Goal: Task Accomplishment & Management: Use online tool/utility

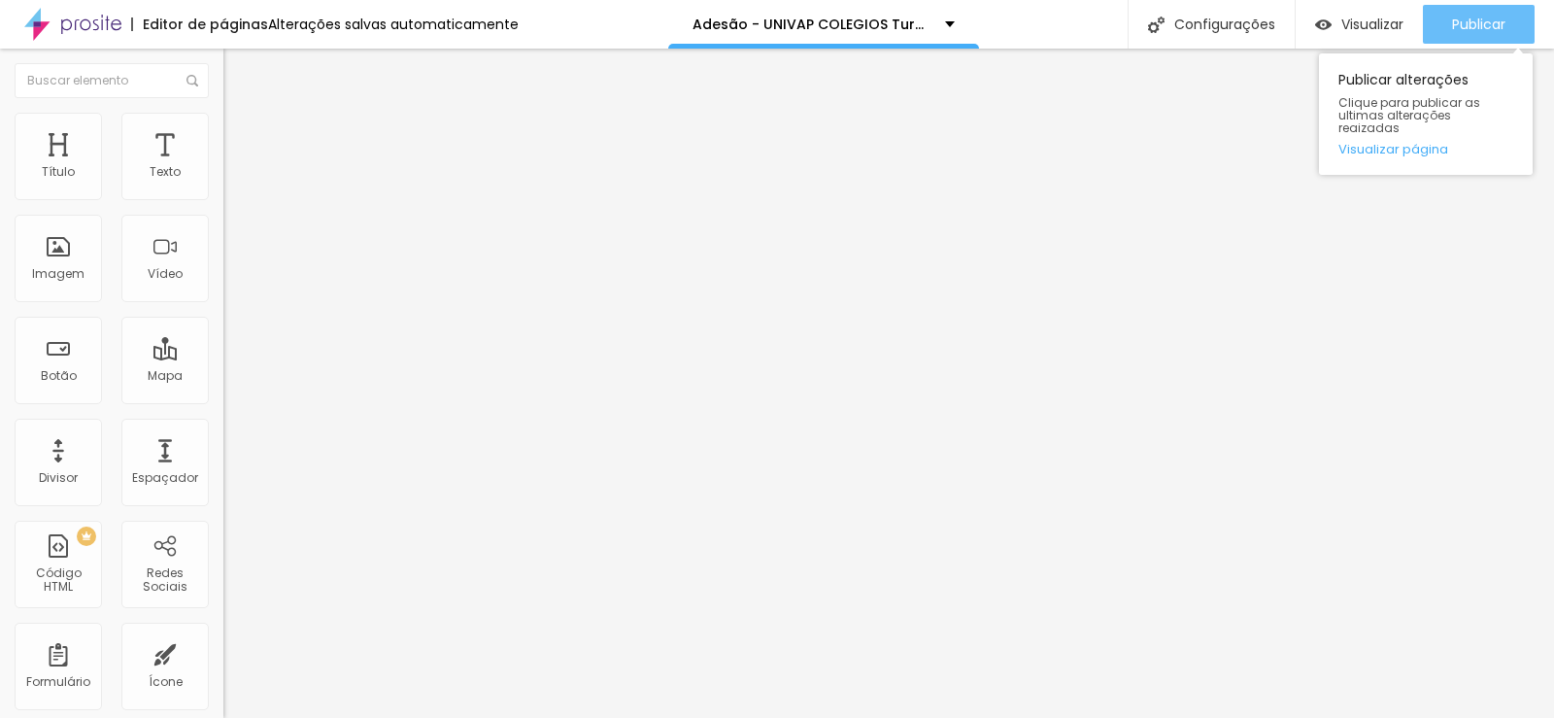
click at [1484, 18] on span "Publicar" at bounding box center [1478, 25] width 53 height 16
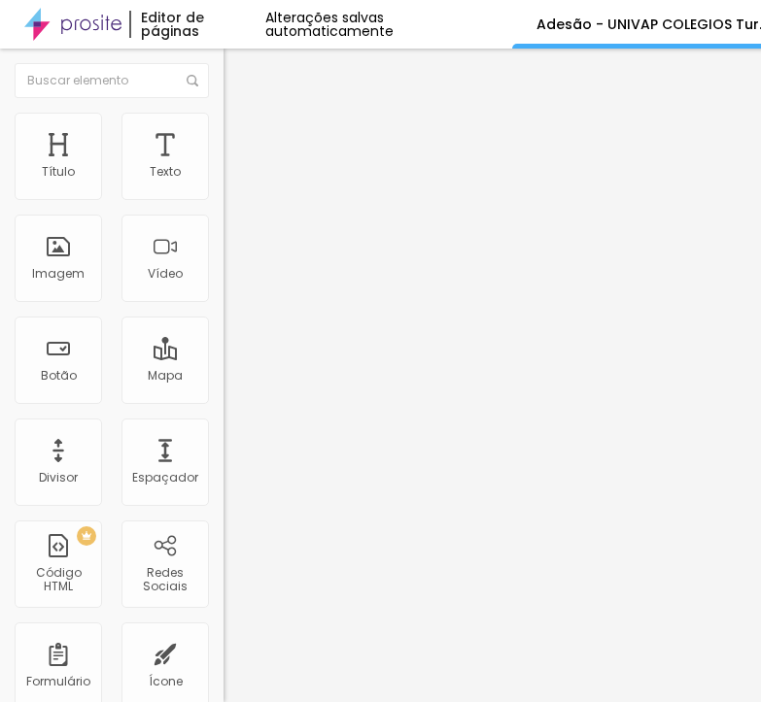
click at [223, 196] on img at bounding box center [229, 202] width 12 height 12
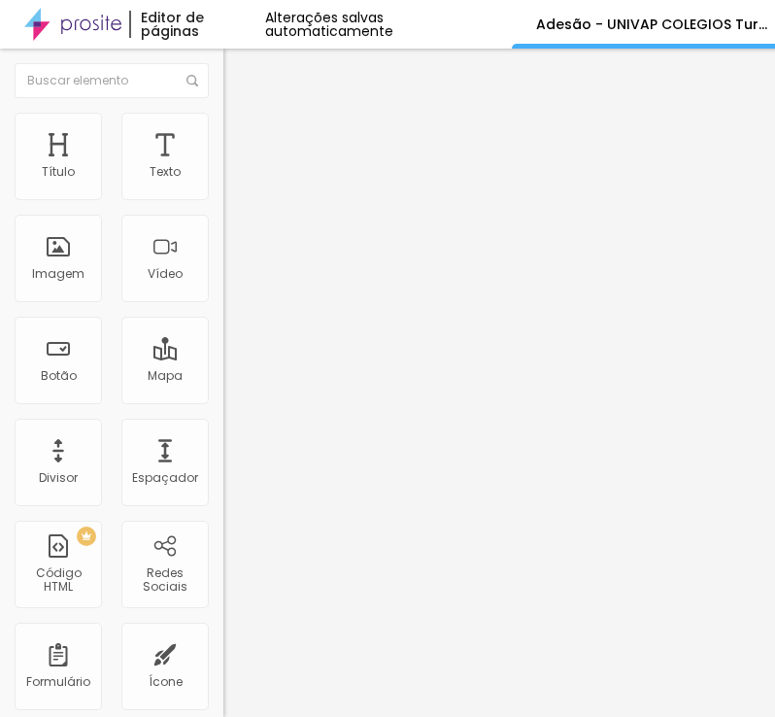
drag, startPoint x: 249, startPoint y: 245, endPoint x: 40, endPoint y: 251, distance: 208.9
drag, startPoint x: 236, startPoint y: 279, endPoint x: 85, endPoint y: 282, distance: 151.6
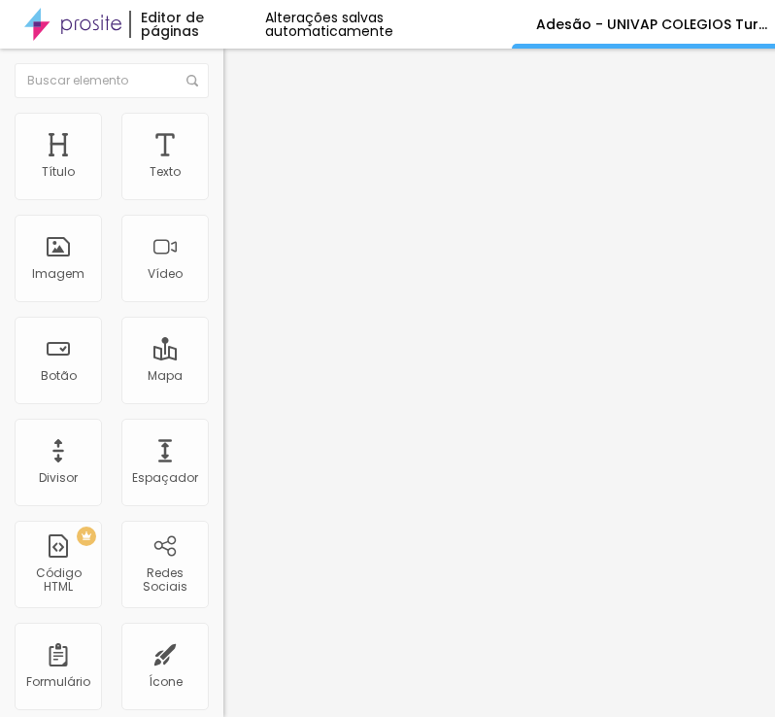
scroll to position [1867, 0]
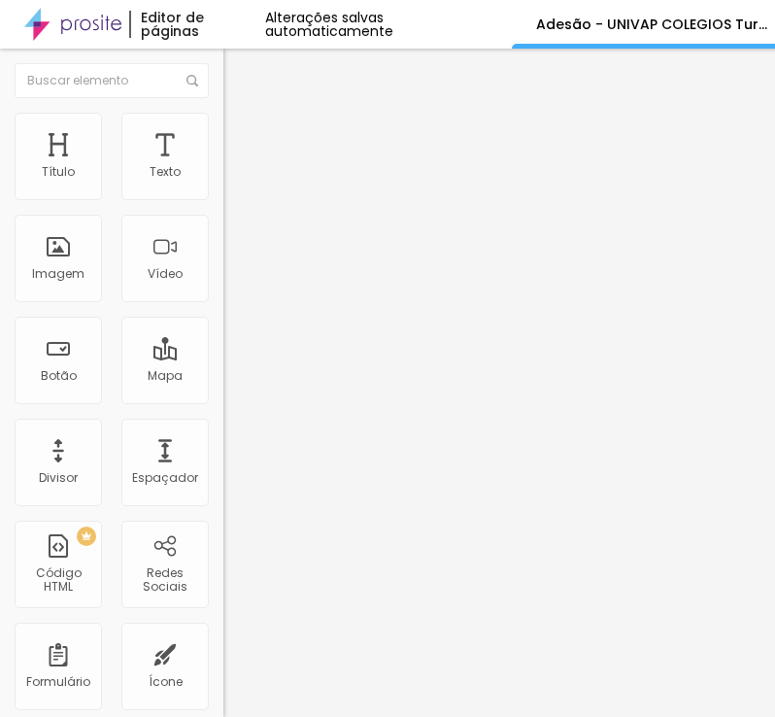
drag, startPoint x: 380, startPoint y: 384, endPoint x: -32, endPoint y: 399, distance: 412.2
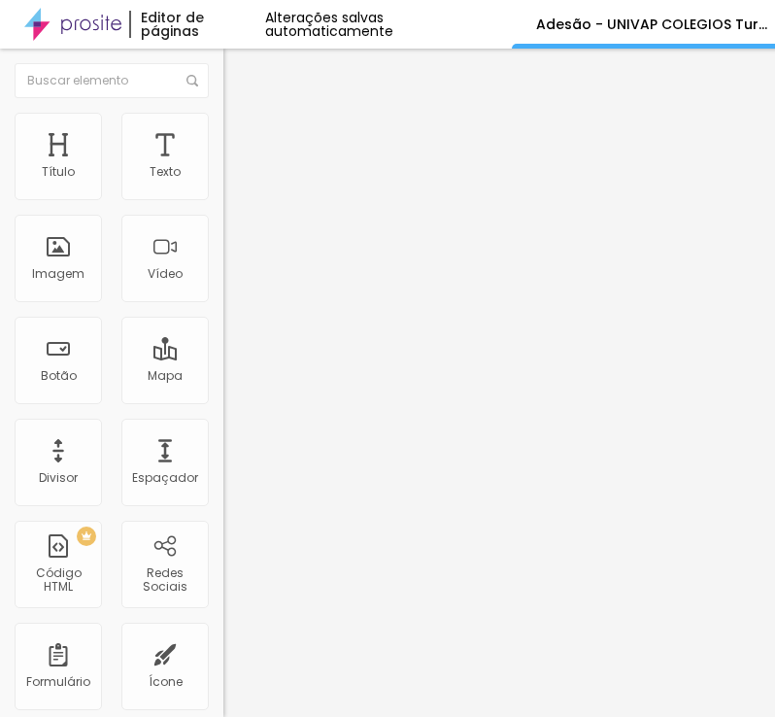
click at [0, 399] on html "Editor de páginas Alterações salvas automaticamente Adesão - UNIVAP COLEGIOS Tu…" at bounding box center [387, 358] width 775 height 717
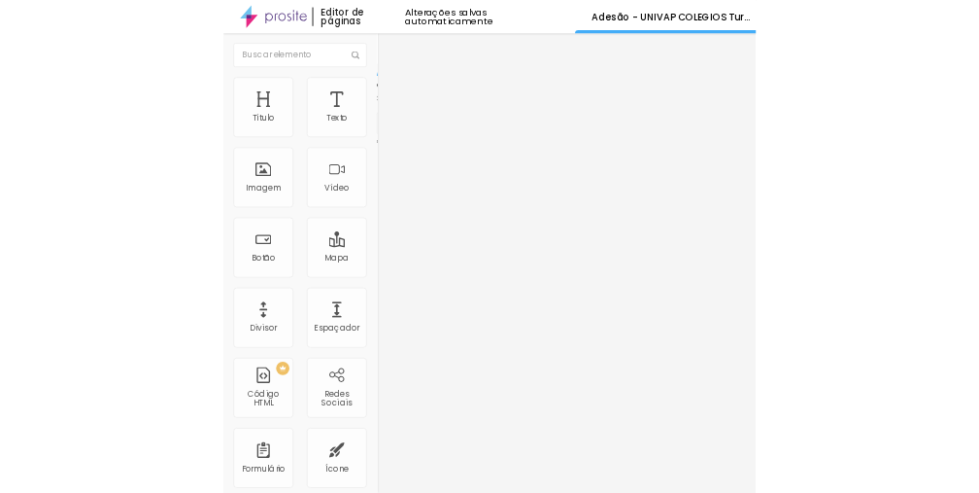
scroll to position [0, 0]
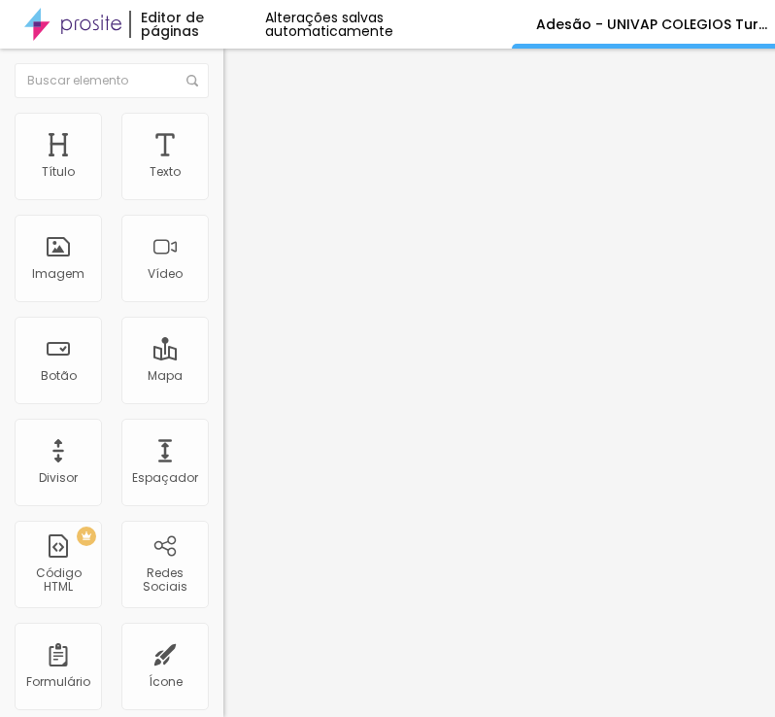
drag, startPoint x: 509, startPoint y: 165, endPoint x: -57, endPoint y: 160, distance: 566.4
click at [0, 160] on html "Editor de páginas Alterações salvas automaticamente Adesão - UNIVAP COLEGIOS Tu…" at bounding box center [387, 358] width 775 height 717
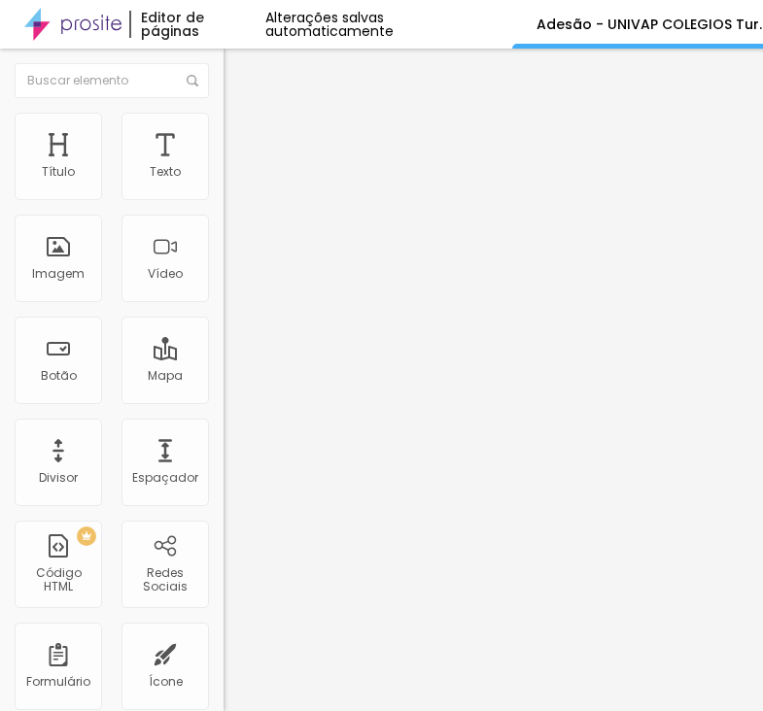
click at [223, 196] on div "Form" at bounding box center [334, 179] width 223 height 33
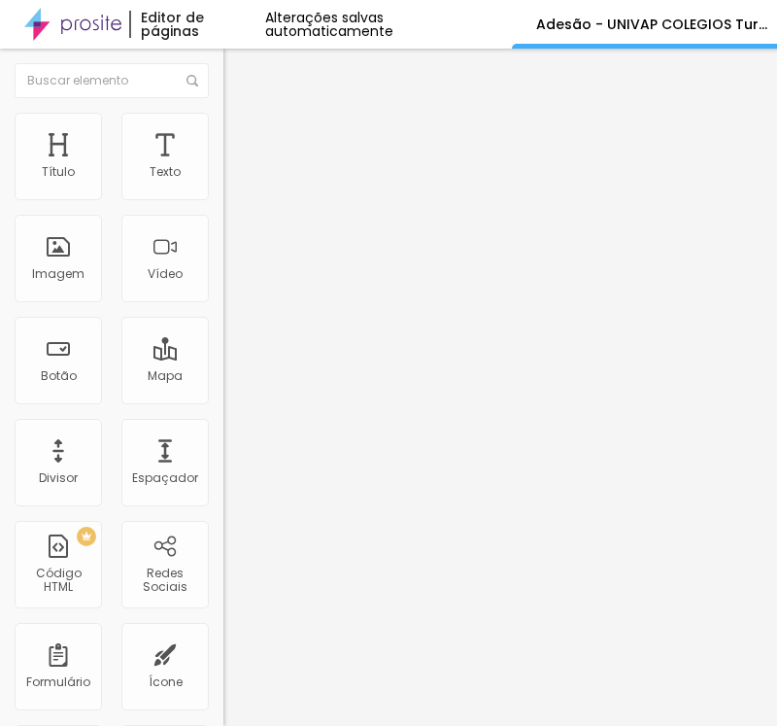
drag, startPoint x: 240, startPoint y: 442, endPoint x: 274, endPoint y: 455, distance: 36.3
drag, startPoint x: 246, startPoint y: 502, endPoint x: 257, endPoint y: 502, distance: 11.7
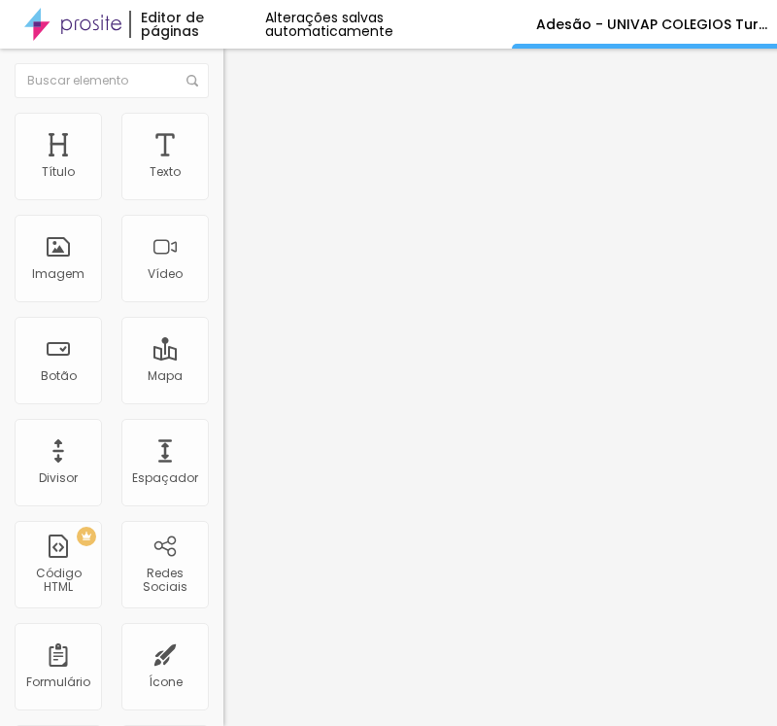
scroll to position [231, 0]
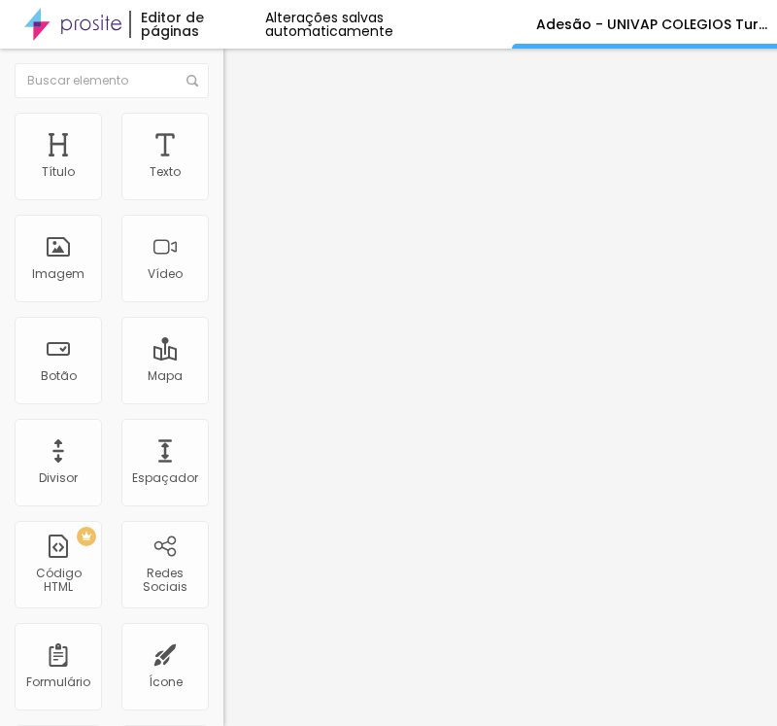
scroll to position [833, 0]
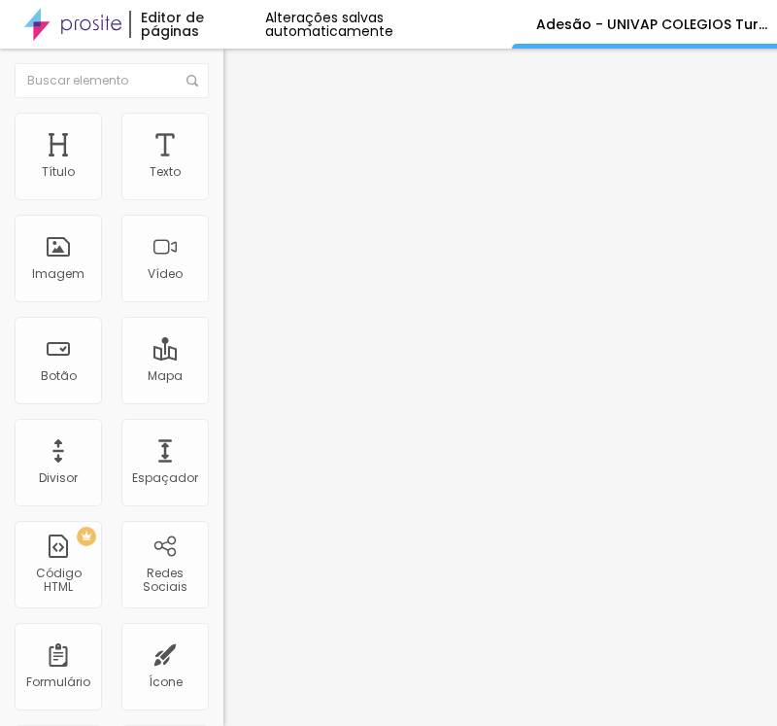
scroll to position [0, 0]
drag, startPoint x: 185, startPoint y: 369, endPoint x: 70, endPoint y: 371, distance: 114.6
paste input "completo do responsável"
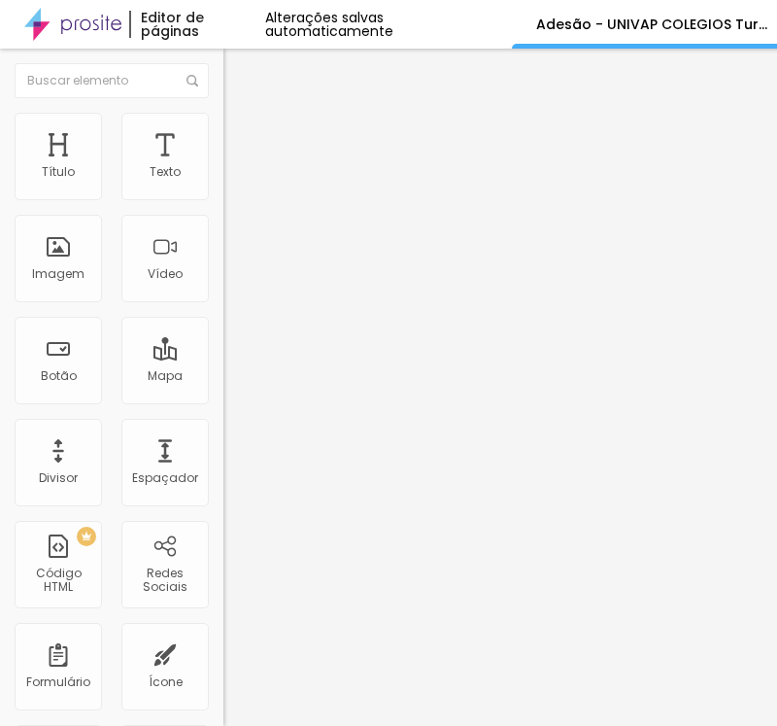
type input "Nome completo do responsável"
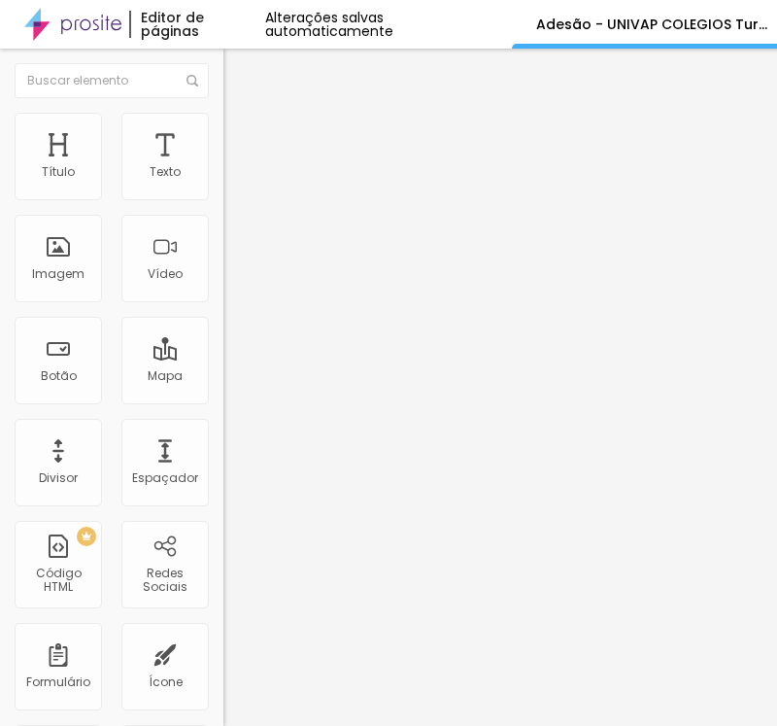
paste input "E-mail do responsáve"
drag, startPoint x: 342, startPoint y: 437, endPoint x: 55, endPoint y: 436, distance: 286.6
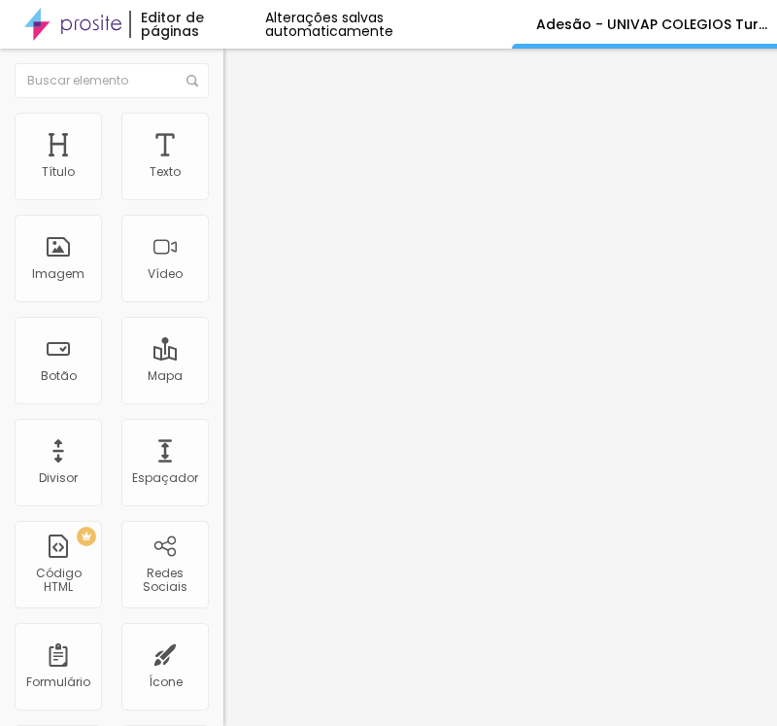
paste input "text"
type input "E-mail do responsável"
drag, startPoint x: 642, startPoint y: 432, endPoint x: 344, endPoint y: 438, distance: 298.3
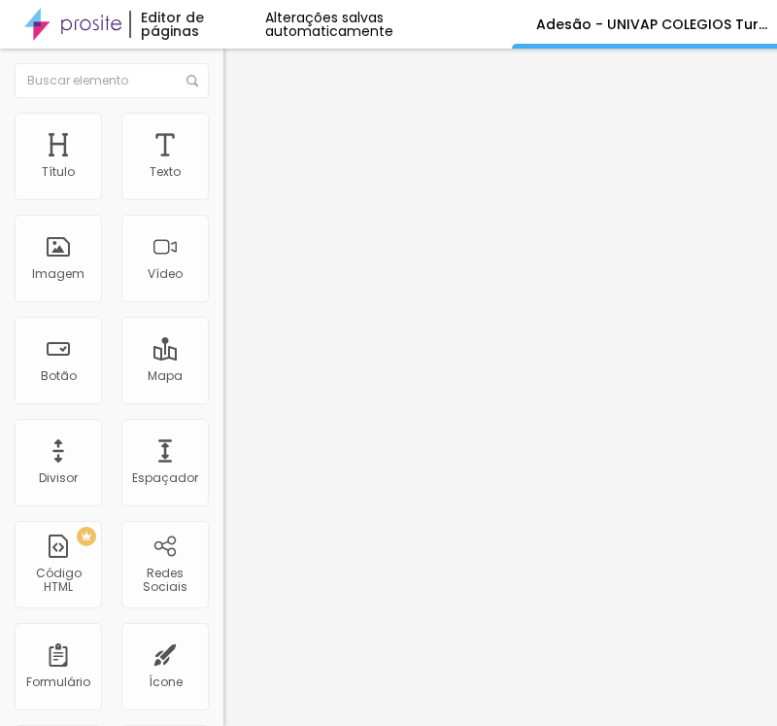
type input "CPF do responsável"
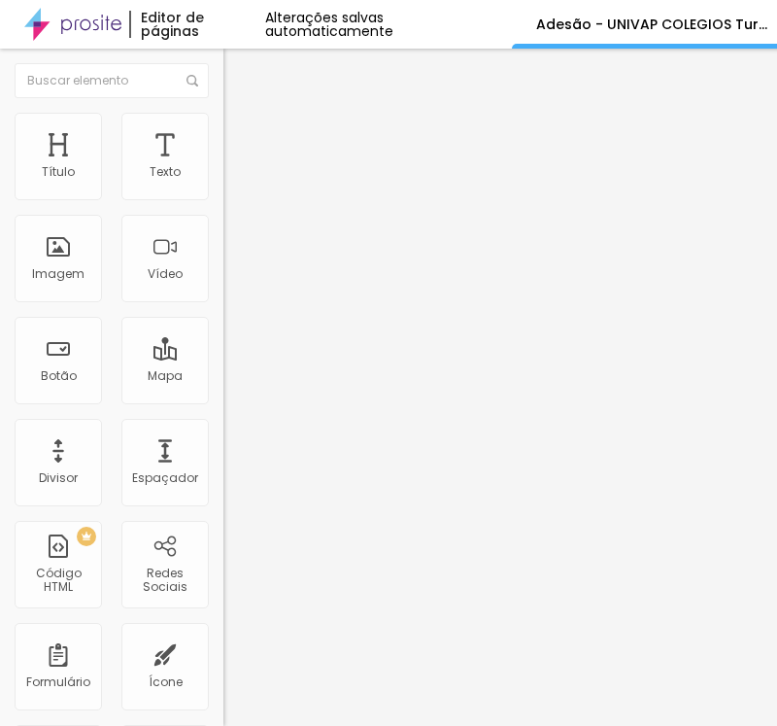
paste input "RG do responsável"
type input "RG do responsável"
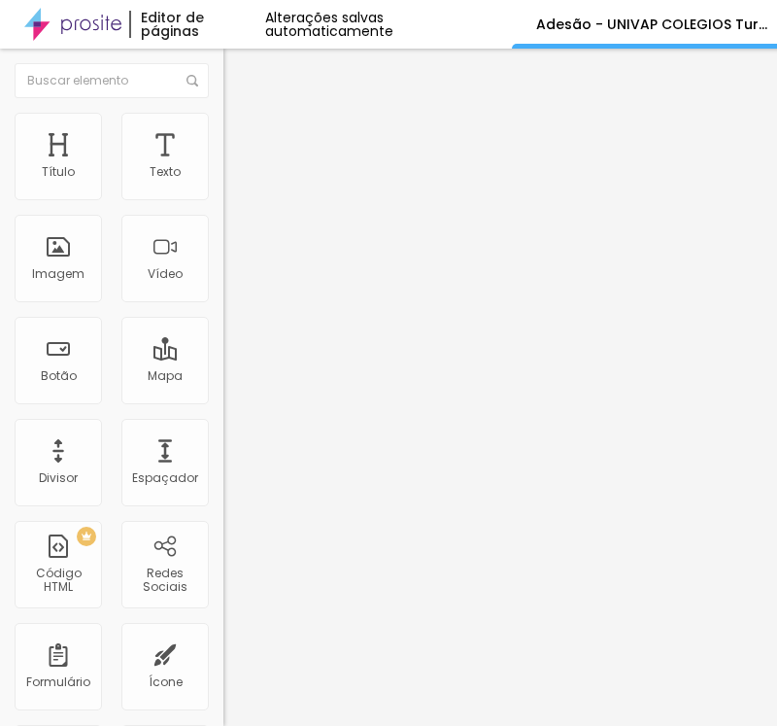
drag, startPoint x: 164, startPoint y: 352, endPoint x: 60, endPoint y: 354, distance: 104.0
paste input "Número de celular com ddd"
type input "Número de celular com ddd"
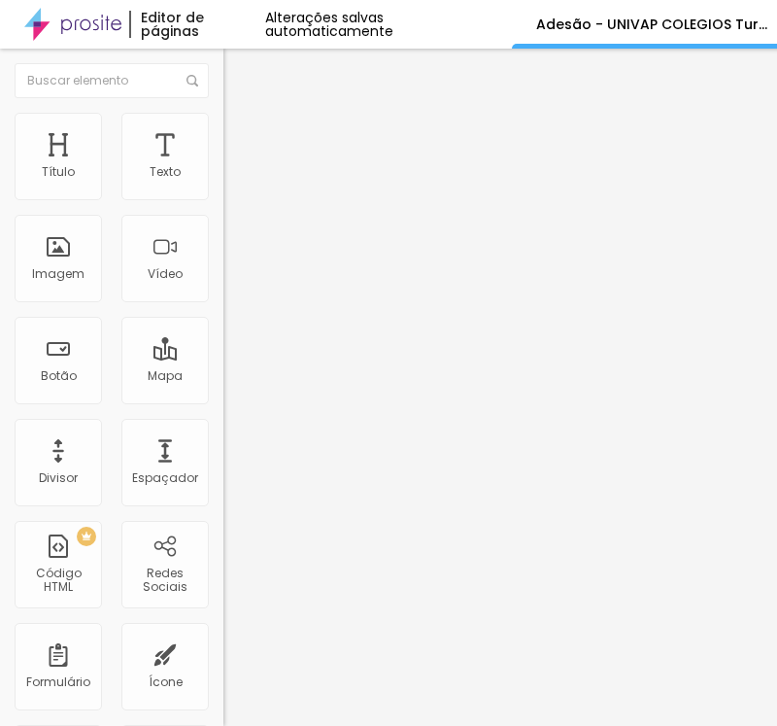
drag, startPoint x: 164, startPoint y: 424, endPoint x: 83, endPoint y: 411, distance: 82.6
paste input "completo do aluno(a)"
type input "Nome completo do aluno(a)"
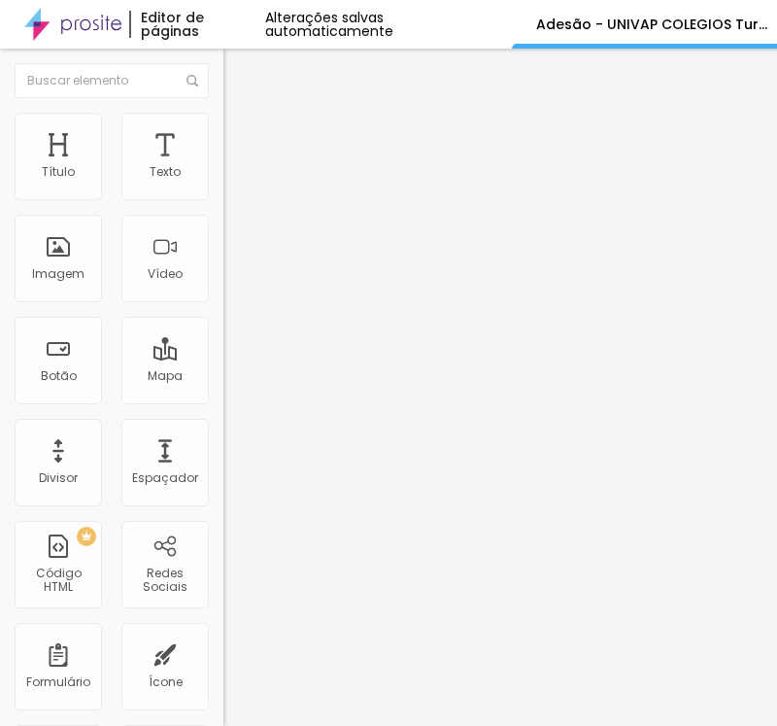
drag, startPoint x: 178, startPoint y: 502, endPoint x: 355, endPoint y: 460, distance: 181.7
paste input "CEP"
type input "CEP"
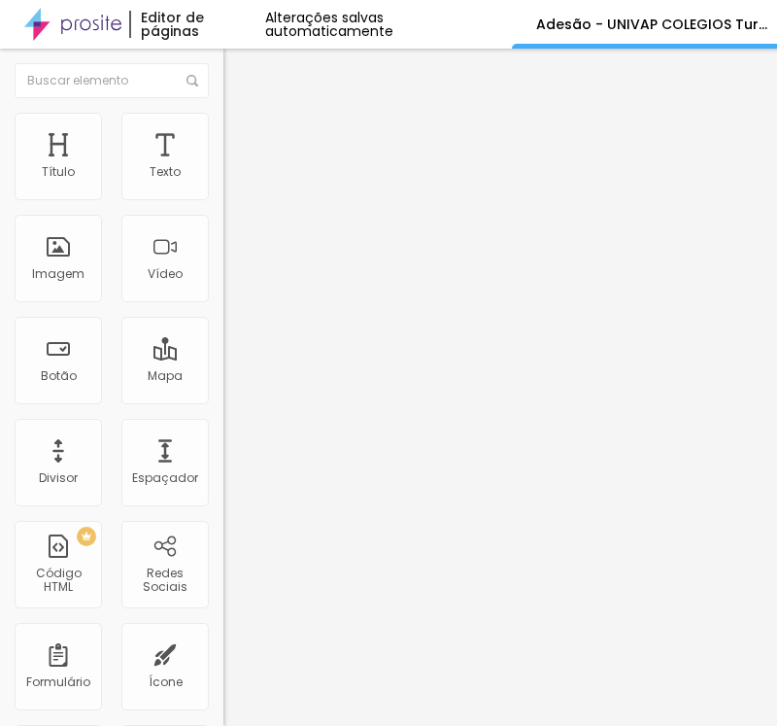
paste input "Endereç"
type input "Endereço"
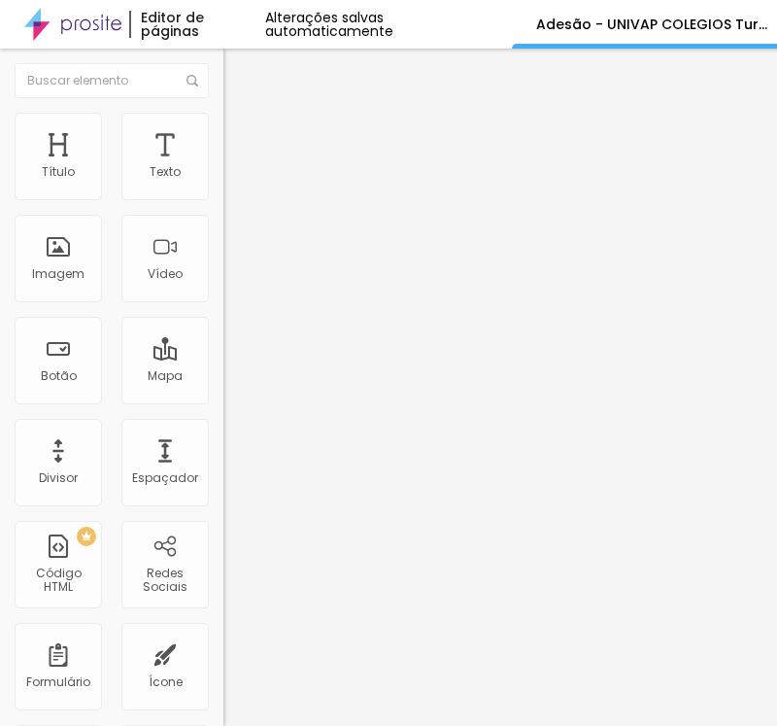
paste input "Bairro / N° casa - apto - bloc"
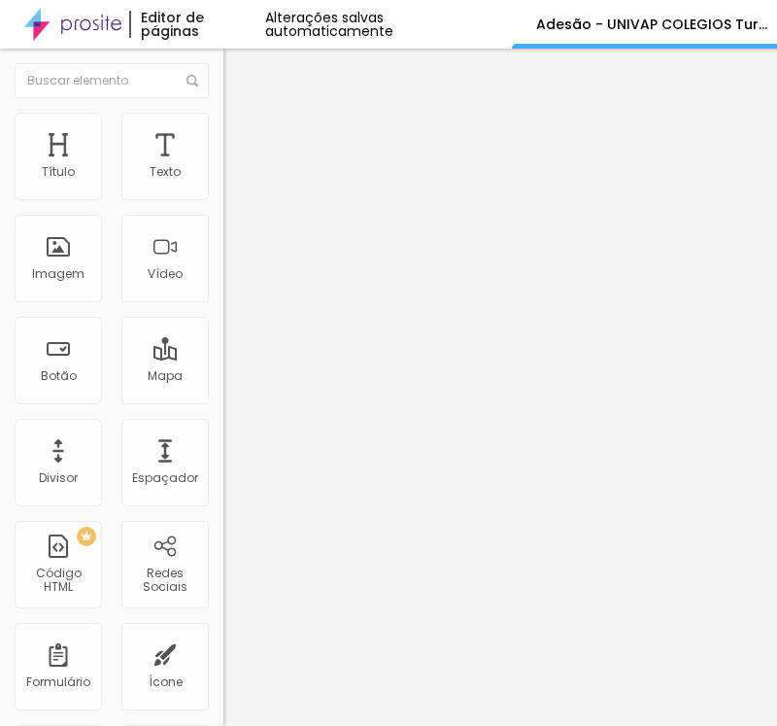
type input "Bairro / N° casa - apto - bloco"
paste input "Cidade / Estad"
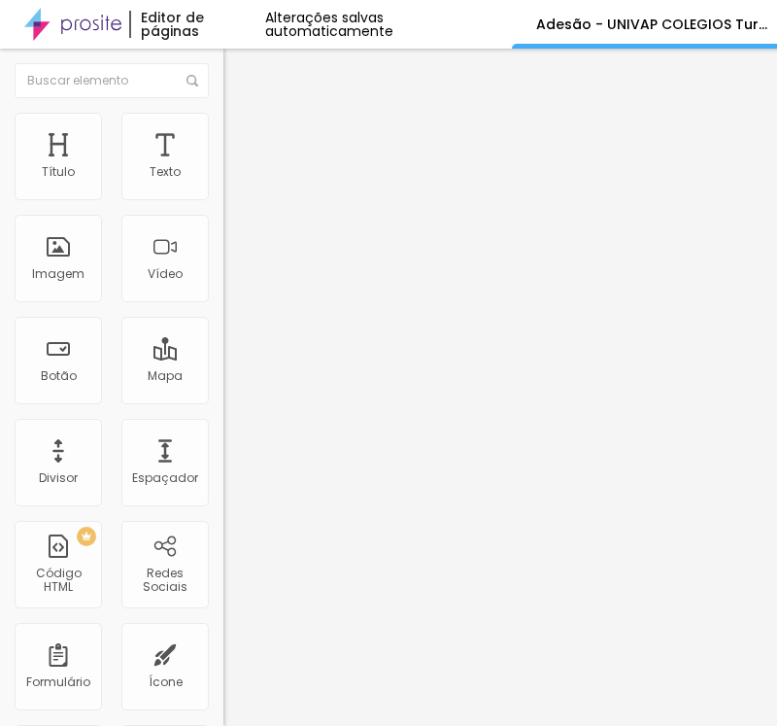
type input "Cidade / Estado"
drag, startPoint x: 260, startPoint y: 332, endPoint x: 17, endPoint y: 341, distance: 243.0
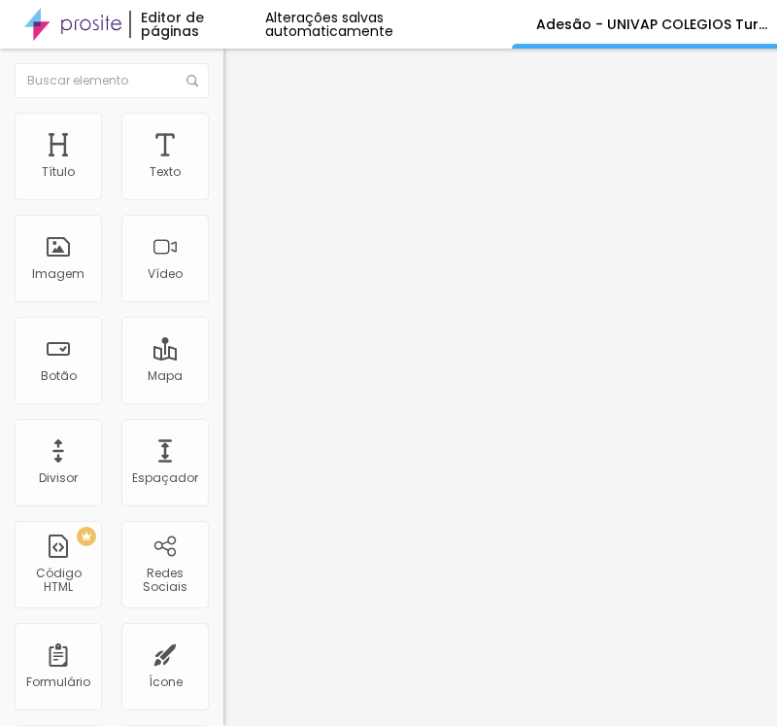
paste input "Ensino:"
type input "Ensino:"
drag, startPoint x: 182, startPoint y: 334, endPoint x: 153, endPoint y: 341, distance: 29.0
drag, startPoint x: 234, startPoint y: 433, endPoint x: 202, endPoint y: 470, distance: 48.9
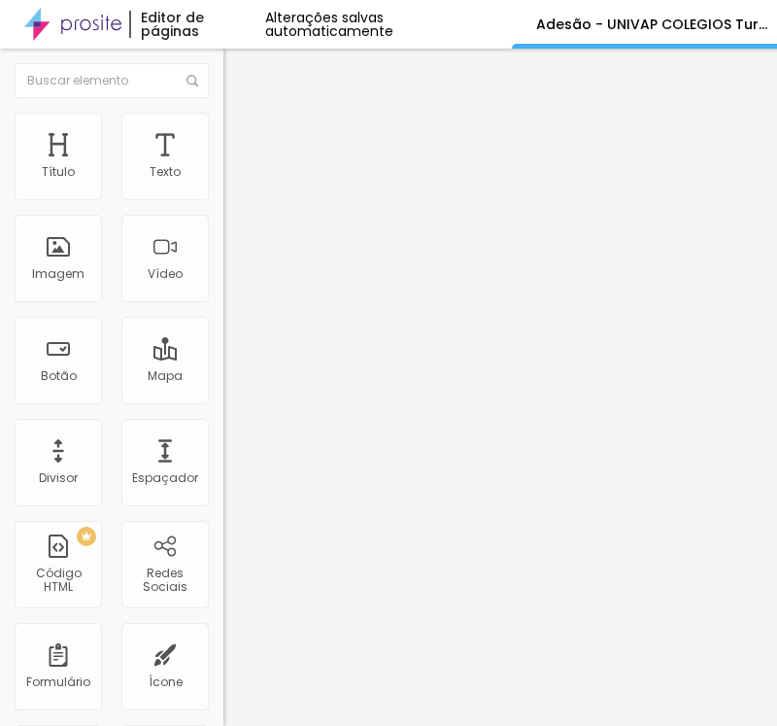
paste input "Fundamental"
type input "Fundamental"
drag, startPoint x: 221, startPoint y: 469, endPoint x: 134, endPoint y: 474, distance: 87.6
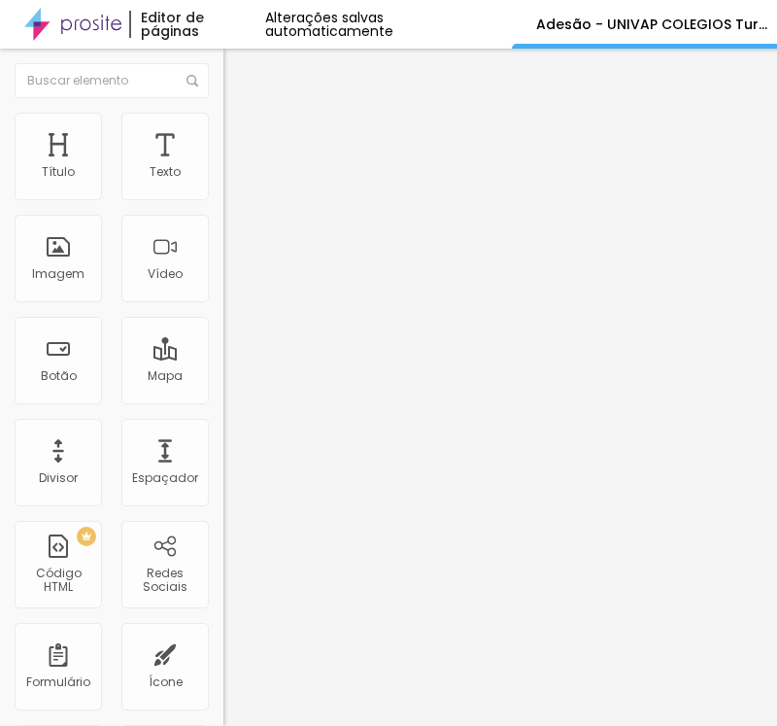
paste input "Médio"
type input "Médio"
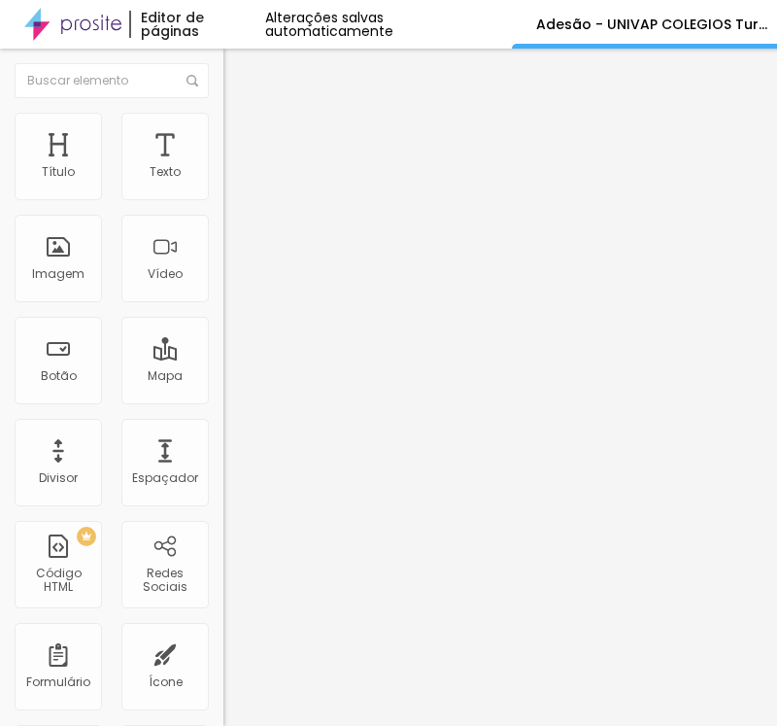
paste input "Observações (Opcional)"
type input "Observações (Opcional)"
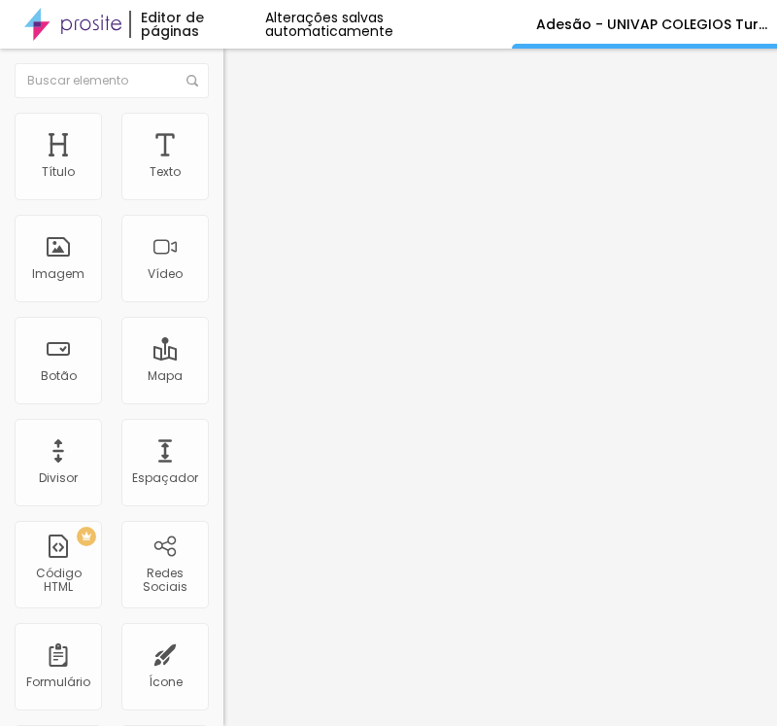
drag, startPoint x: 281, startPoint y: 400, endPoint x: 0, endPoint y: 388, distance: 281.0
paste input "As formas de pagamento acima são válidas para adesões até o mês de outubro de 2…"
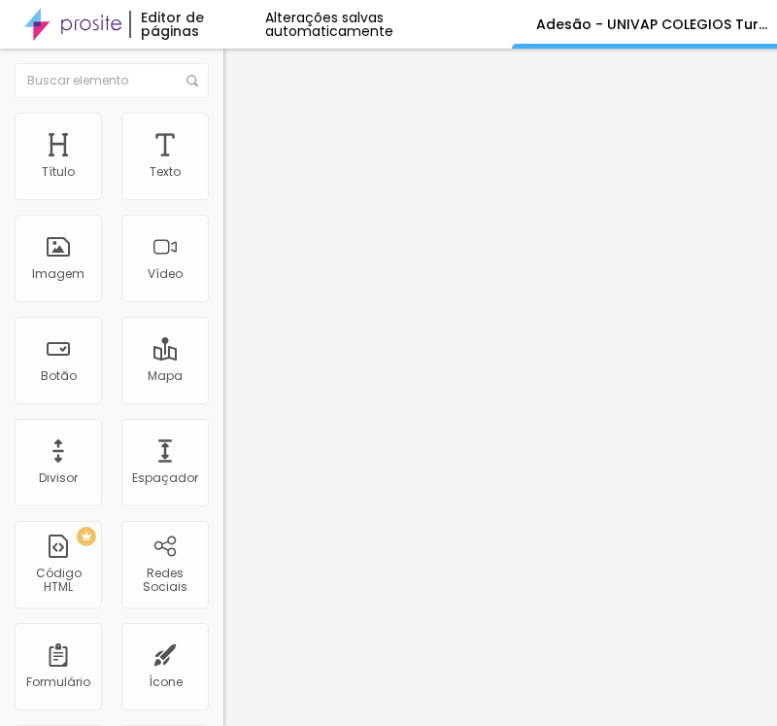
type input "As formas de pagamento acima são válidas para adesões até o mês de outubro de 2…"
drag, startPoint x: 169, startPoint y: 576, endPoint x: 67, endPoint y: 569, distance: 102.2
paste input "Sim, estou de acordo."
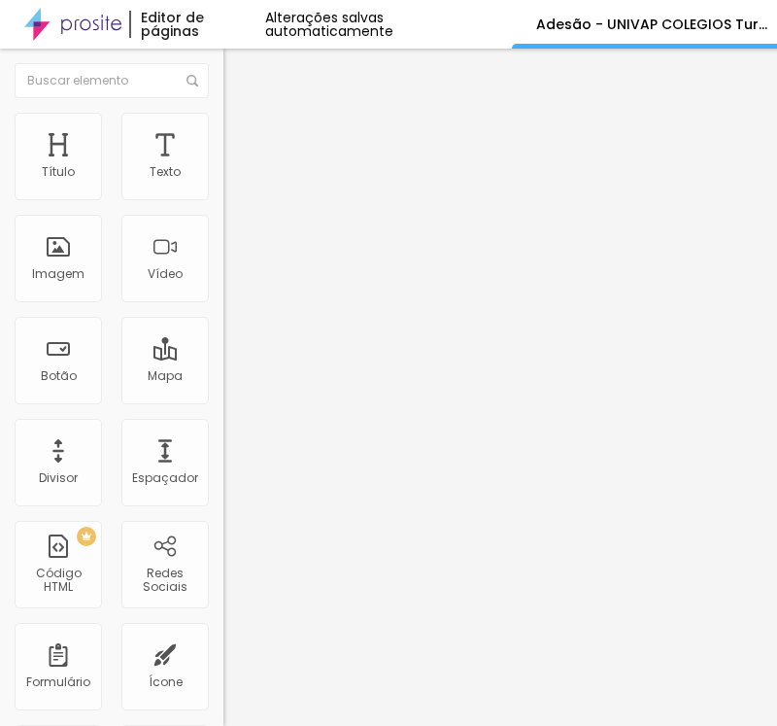
scroll to position [1479, 0]
type input "Sim, estou de acordo."
drag, startPoint x: 273, startPoint y: 304, endPoint x: 0, endPoint y: 302, distance: 273.0
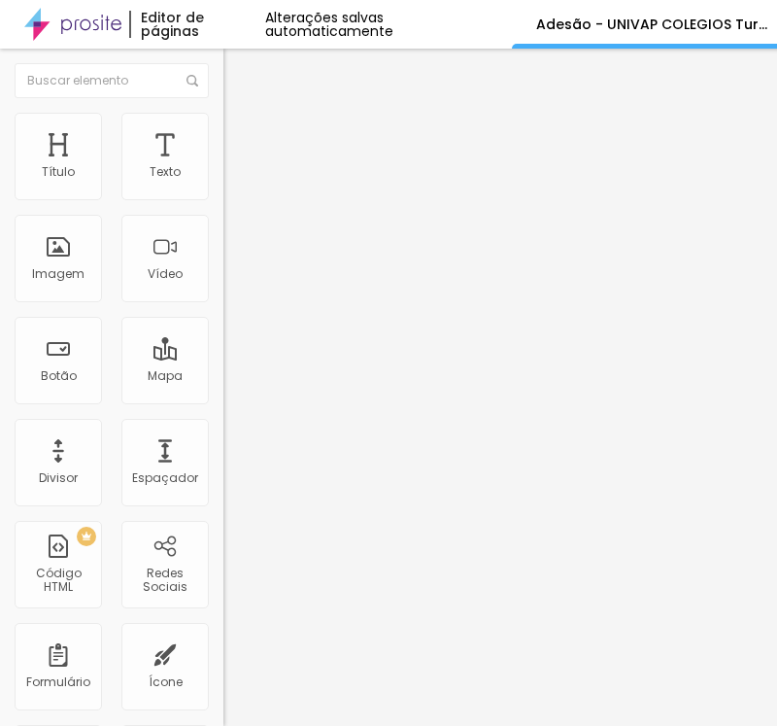
paste input "Vencimento dos Boletos"
type input "Vencimento dos Boletos"
drag, startPoint x: 227, startPoint y: 393, endPoint x: 157, endPoint y: 418, distance: 74.0
paste input "Dia 15"
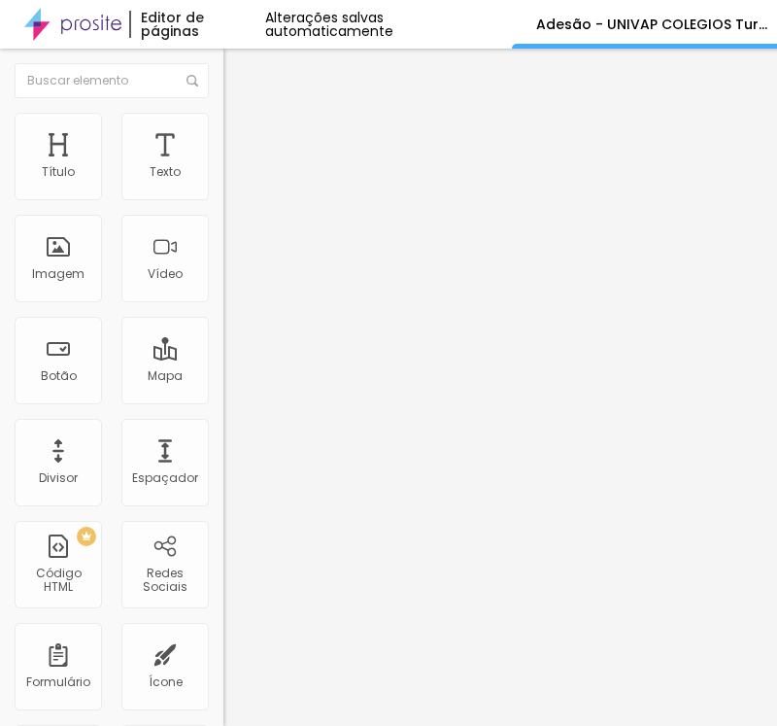
type input "Dia 15"
paste input "Dia 30"
type input "Dia 30"
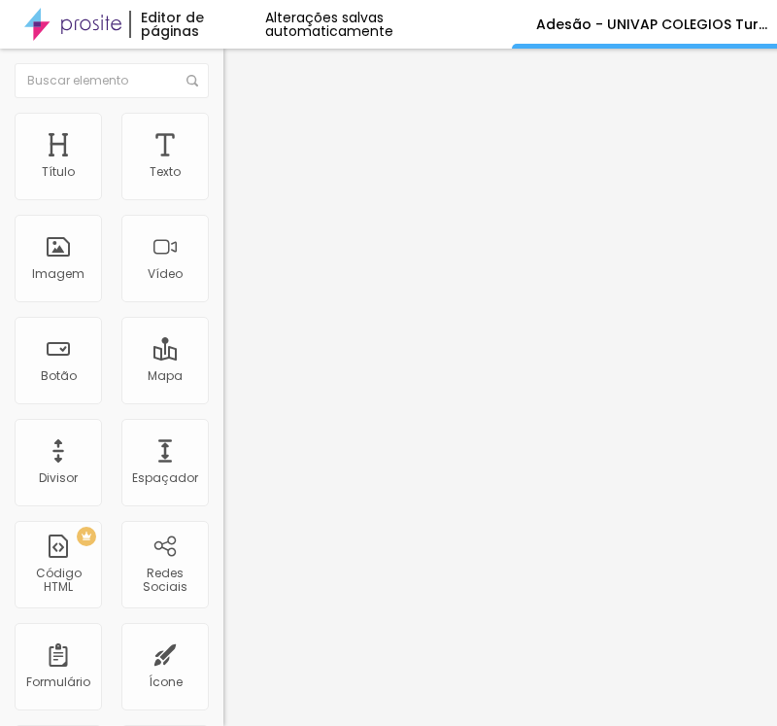
drag, startPoint x: 219, startPoint y: 493, endPoint x: 207, endPoint y: 465, distance: 30.5
drag, startPoint x: 205, startPoint y: 475, endPoint x: 115, endPoint y: 472, distance: 90.4
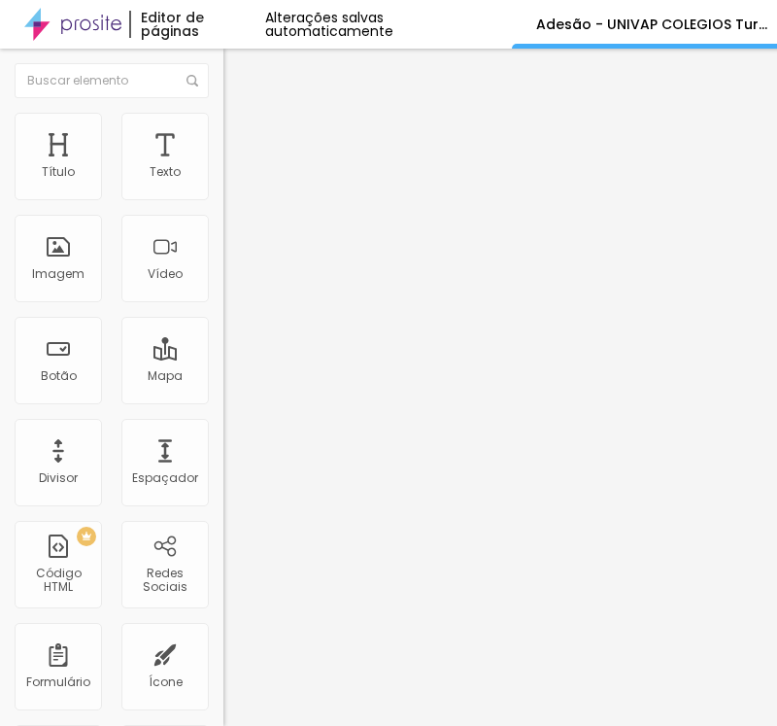
paste input "Pagarei com Cartão de Credito"
type input "Pagarei com Cartão de Credito"
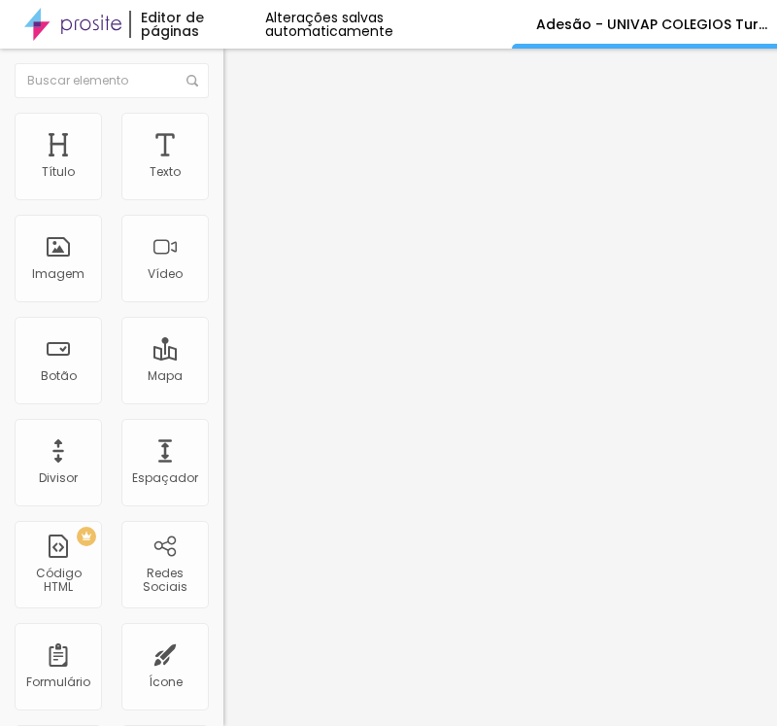
drag, startPoint x: 150, startPoint y: 306, endPoint x: 39, endPoint y: 306, distance: 110.7
paste input "Li e aceito o TERMO de ADESÃO para formatura do COLÉGIO OBJETIVO AQUARIUS - TUR…"
type input "Li e aceito o TERMO de ADESÃO para formatura do COLÉGIO OBJETIVO AQUARIUS - TUR…"
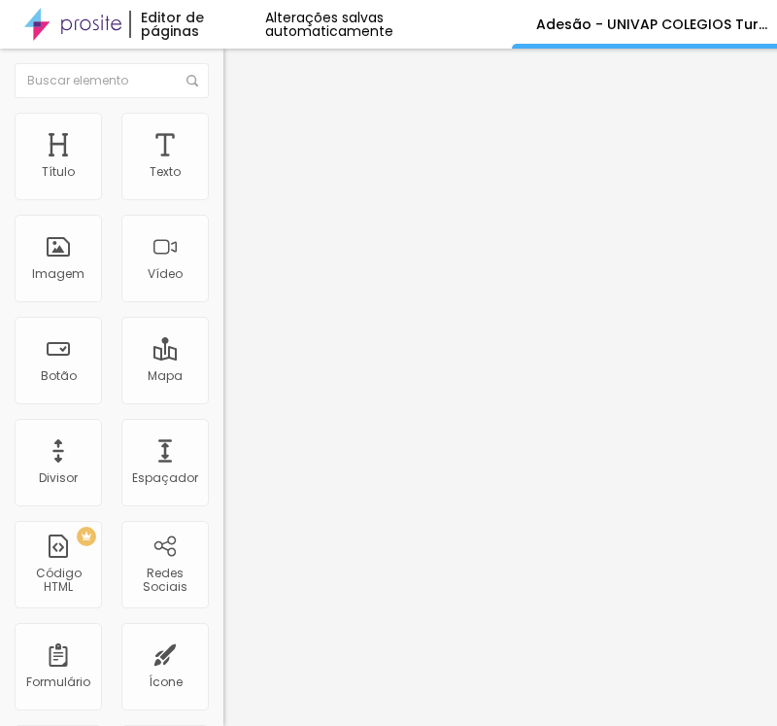
scroll to position [0, 0]
drag, startPoint x: 211, startPoint y: 420, endPoint x: 93, endPoint y: 415, distance: 117.6
paste input "Sim, estou de acordo."
type input "Sim, estou de acordo."
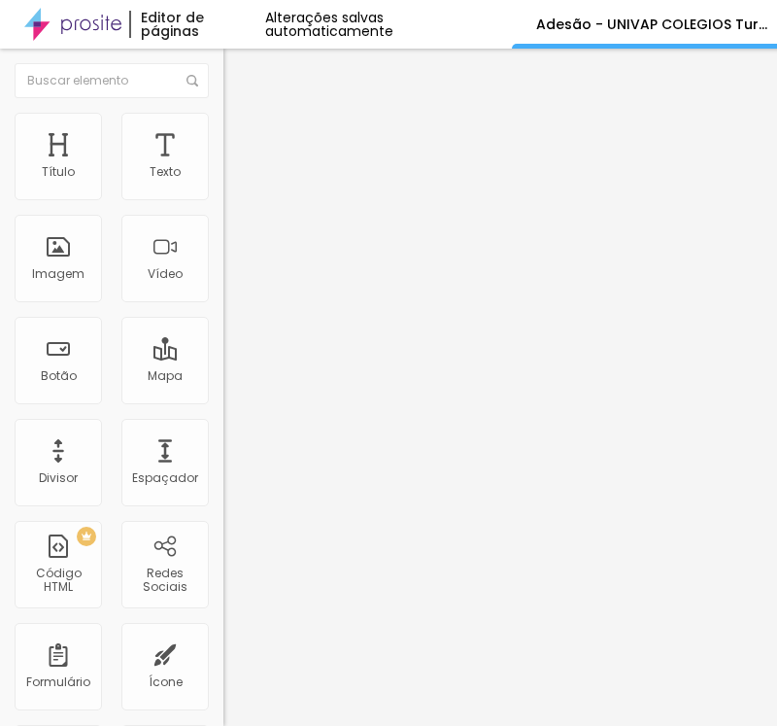
scroll to position [0, 111]
drag, startPoint x: 459, startPoint y: 327, endPoint x: 545, endPoint y: 333, distance: 85.7
type input "Li e aceito o TERMO de ADESÃO para formatura do UNIVAP COLÉGIOS - TURMAS 2026."
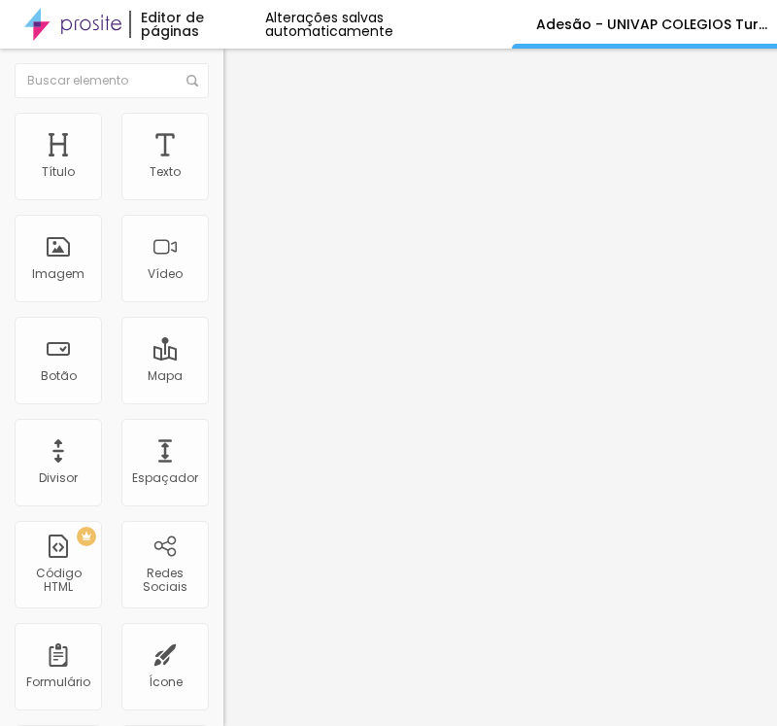
drag, startPoint x: 502, startPoint y: 221, endPoint x: 501, endPoint y: 211, distance: 9.8
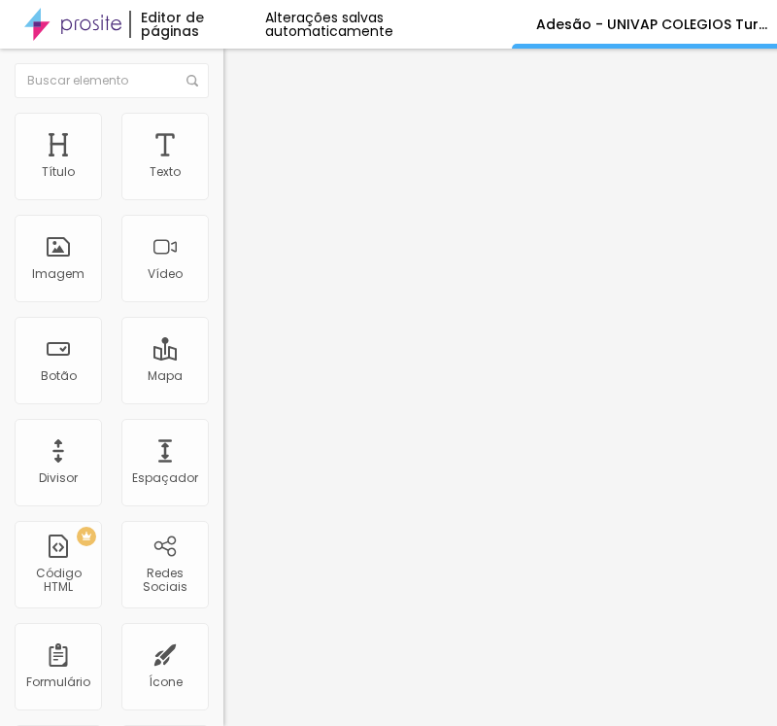
drag, startPoint x: 324, startPoint y: 420, endPoint x: 0, endPoint y: 426, distance: 324.5
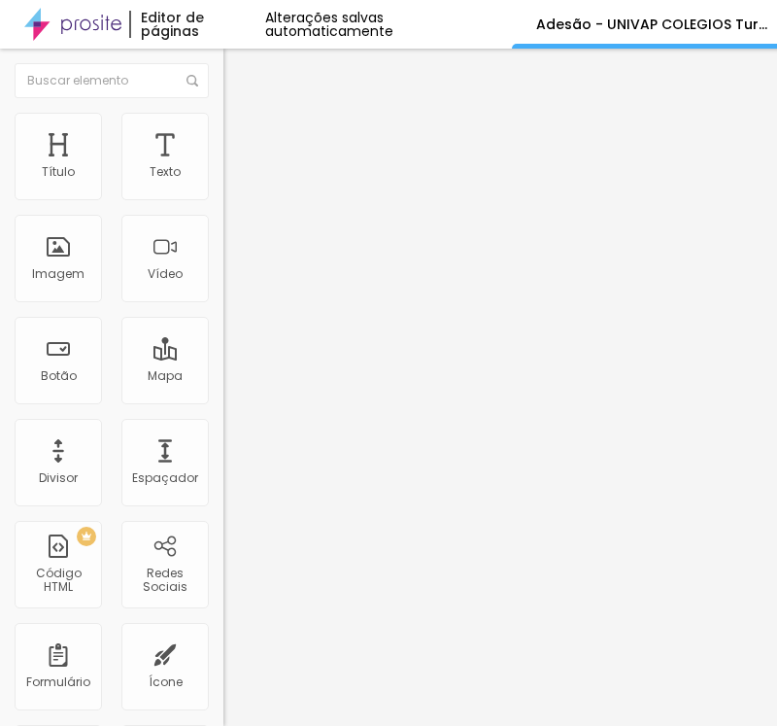
paste textarea "ADESÃO REALIZADA COM SUCESSO"
type textarea "ADESÃO REALIZADA COM SUCESSO!"
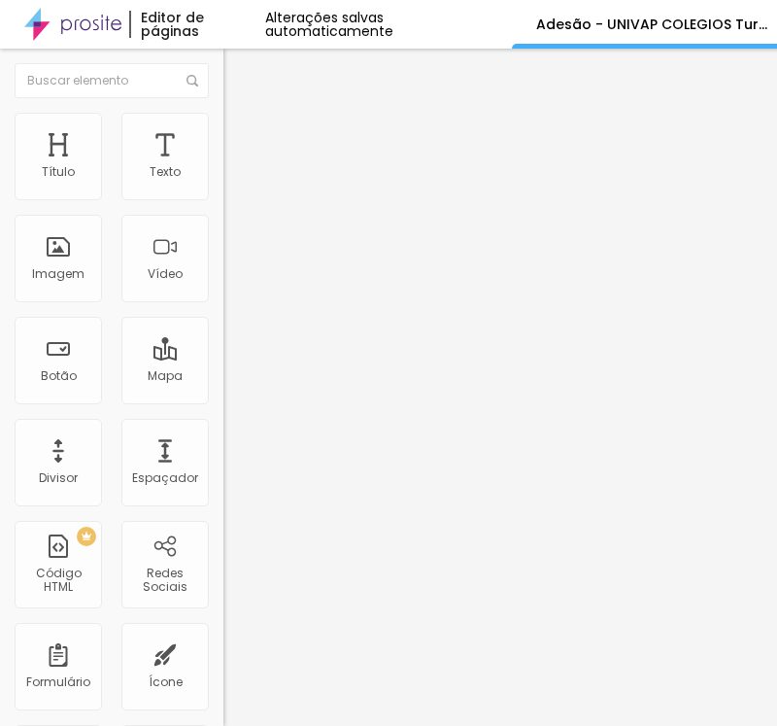
paste input "boleto@promoverformaturas.com.br"
type input "boleto@promoverformaturas.com.br"
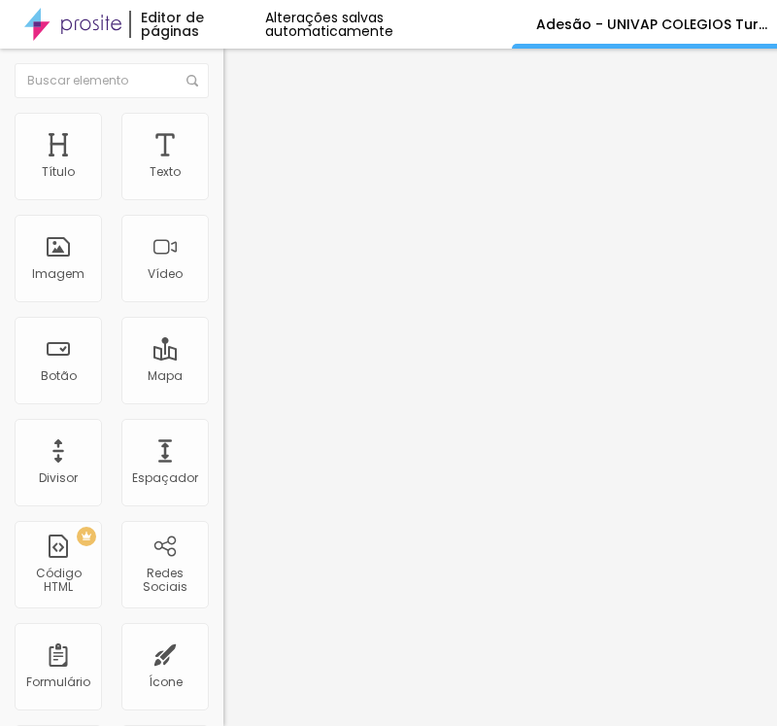
type input "vania@promoverformaturas.com.br"
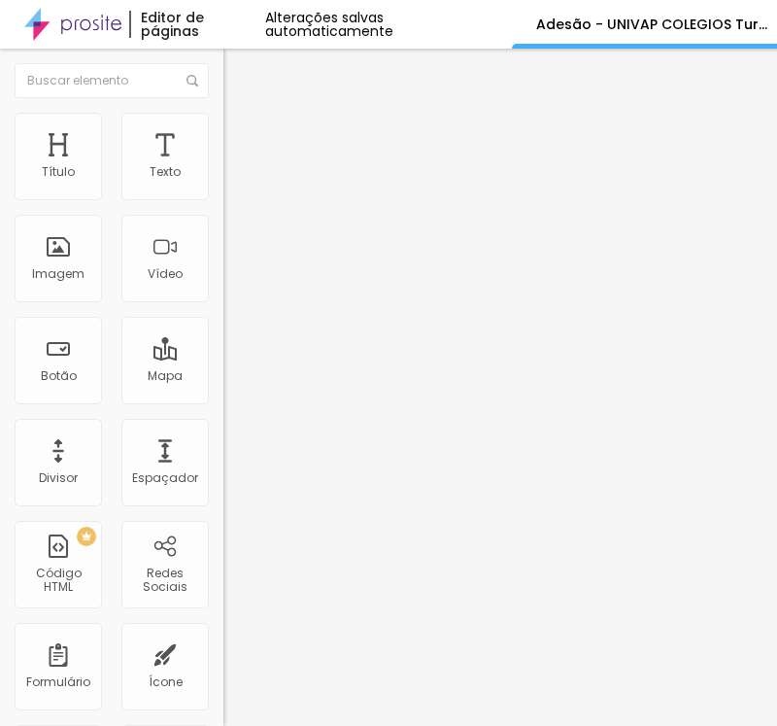
paste input "diego@promoverformaturas.com.br"
type input "diego@promoverformaturas.com.br"
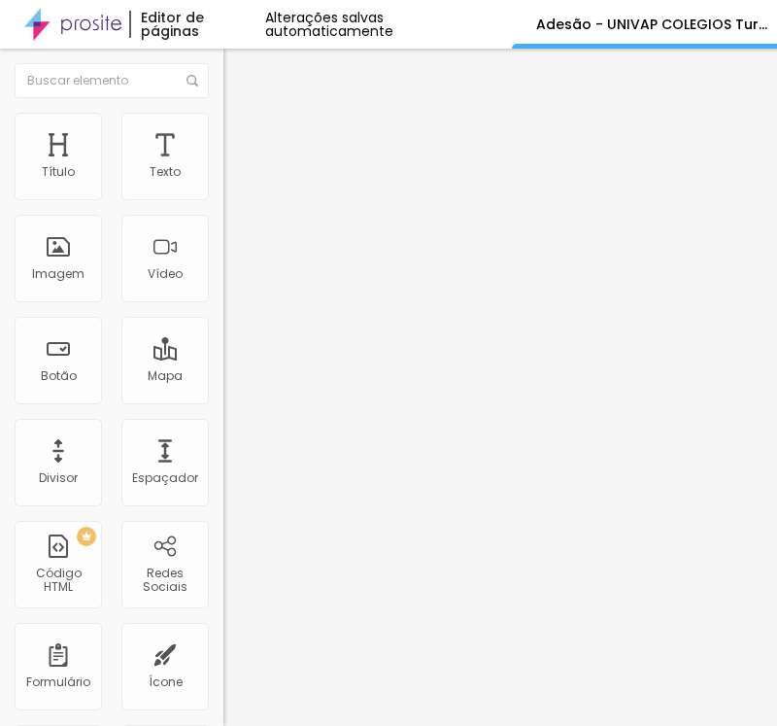
paste input "Adesão COLEGIO objetivo aquarius turmas 2026"
drag, startPoint x: 148, startPoint y: 155, endPoint x: 324, endPoint y: 156, distance: 176.8
type input "Adesão UNIVAP COLEGIOS turmas 2026"
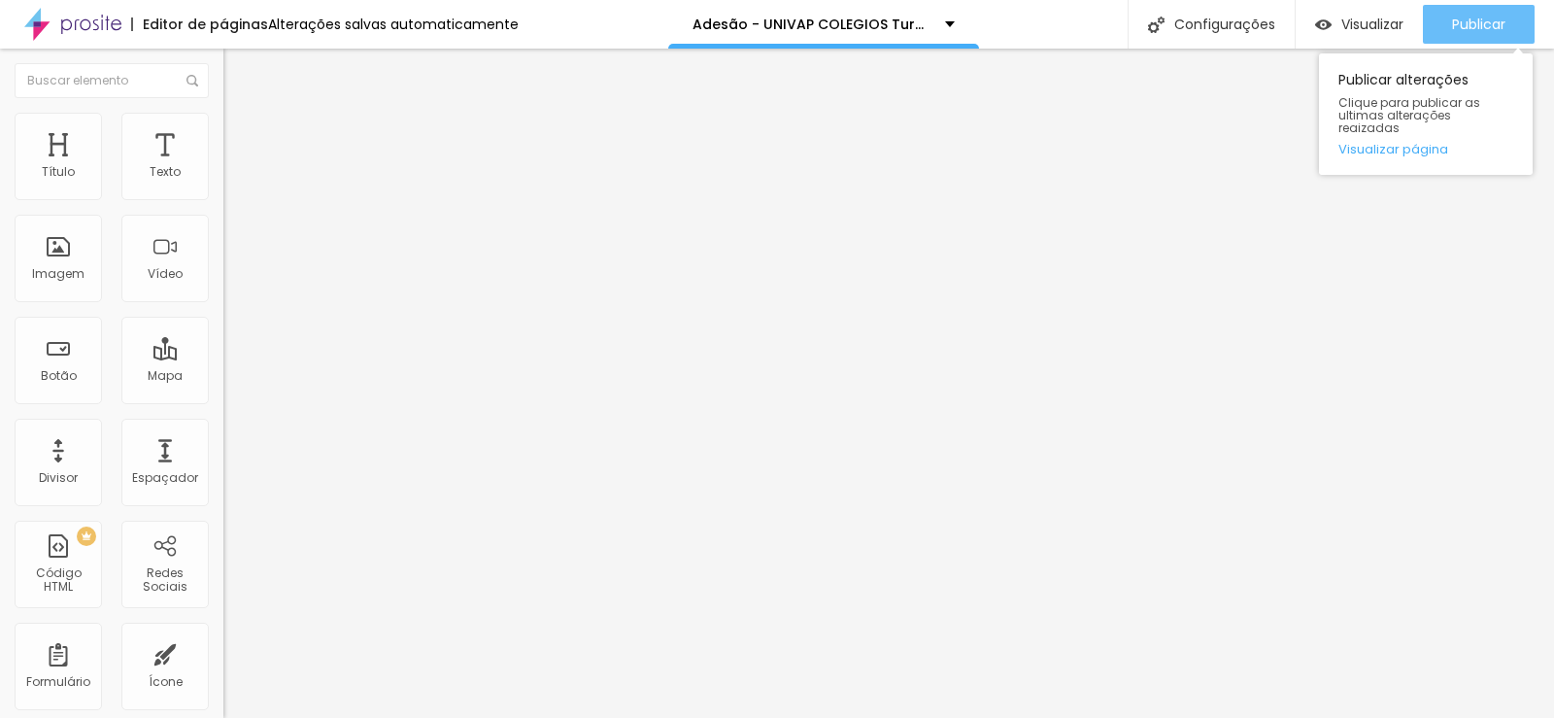
click at [1479, 29] on span "Publicar" at bounding box center [1478, 25] width 53 height 16
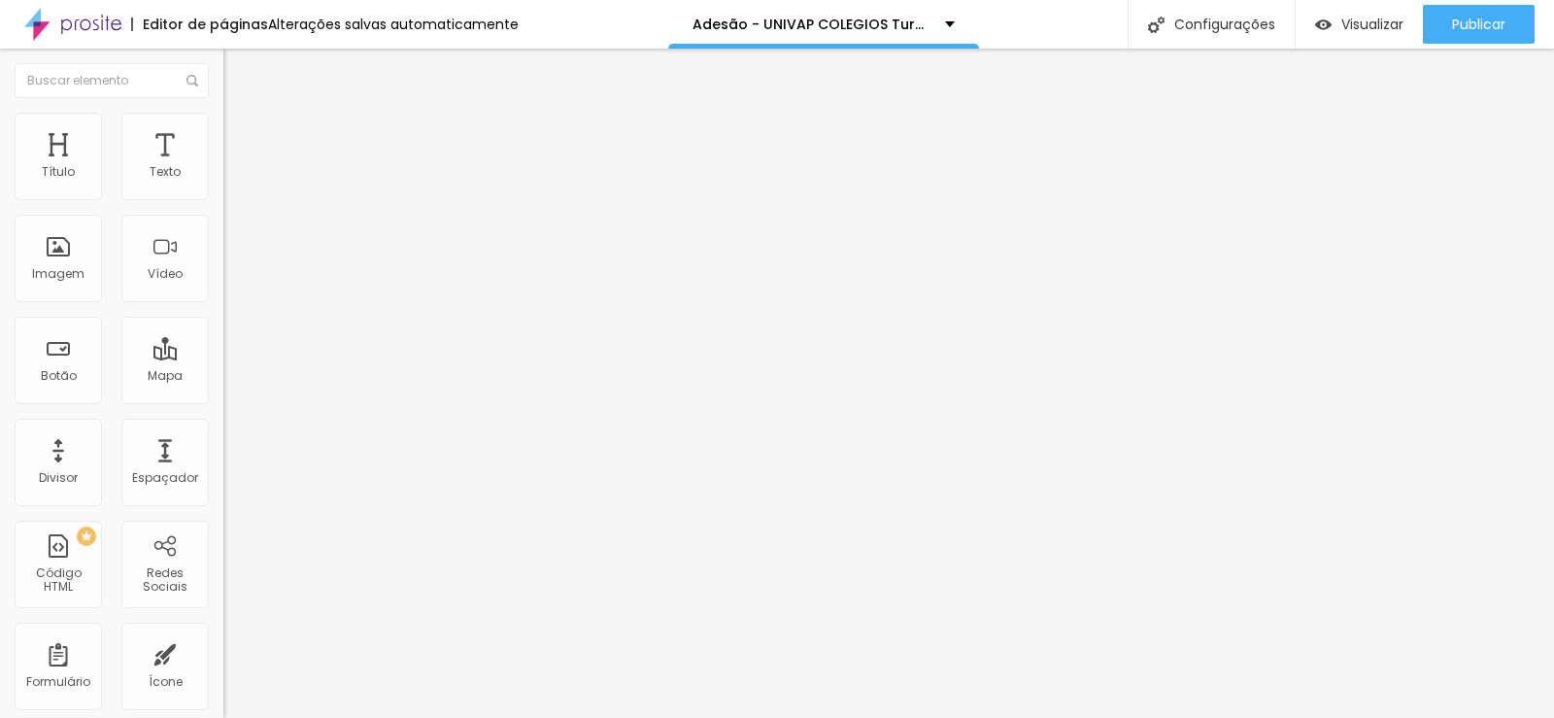
click at [223, 195] on span at bounding box center [229, 203] width 12 height 17
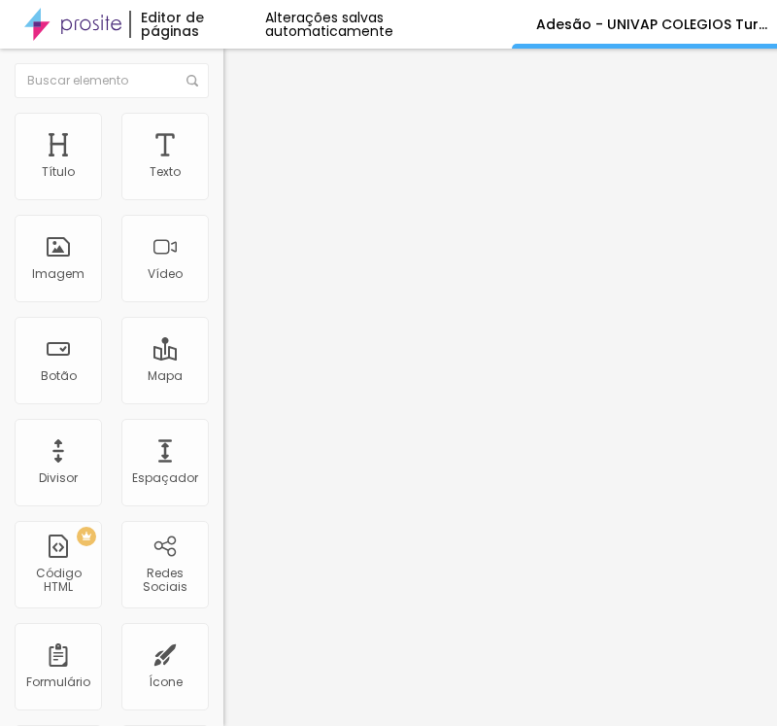
scroll to position [874, 0]
drag, startPoint x: 276, startPoint y: 217, endPoint x: 272, endPoint y: 248, distance: 31.3
drag, startPoint x: 274, startPoint y: 296, endPoint x: 80, endPoint y: 310, distance: 194.8
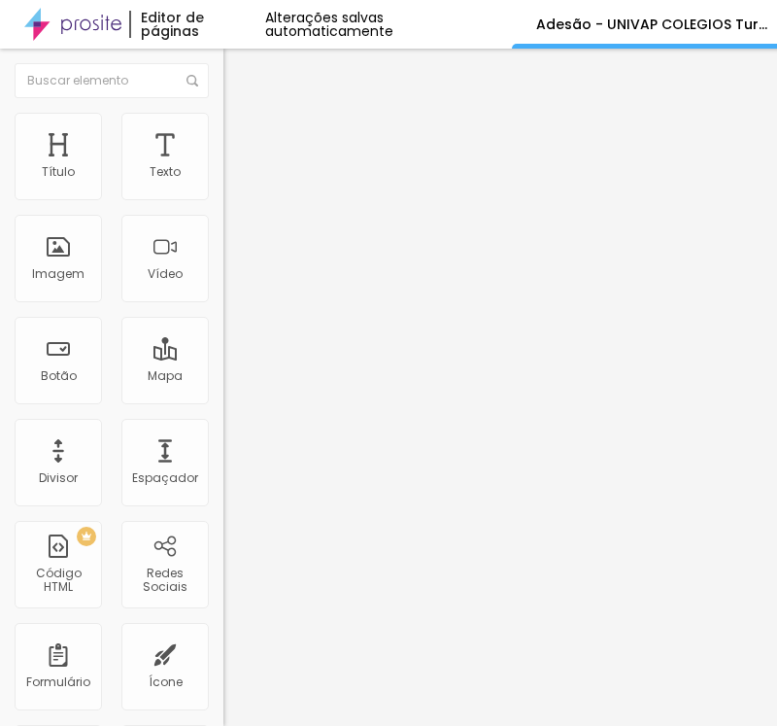
paste input "PACOTE I: MESA COM 8 LUGARES: R$ 4.358,73 DA SEGUINTE FORMA DE PAGAMENTO:"
type input "PACOTE I: MESA COM 8 LUGARES: R$ 4.358,73 DA SEGUINTE FORMA DE PAGAMENTO:"
drag, startPoint x: 220, startPoint y: 425, endPoint x: 134, endPoint y: 429, distance: 85.6
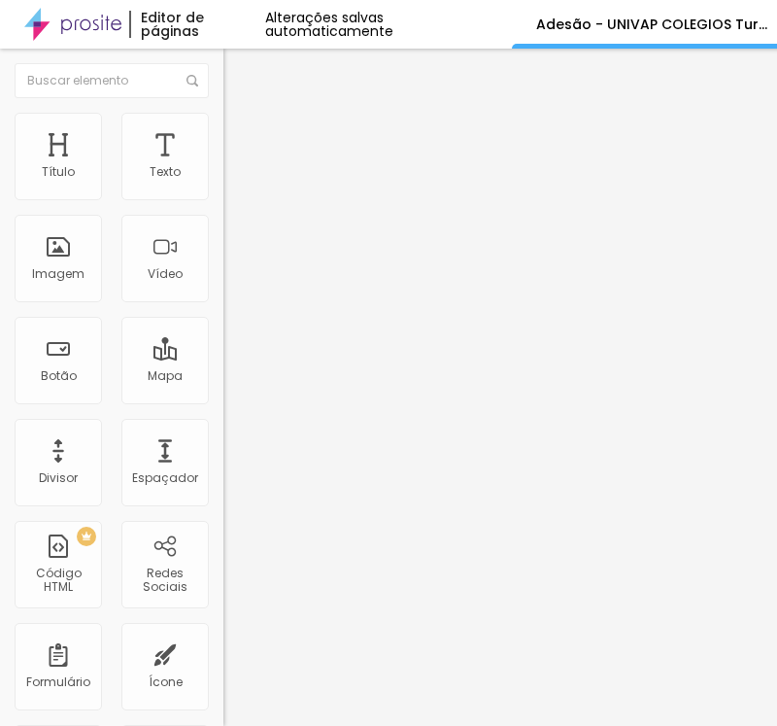
paste input "17 parcelas de R$ 256,40 com cartão de crédito, sendo de outubro/2025 a feverei…"
type input "17 parcelas de R$ 256,40 com cartão de crédito, sendo de outubro/2025 a feverei…"
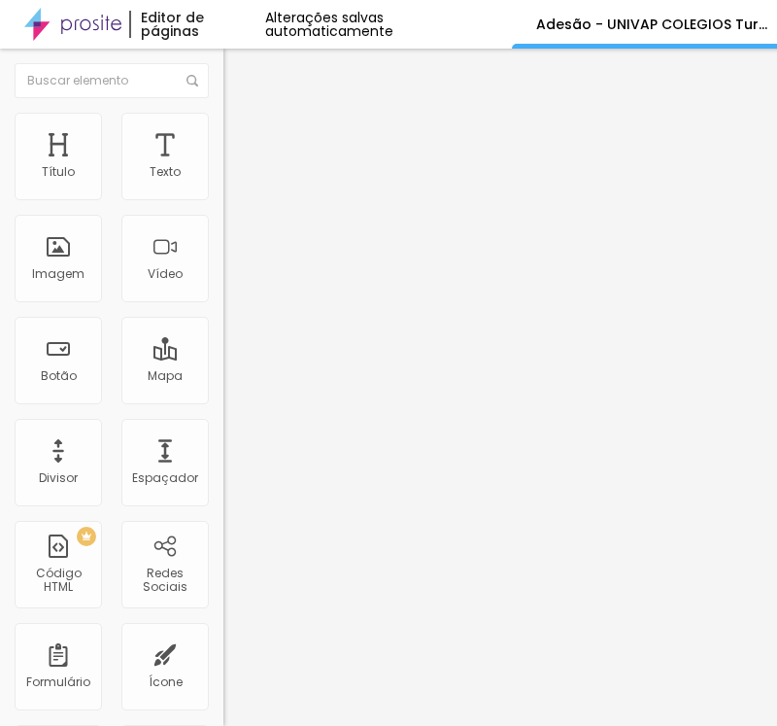
drag, startPoint x: 229, startPoint y: 464, endPoint x: 127, endPoint y: 461, distance: 102.0
paste input "14 parcelas de R$ 311,34 com boleto bancário de outubro/2025 a novembro/2026"
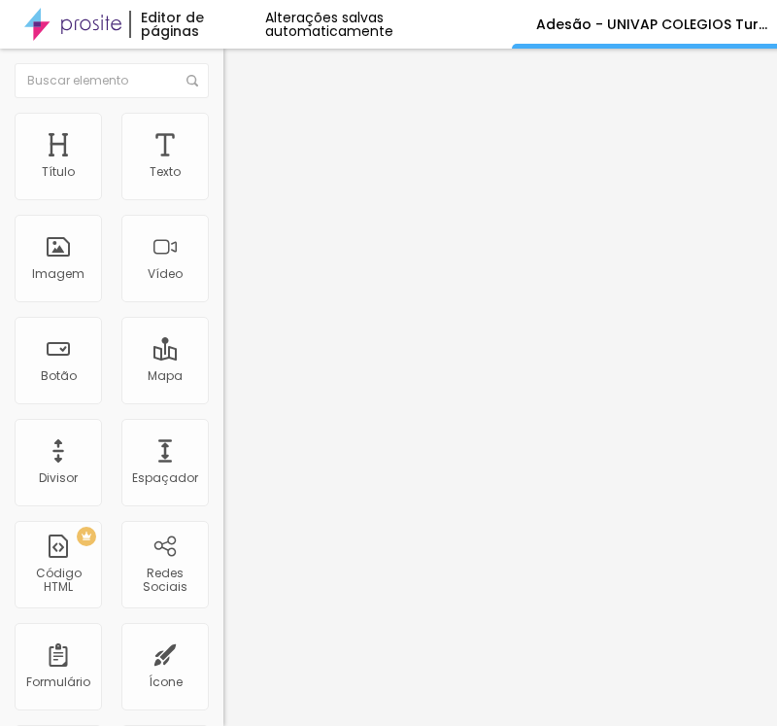
type input "14 parcelas de R$ 311,34 com boleto bancário de outubro/2025 a novembro/2026"
drag, startPoint x: 277, startPoint y: 493, endPoint x: 62, endPoint y: 493, distance: 214.7
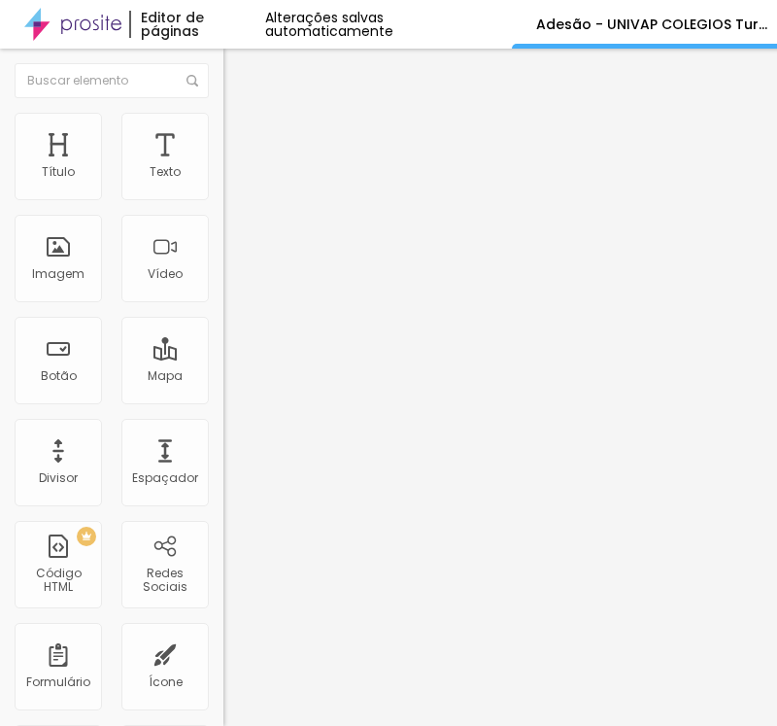
paste input "PACOTE II: MESA COM 6 LUGARES: R$ 4.118,85 DA SEGUINTE FORMA DE PAGAMENTO:"
type input "PACOTE II: MESA COM 6 LUGARES: R$ 4.118,85 DA SEGUINTE FORMA DE PAGAMENTO:"
drag, startPoint x: 219, startPoint y: 600, endPoint x: 126, endPoint y: 600, distance: 92.3
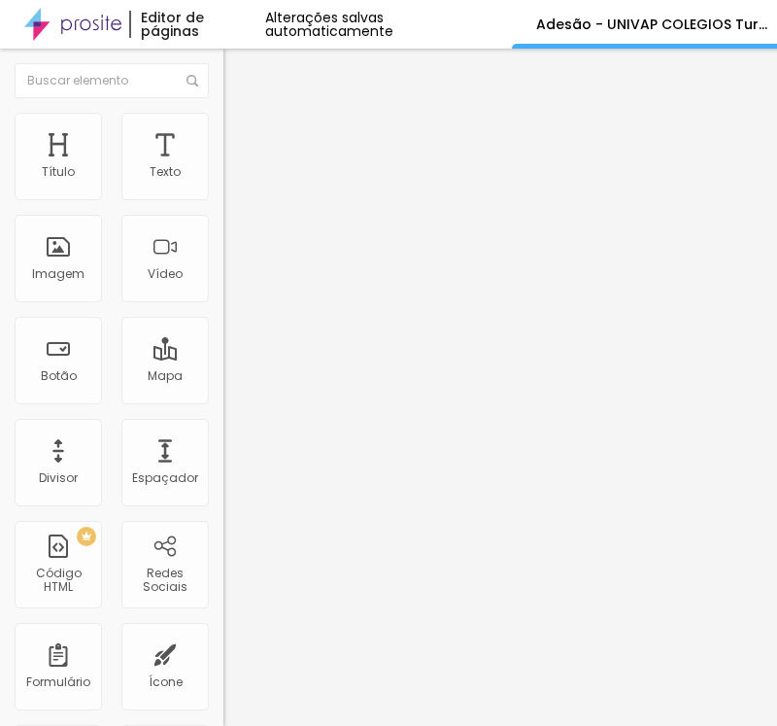
paste input "17 parcelas de R$ 242,29 com cartão de crédito, sendo de outubro/2025 a feverei…"
type input "17 parcelas de R$ 242,29 com cartão de crédito, sendo de outubro/2025 a feverei…"
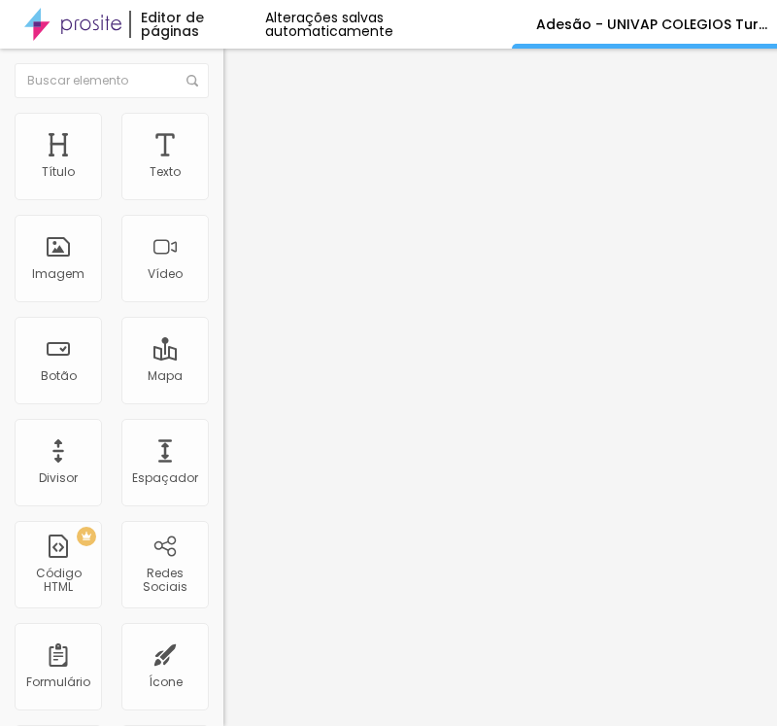
drag, startPoint x: 226, startPoint y: 457, endPoint x: 111, endPoint y: 454, distance: 115.6
paste input "14 parcelas de R$ 294,20 com boleto bancário de outubro/2025 a novembro/2026"
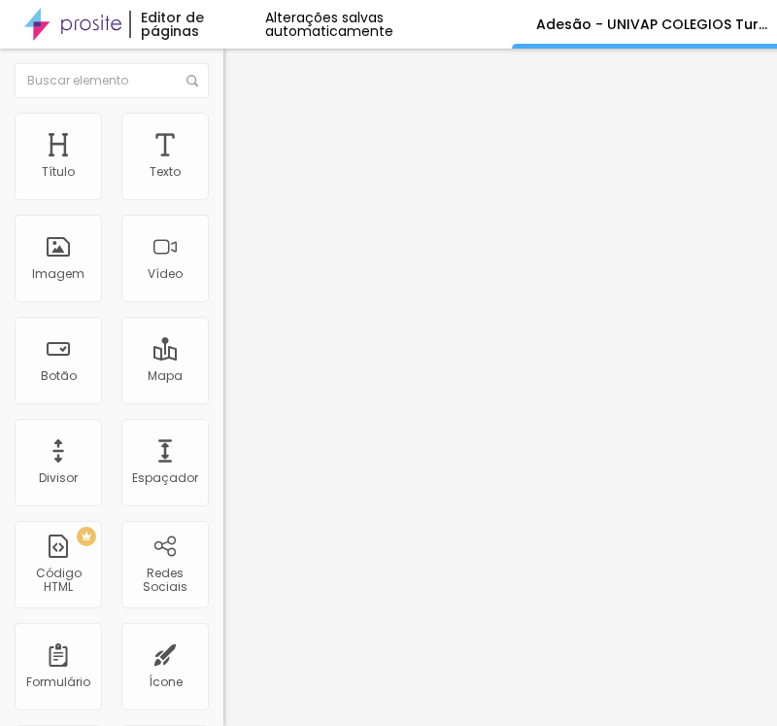
type input "14 parcelas de R$ 294,20 com boleto bancário de outubro/2025 a novembro/2026"
drag, startPoint x: 262, startPoint y: 284, endPoint x: 85, endPoint y: 285, distance: 176.8
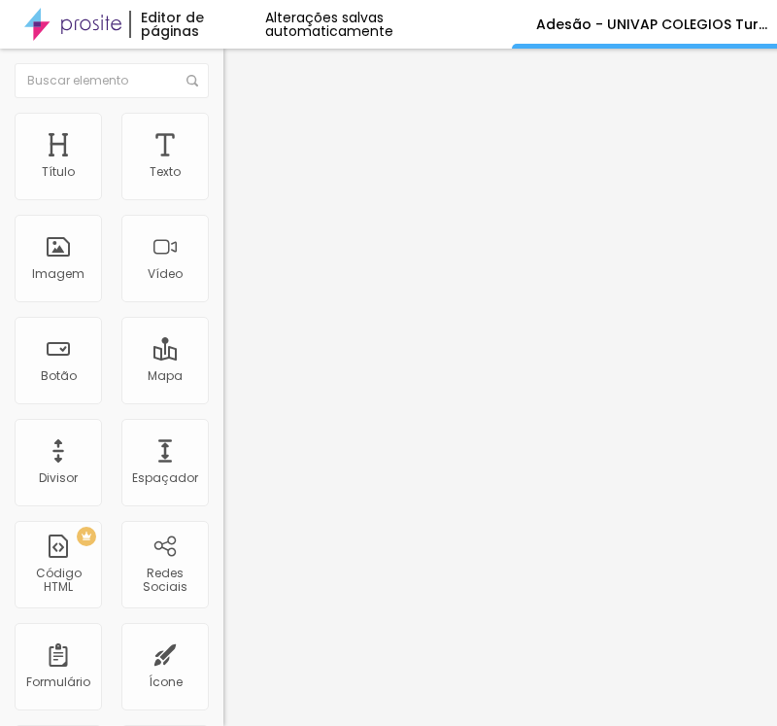
paste input "PACOTE III: MESA COMPARTILHADA COM 8 LUGARES, SENDO 4 PARA CADA FORMANDO: R$ 3.…"
type input "PACOTE III: MESA COMPARTILHADA COM 8 LUGARES, SENDO 4 PARA CADA FORMANDO: R$ 3.…"
drag, startPoint x: 190, startPoint y: 419, endPoint x: 156, endPoint y: 425, distance: 34.5
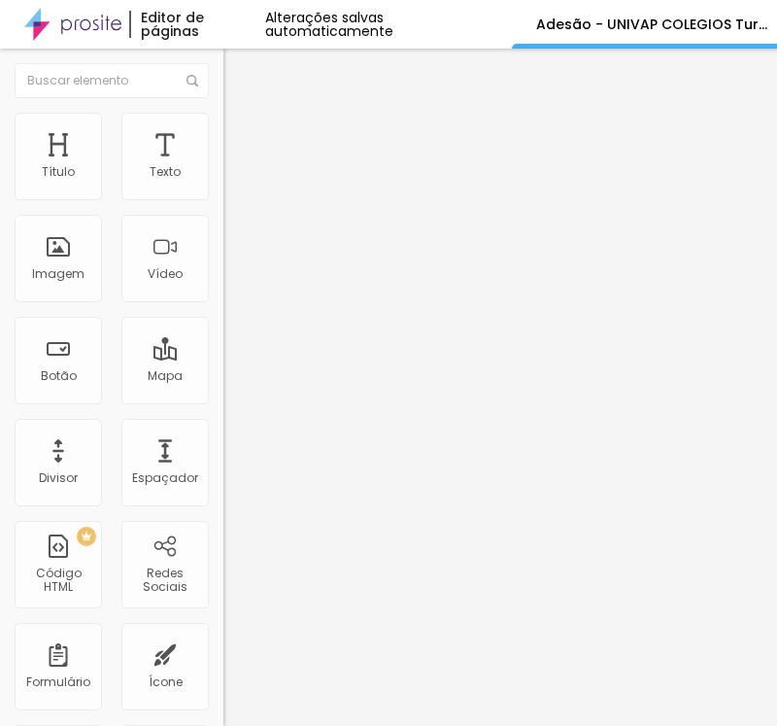
paste input "17 parcelas de R$ 221,36 com cartão de crédito, sendo de outubro/2025 a feverei…"
type input "17 parcelas de R$ 221,36 com cartão de crédito, sendo de outubro/2025 a feverei…"
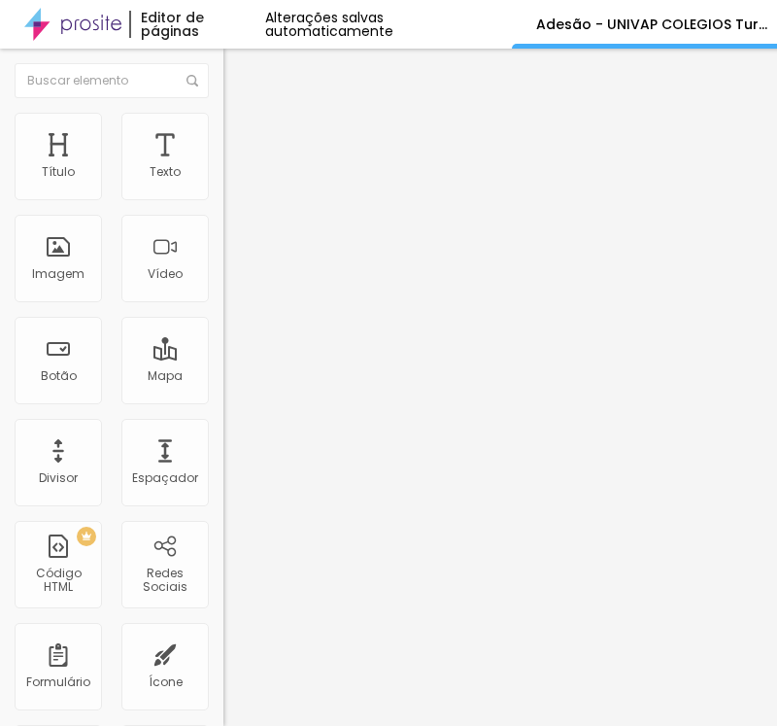
scroll to position [0, 0]
drag, startPoint x: 217, startPoint y: 466, endPoint x: 99, endPoint y: 466, distance: 117.5
paste input "14 parcelas de R$ 268,80 com boleto bancário de outubro/2025 a novembro/2026"
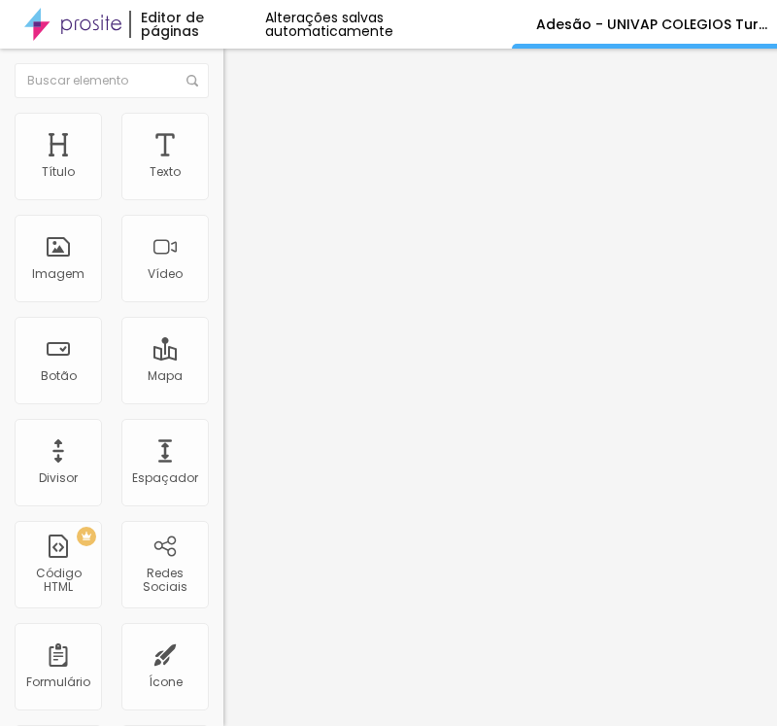
type input "14 parcelas de R$ 268,80 com boleto bancário de outubro/2025 a novembro/2026"
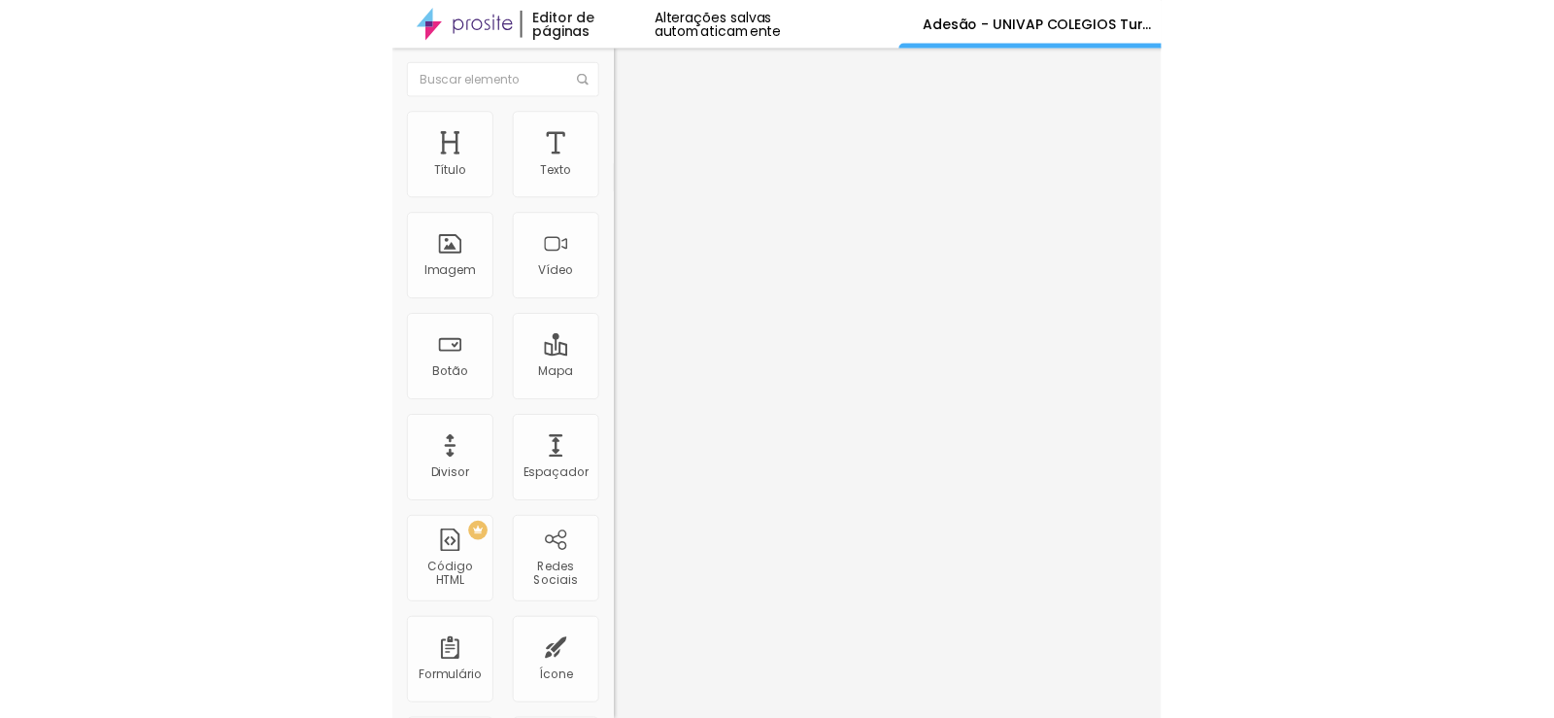
scroll to position [0, 0]
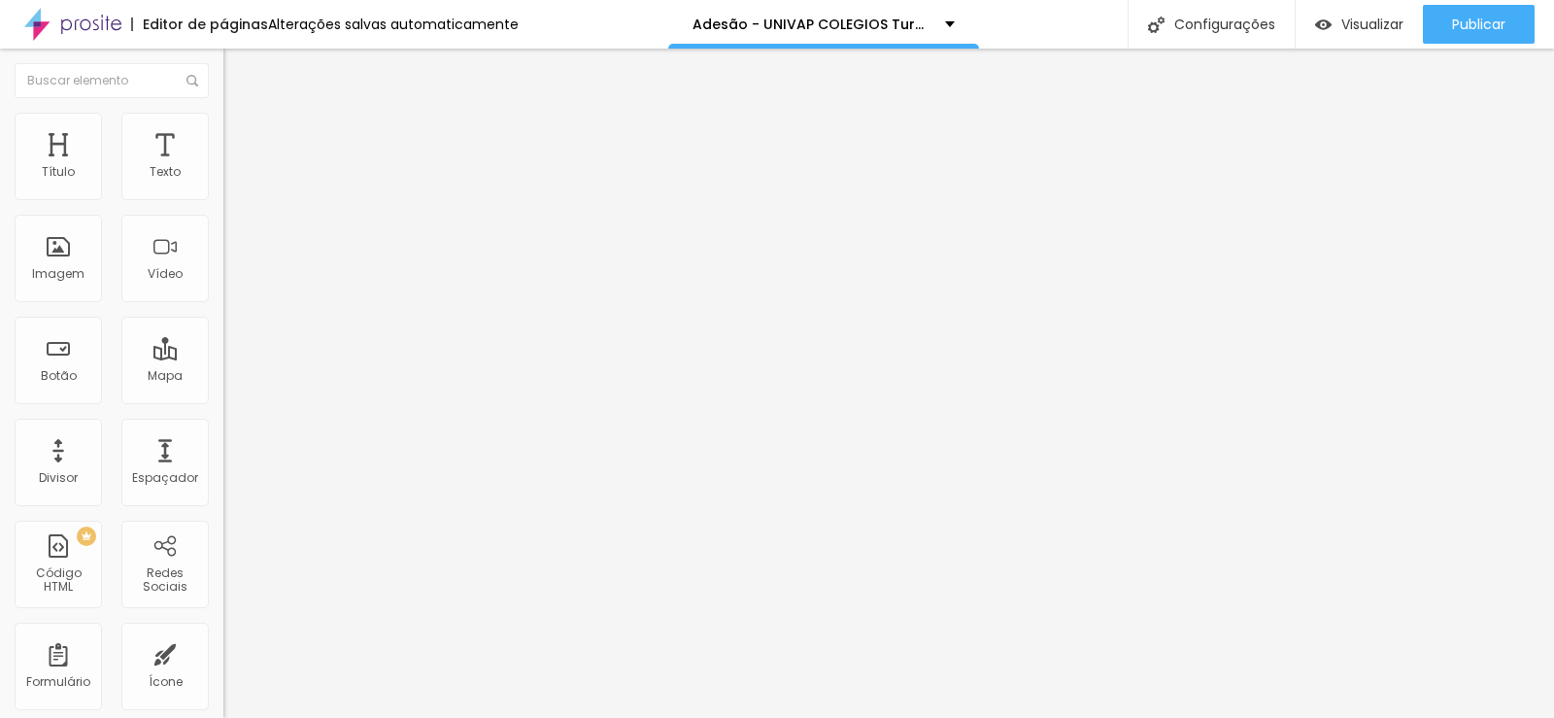
click at [223, 400] on input "http://www.promoverformaturas.com.br/termo-adesao-colegio-objetivo-aquarius-tur…" at bounding box center [339, 390] width 233 height 19
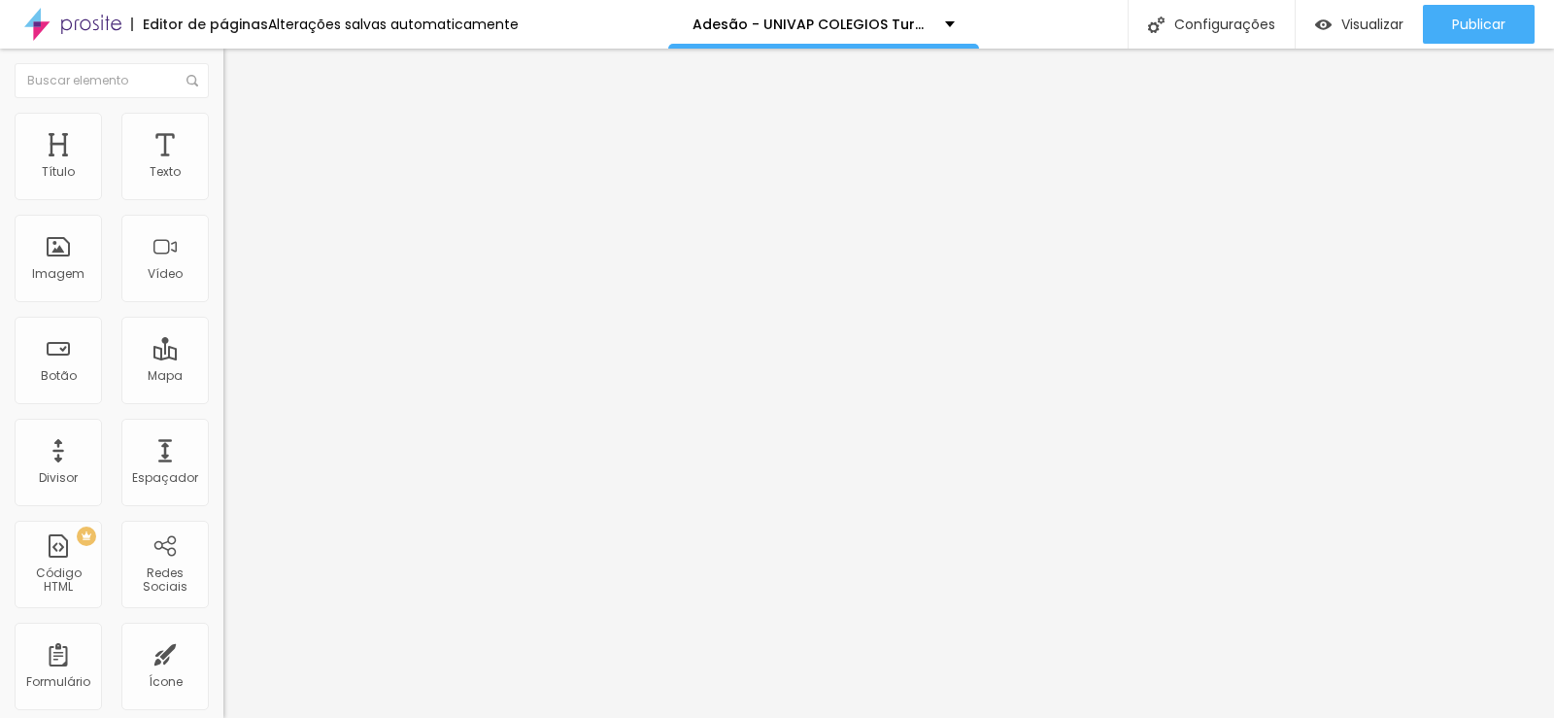
paste input "http://www.promoverformaturas.com.br/termo-adesao-univap-colegios-turmas-2026"
type input "http://www.promoverformaturas.com.br/termo-adesao-univap-colegios-turmas-2026"
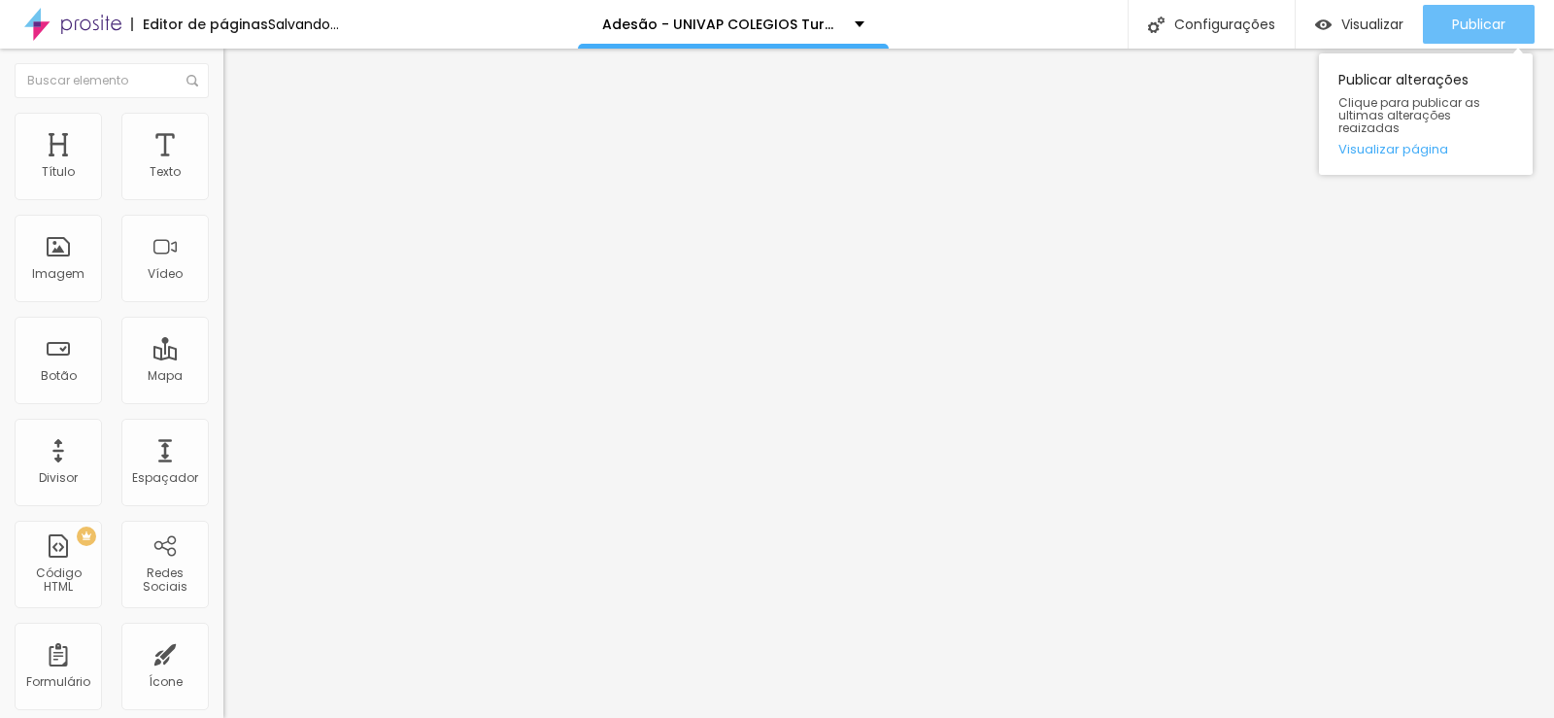
click at [1472, 19] on span "Publicar" at bounding box center [1478, 25] width 53 height 16
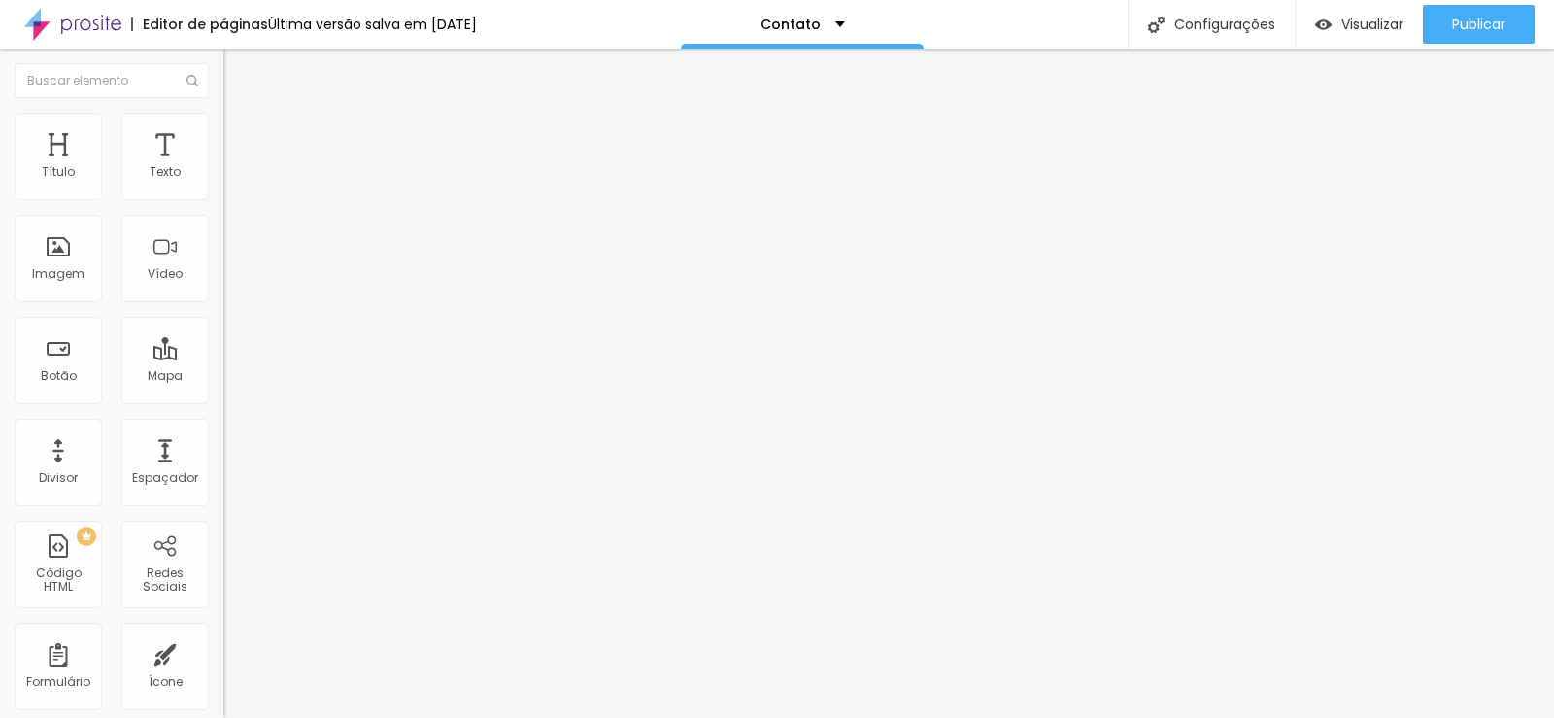
click at [223, 196] on img at bounding box center [229, 202] width 12 height 12
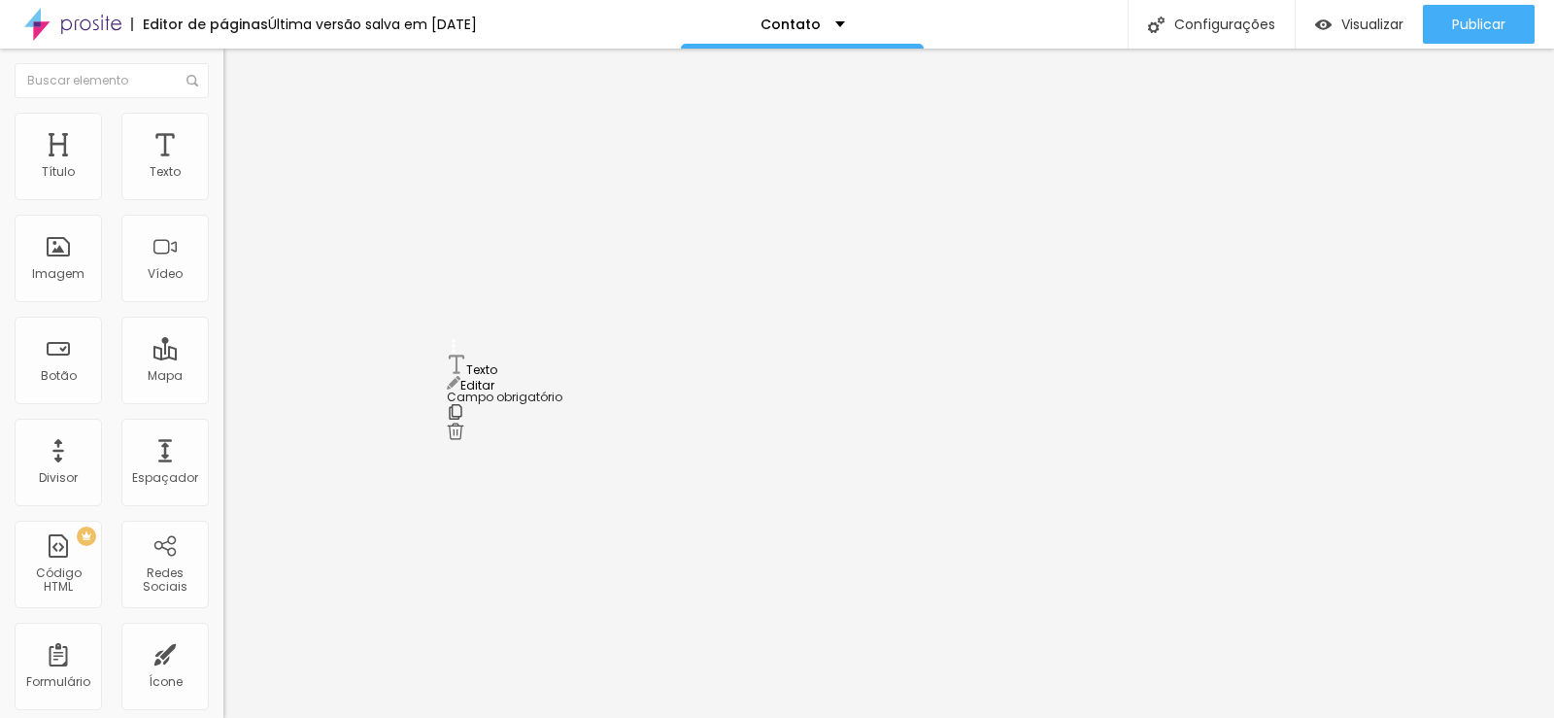
drag, startPoint x: 453, startPoint y: 443, endPoint x: 457, endPoint y: 358, distance: 84.6
drag, startPoint x: 563, startPoint y: 368, endPoint x: 436, endPoint y: 372, distance: 127.3
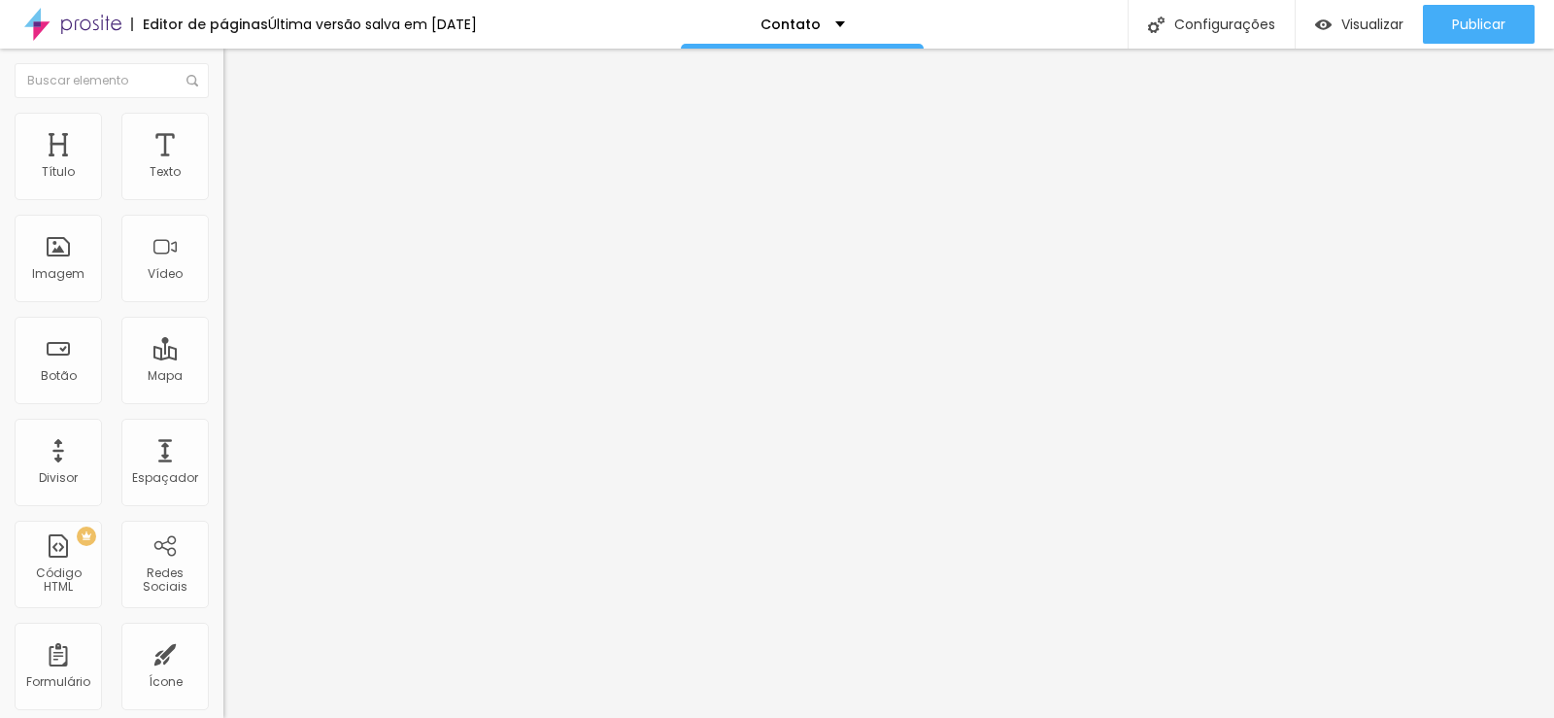
type input "Telefone com DDD"
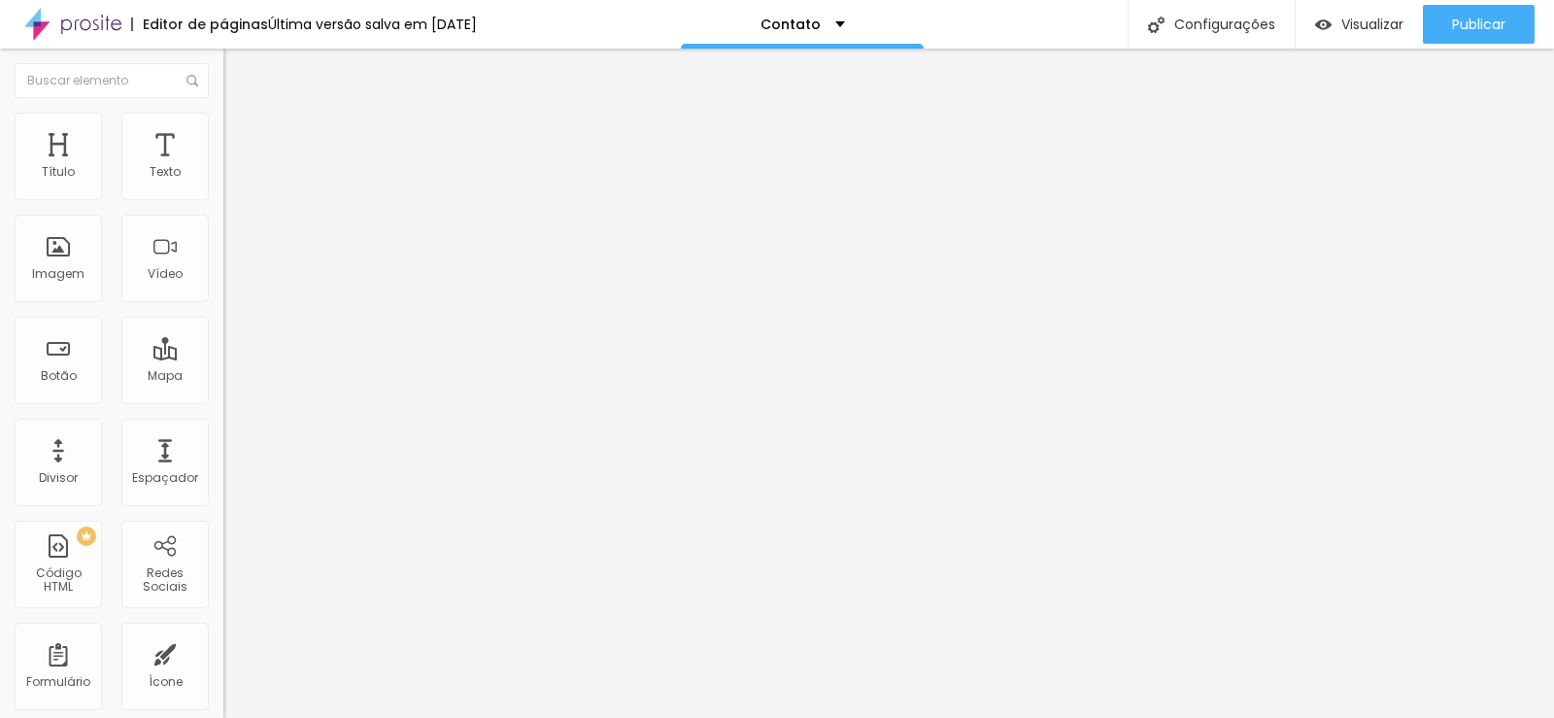
type input "d"
drag, startPoint x: 979, startPoint y: 365, endPoint x: 735, endPoint y: 367, distance: 243.8
drag, startPoint x: 870, startPoint y: 366, endPoint x: 749, endPoint y: 364, distance: 121.4
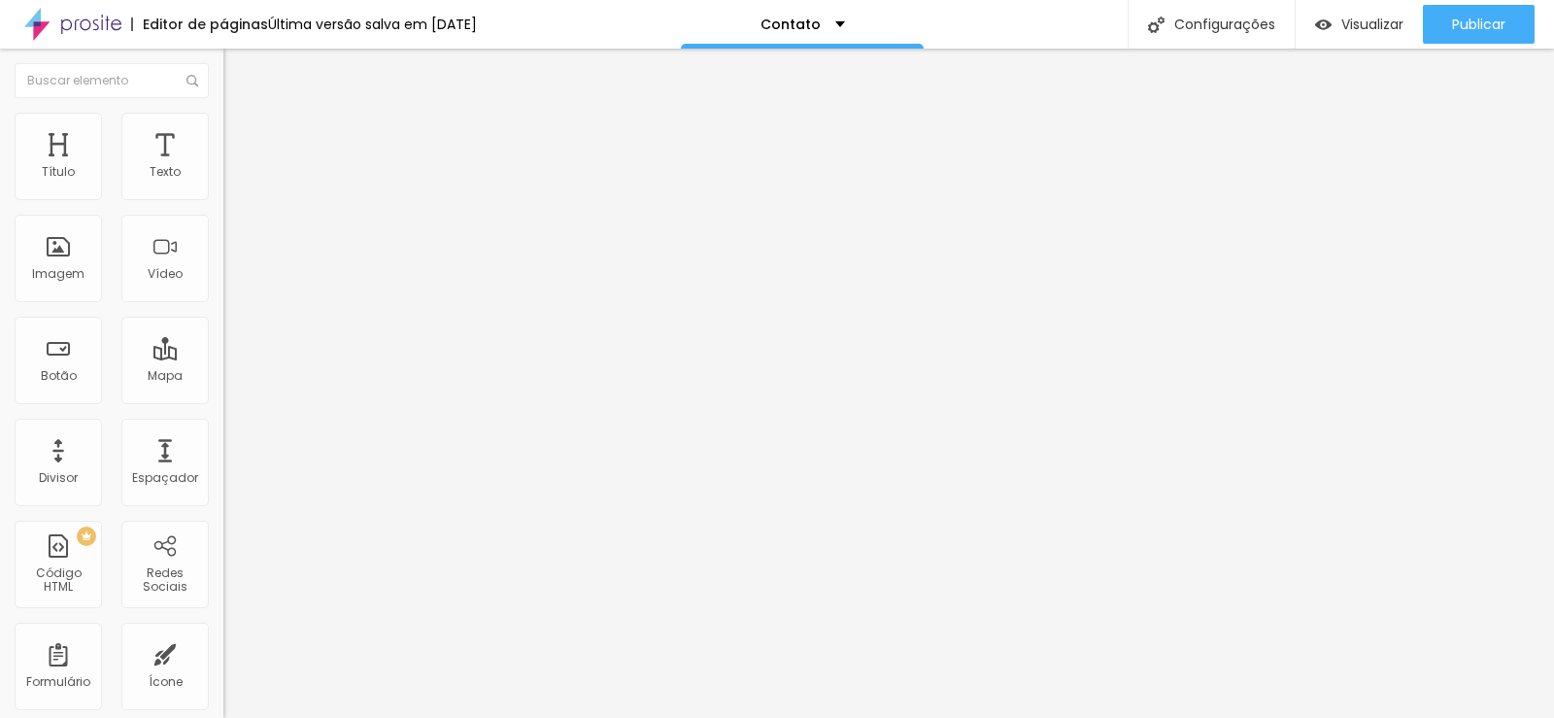
type input "Digite aqui seu telefone"
drag, startPoint x: 877, startPoint y: 300, endPoint x: 736, endPoint y: 300, distance: 140.9
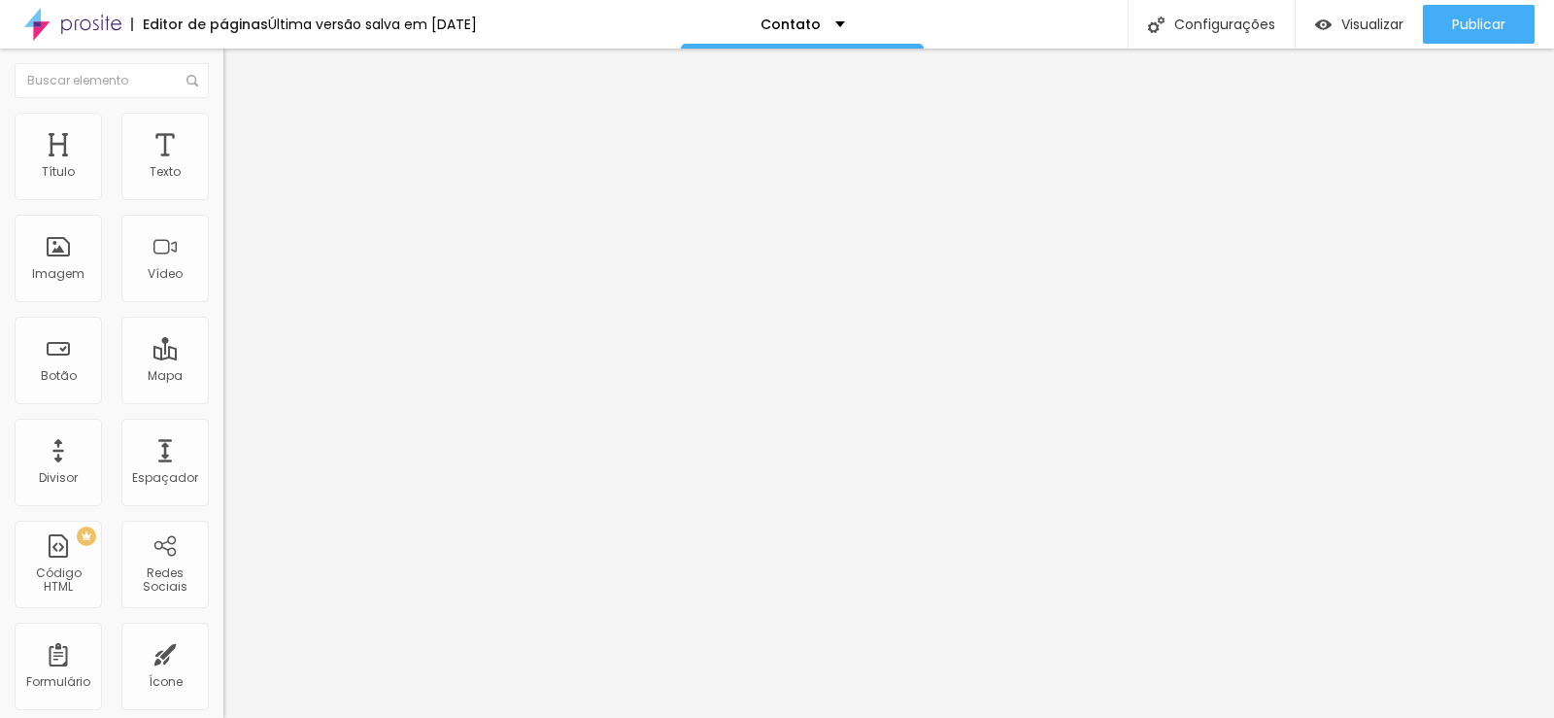
paste input "Digite aqui"
type input "Digite aqui seu e-mail aqui"
drag, startPoint x: 852, startPoint y: 330, endPoint x: 723, endPoint y: 330, distance: 129.2
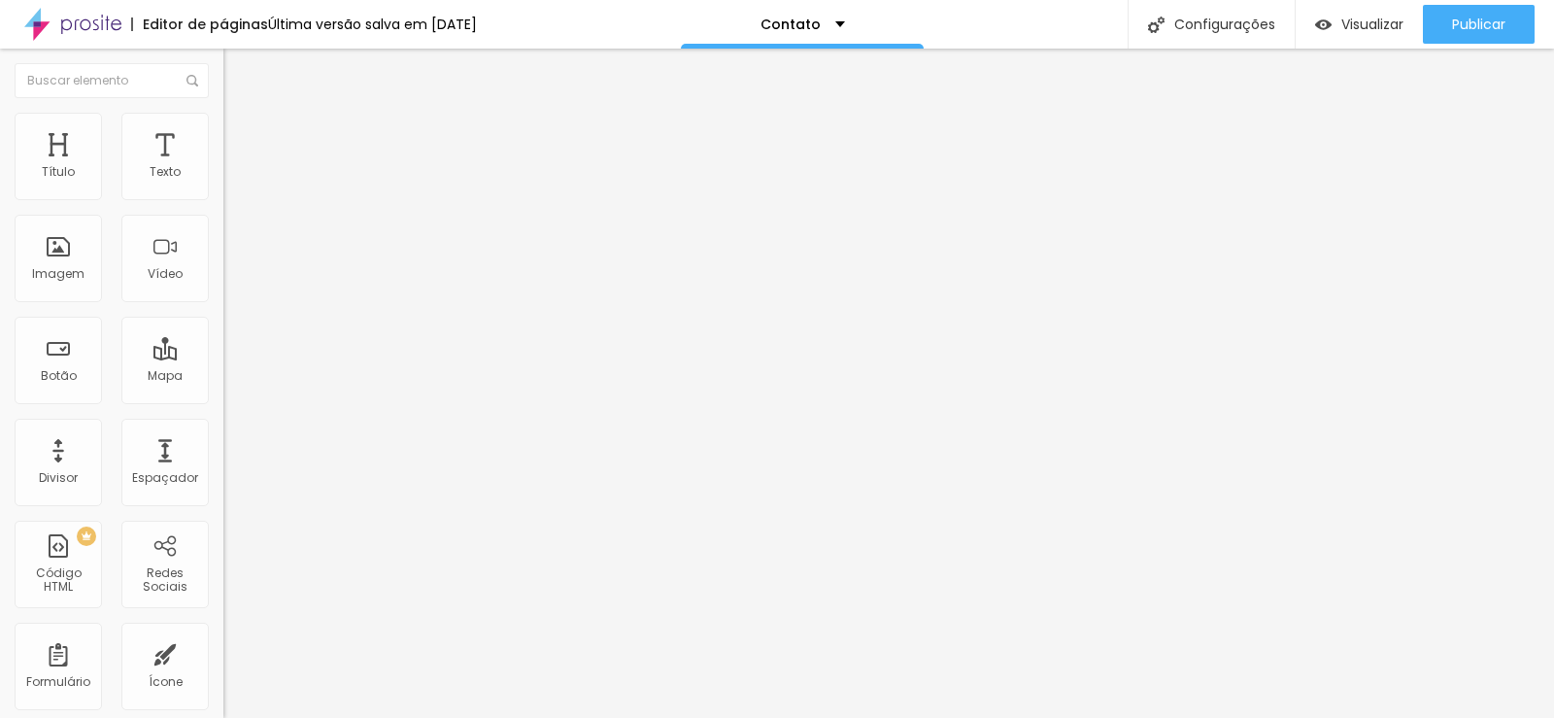
paste input "Digite aqui"
type input "Digite aqui seu nome aqui"
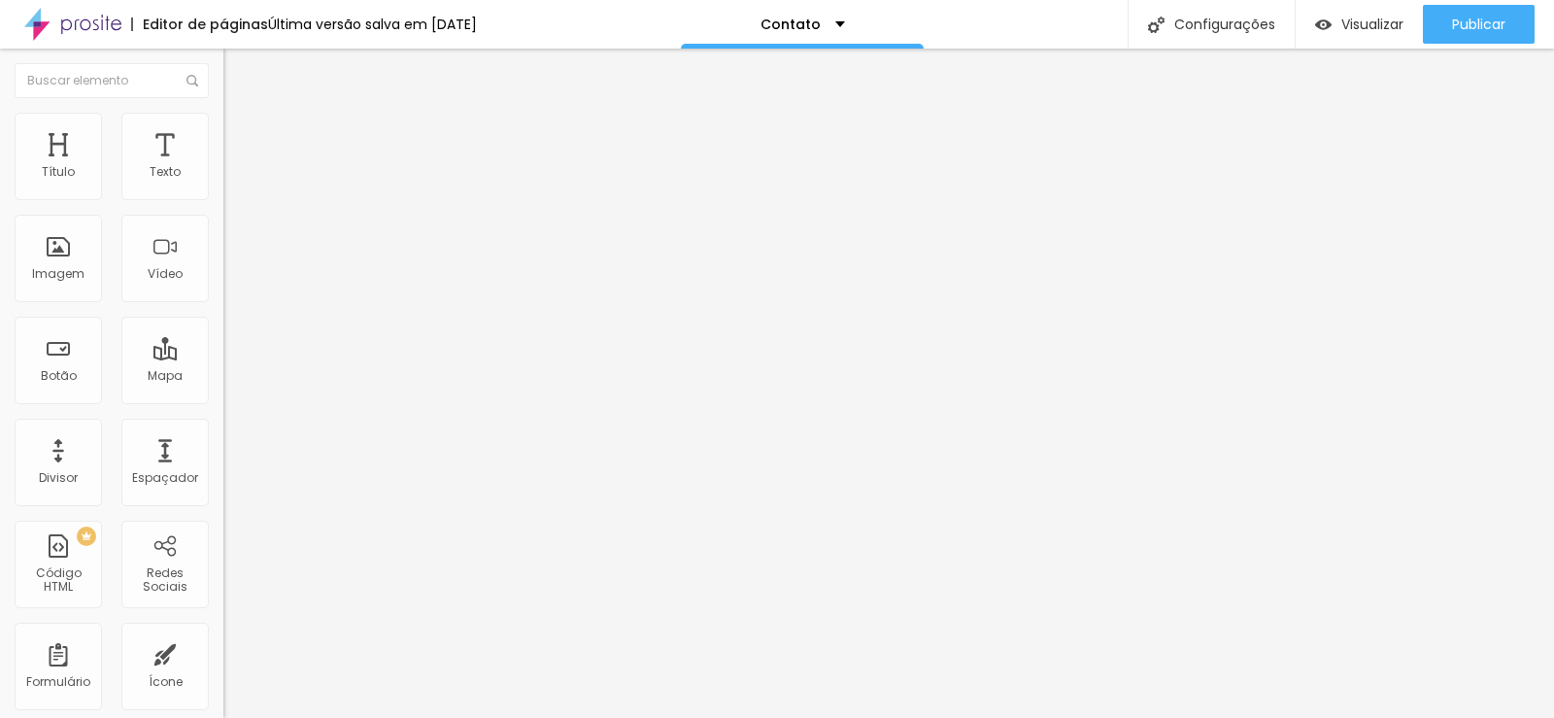
scroll to position [204, 0]
drag, startPoint x: 591, startPoint y: 365, endPoint x: 394, endPoint y: 363, distance: 196.2
type input "Em que podemos te ajudar?"
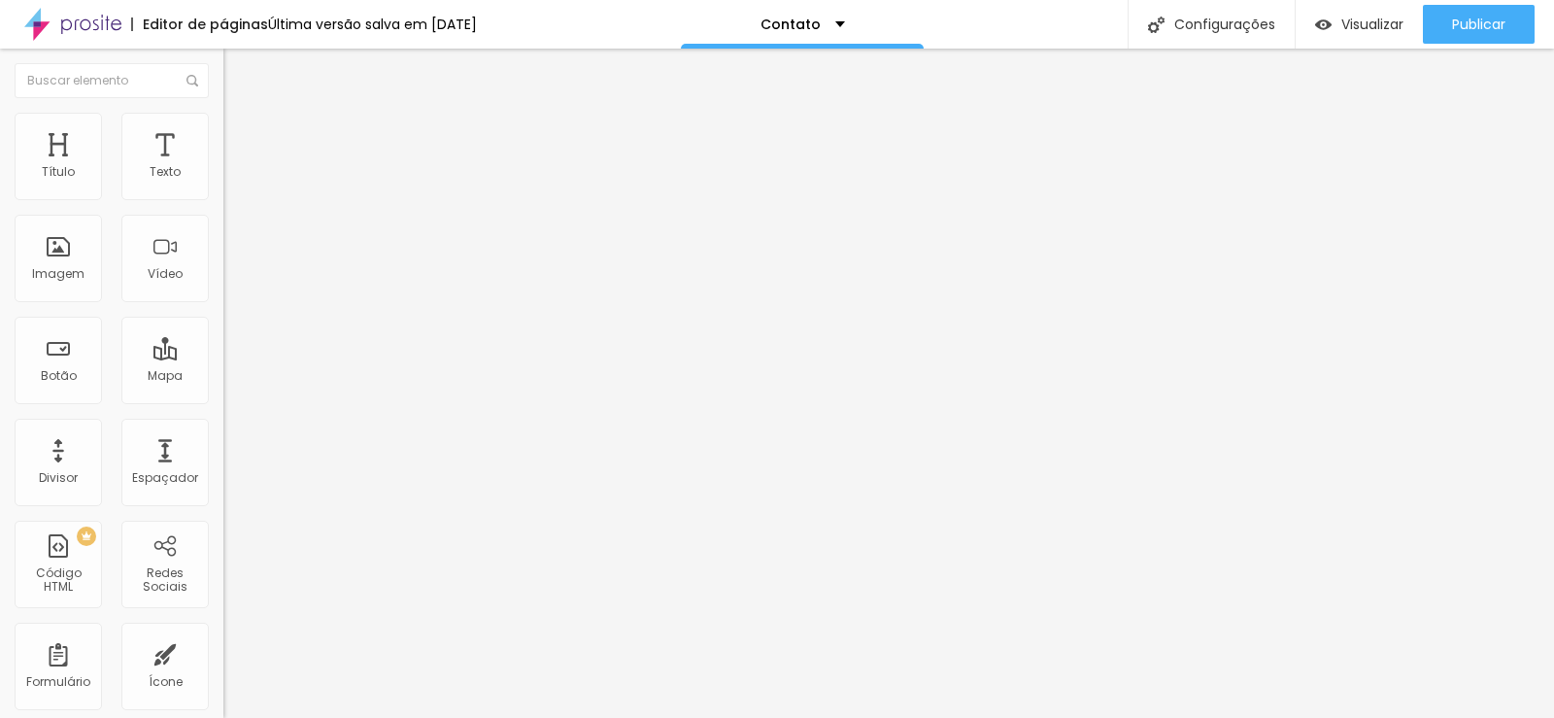
drag, startPoint x: 1020, startPoint y: 364, endPoint x: 787, endPoint y: 367, distance: 233.2
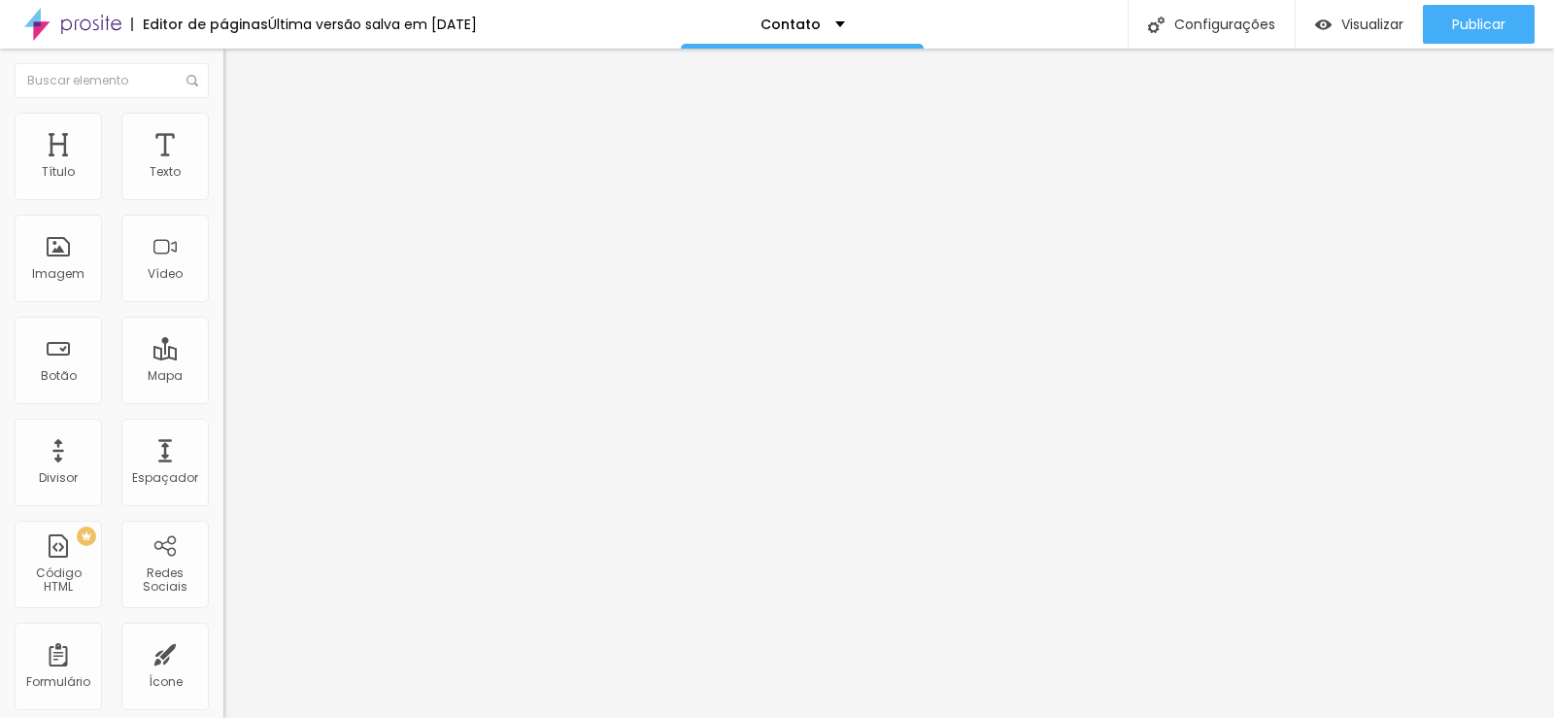
drag, startPoint x: 459, startPoint y: 454, endPoint x: 461, endPoint y: 313, distance: 140.9
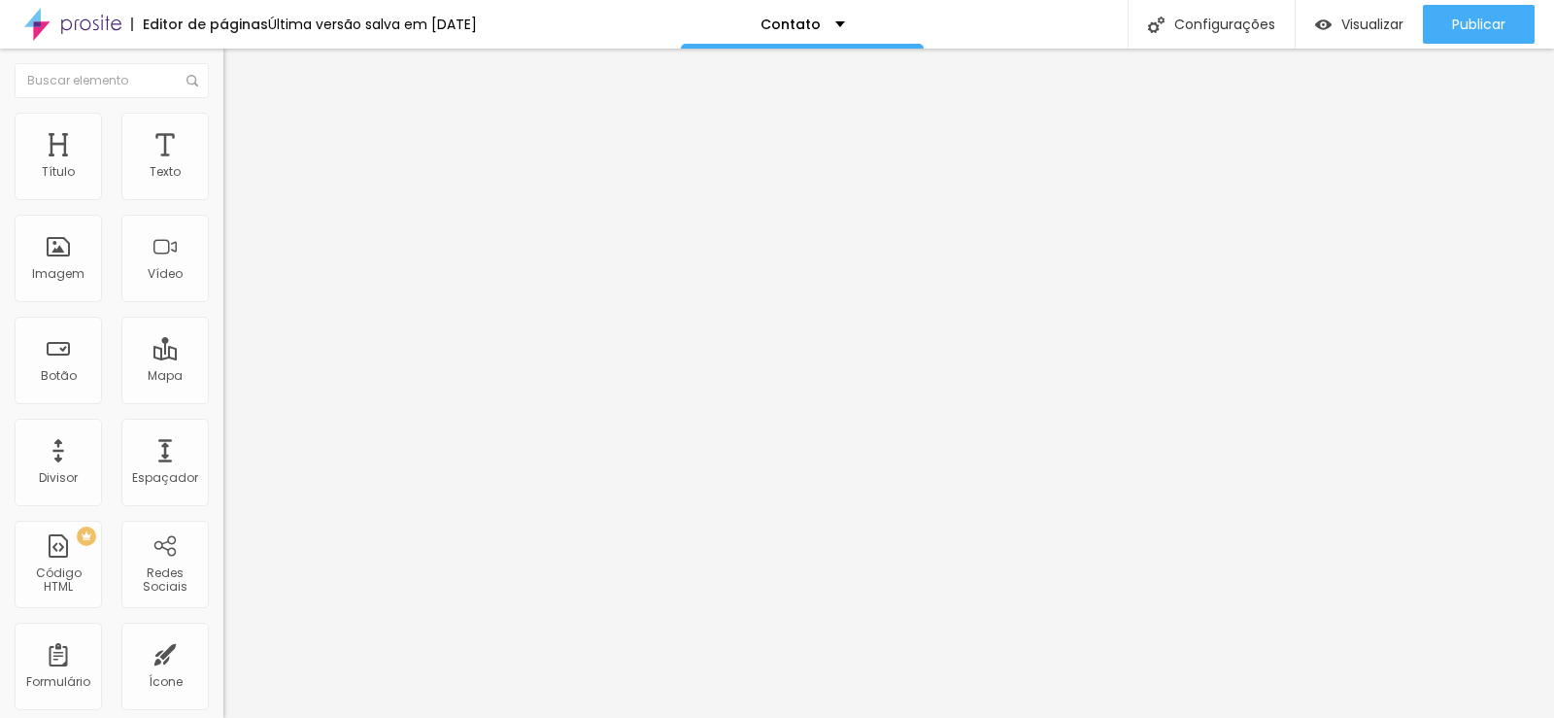
drag, startPoint x: 667, startPoint y: 367, endPoint x: 476, endPoint y: 363, distance: 191.4
type input "Você é já é um formando PROMOVER?"
drag, startPoint x: 650, startPoint y: 461, endPoint x: 507, endPoint y: 467, distance: 142.9
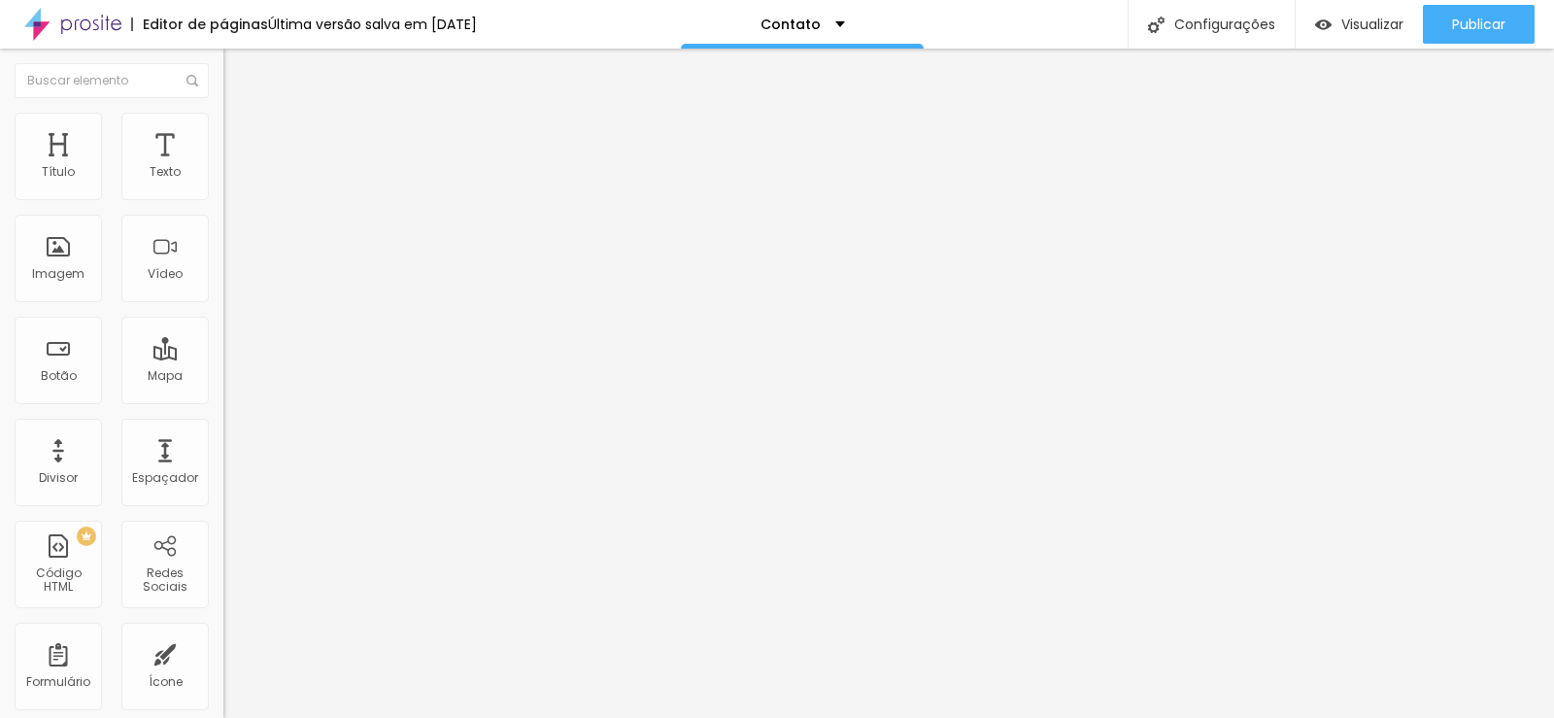
type input "s"
type input "Sim"
drag, startPoint x: 487, startPoint y: 498, endPoint x: 476, endPoint y: 497, distance: 10.7
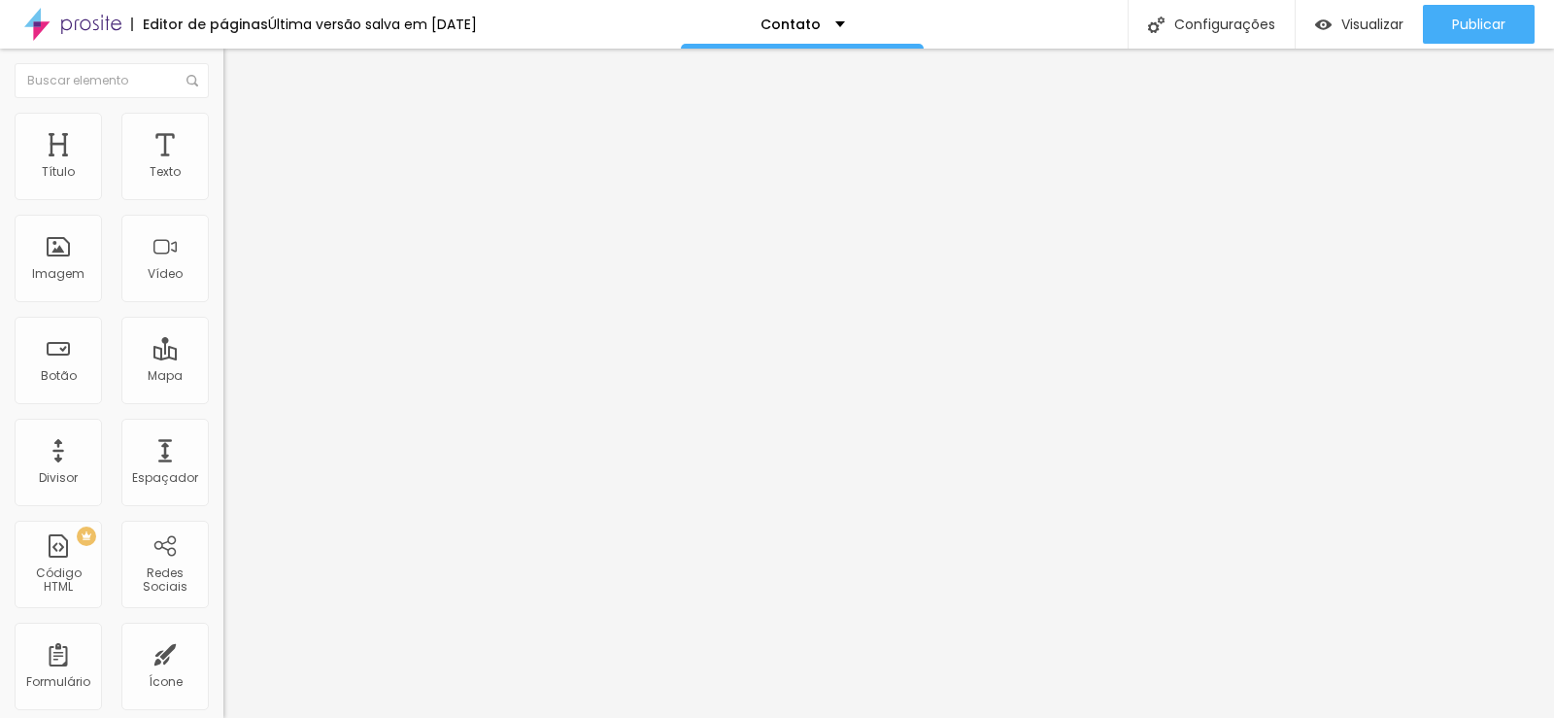
type input "Não"
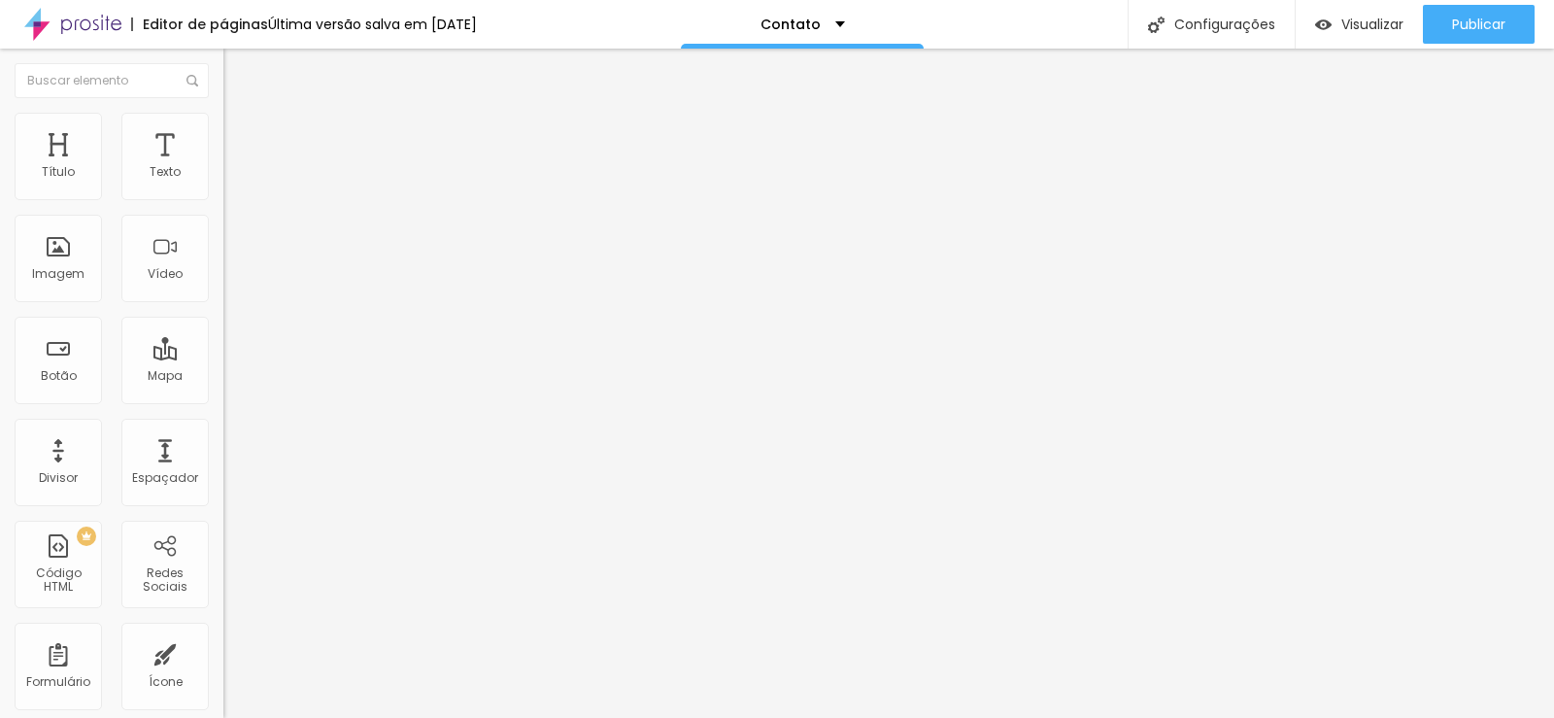
scroll to position [361, 0]
drag, startPoint x: 852, startPoint y: 366, endPoint x: 761, endPoint y: 365, distance: 91.3
paste input "Digite aqui"
drag, startPoint x: 984, startPoint y: 363, endPoint x: 1034, endPoint y: 364, distance: 49.6
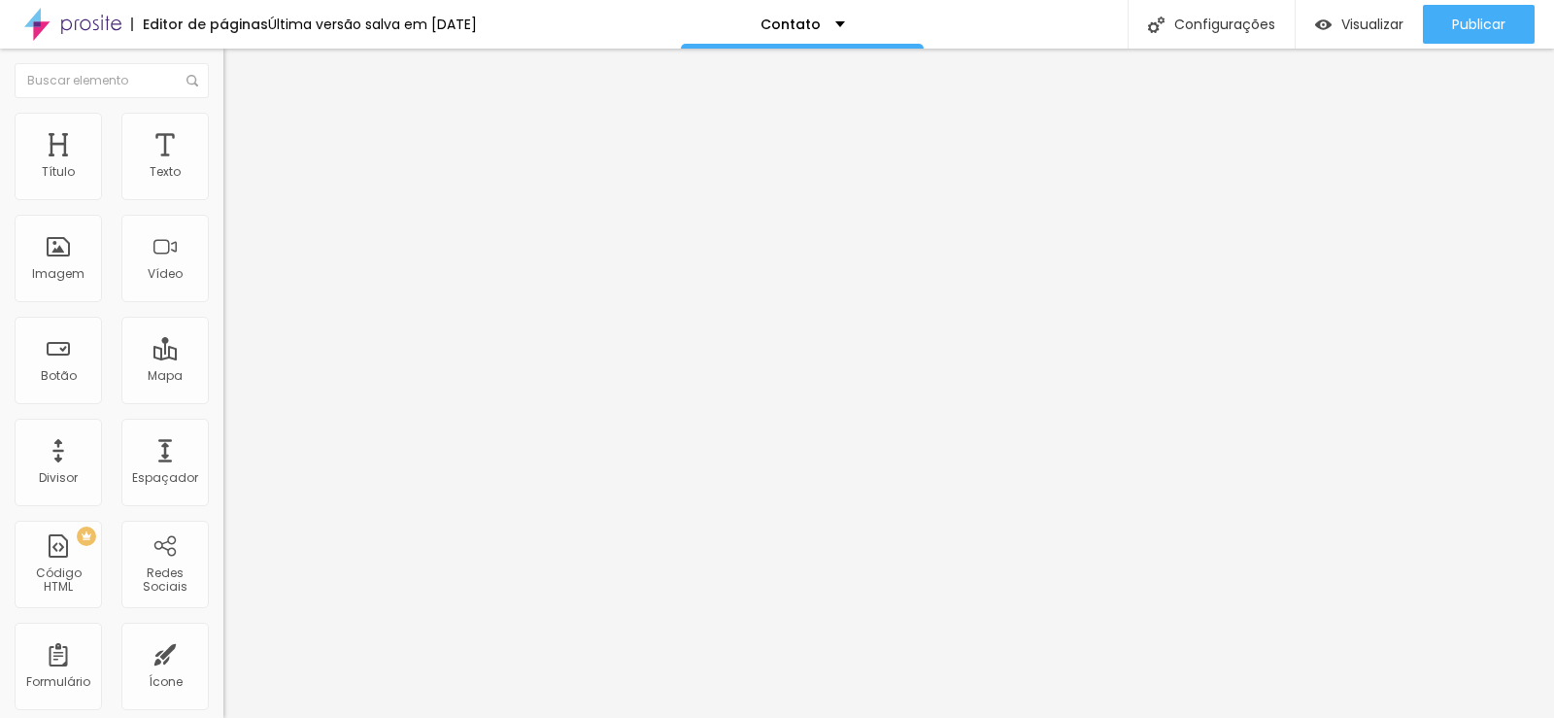
type input "Digite aqui sua mensagem"
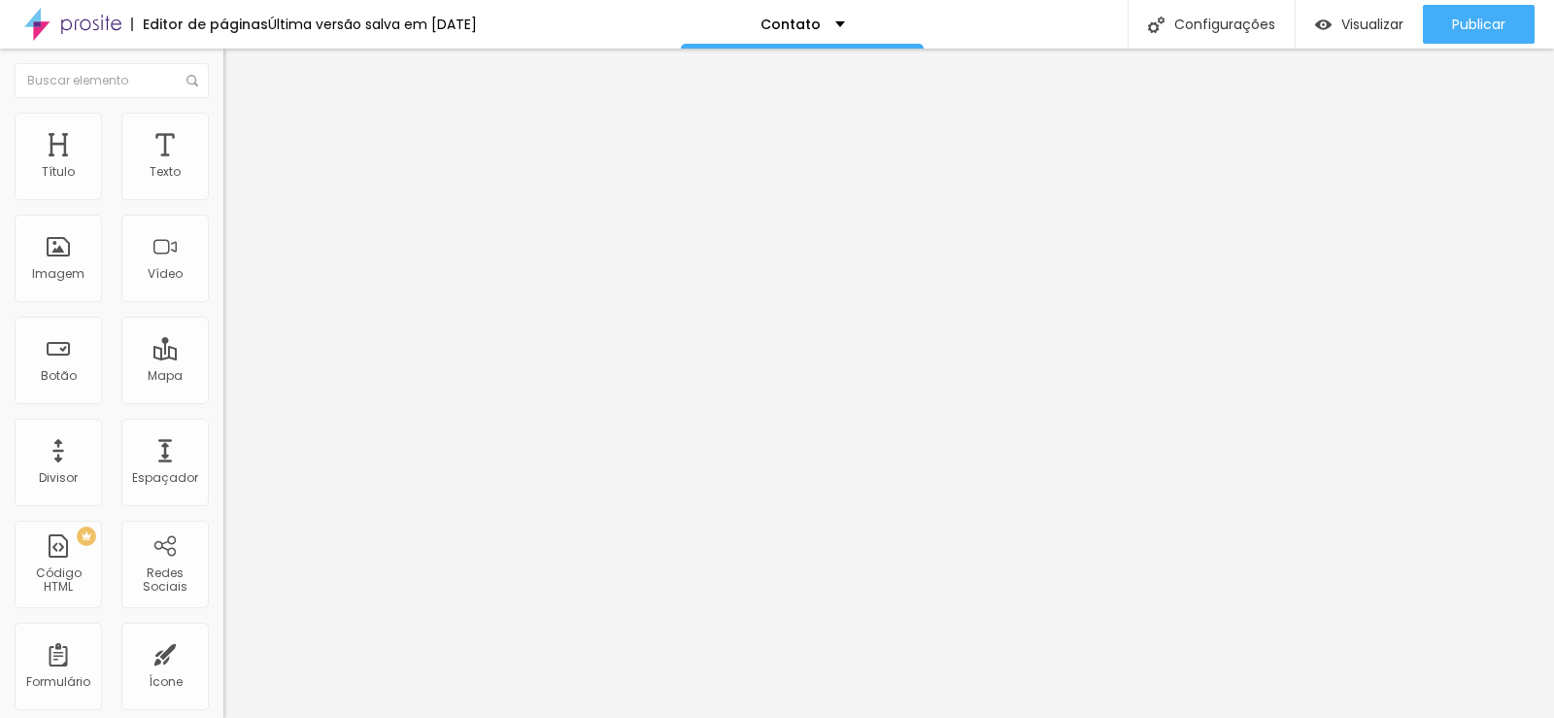
type input "Digite aqui seu e-mail"
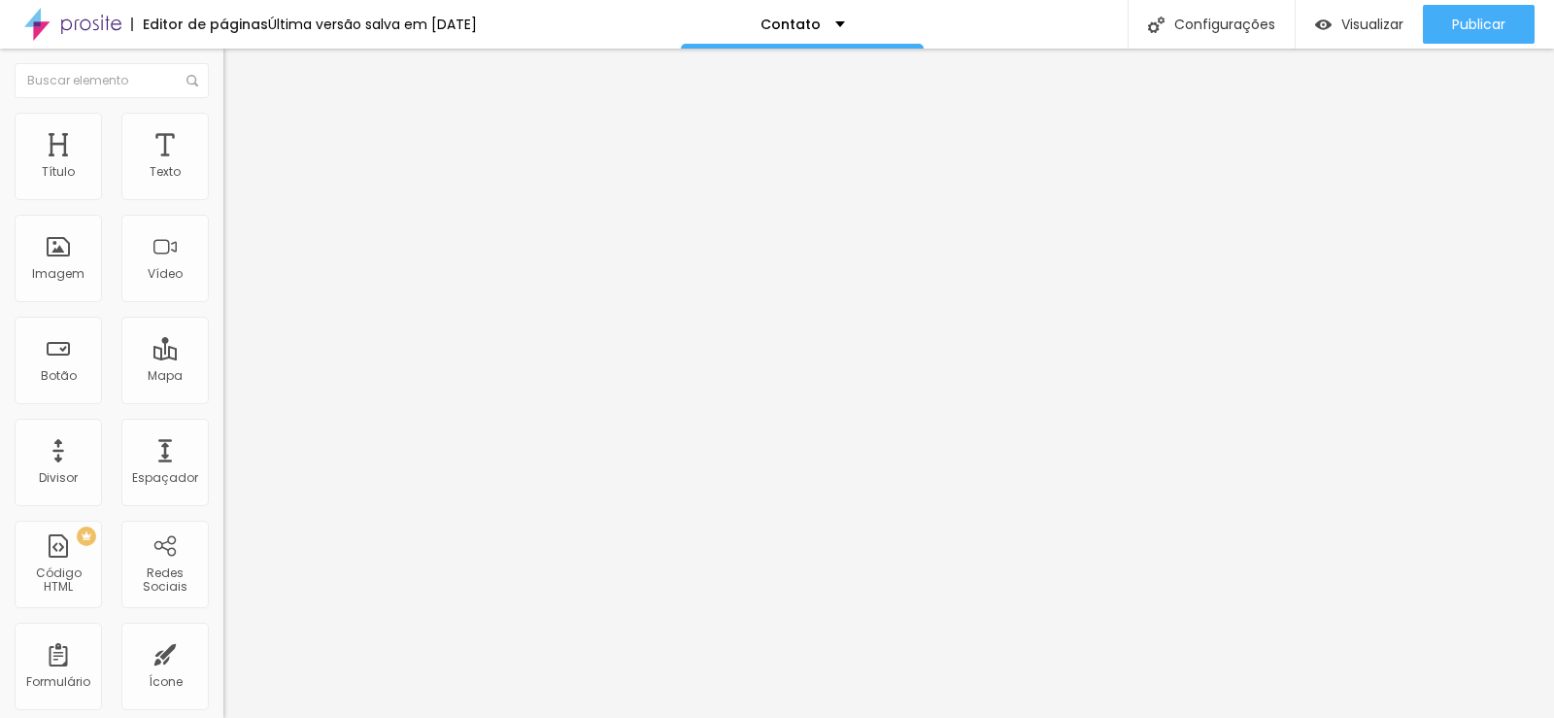
type input "Digite aqui seu nome"
type input "Nome completo"
drag, startPoint x: 785, startPoint y: 255, endPoint x: 668, endPoint y: 244, distance: 117.2
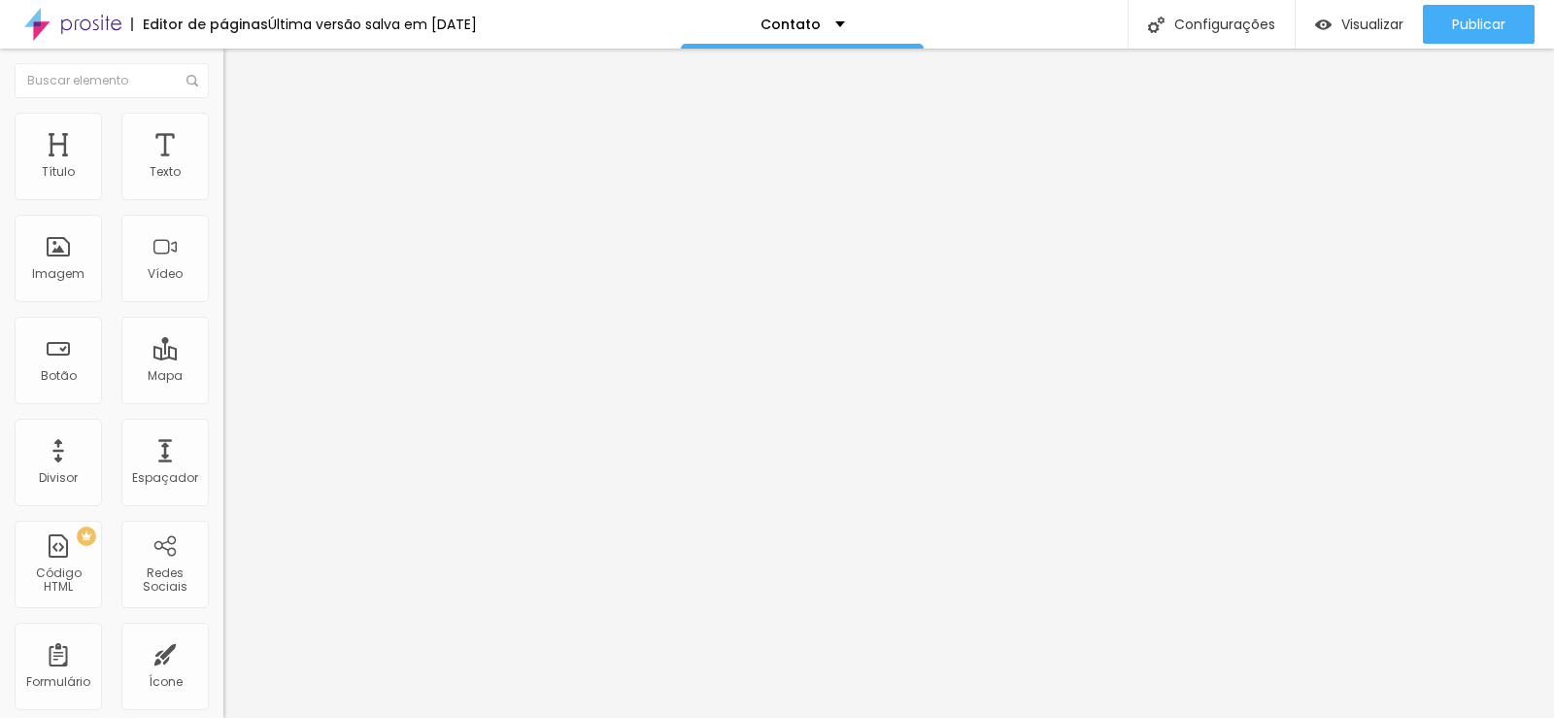
type input "Contrato-cliente"
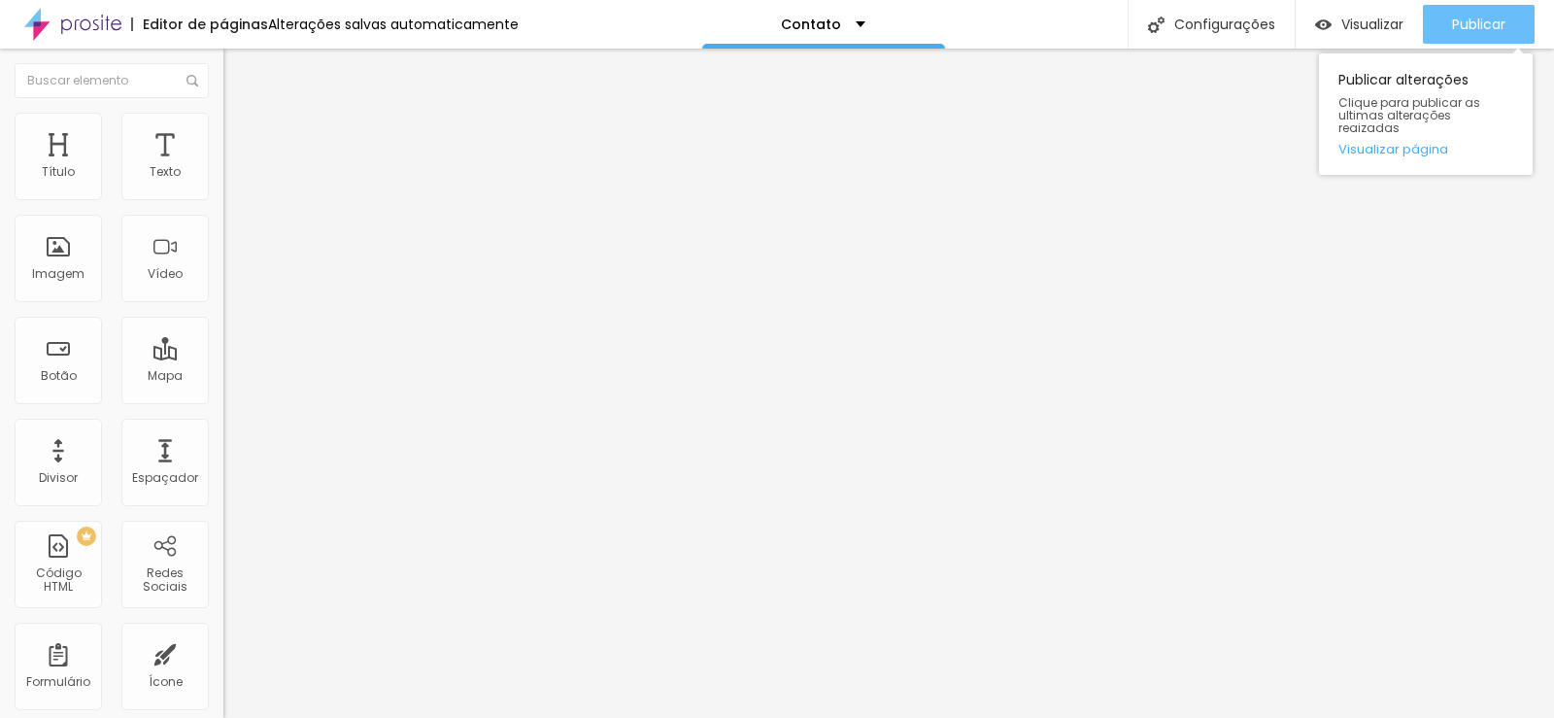
click at [1449, 23] on button "Publicar" at bounding box center [1479, 24] width 112 height 39
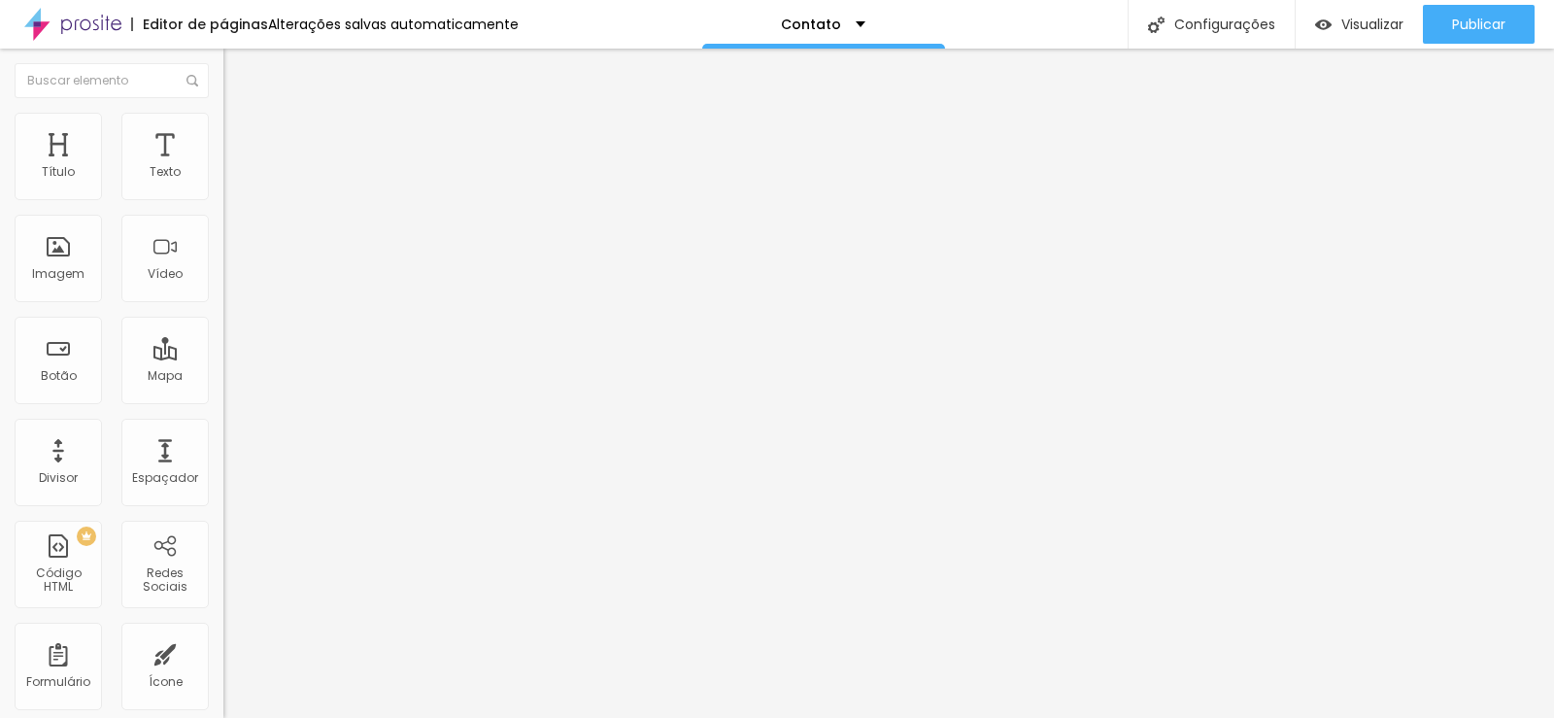
click at [223, 188] on div "Formulário Form" at bounding box center [334, 181] width 223 height 58
click at [223, 196] on img at bounding box center [229, 202] width 12 height 12
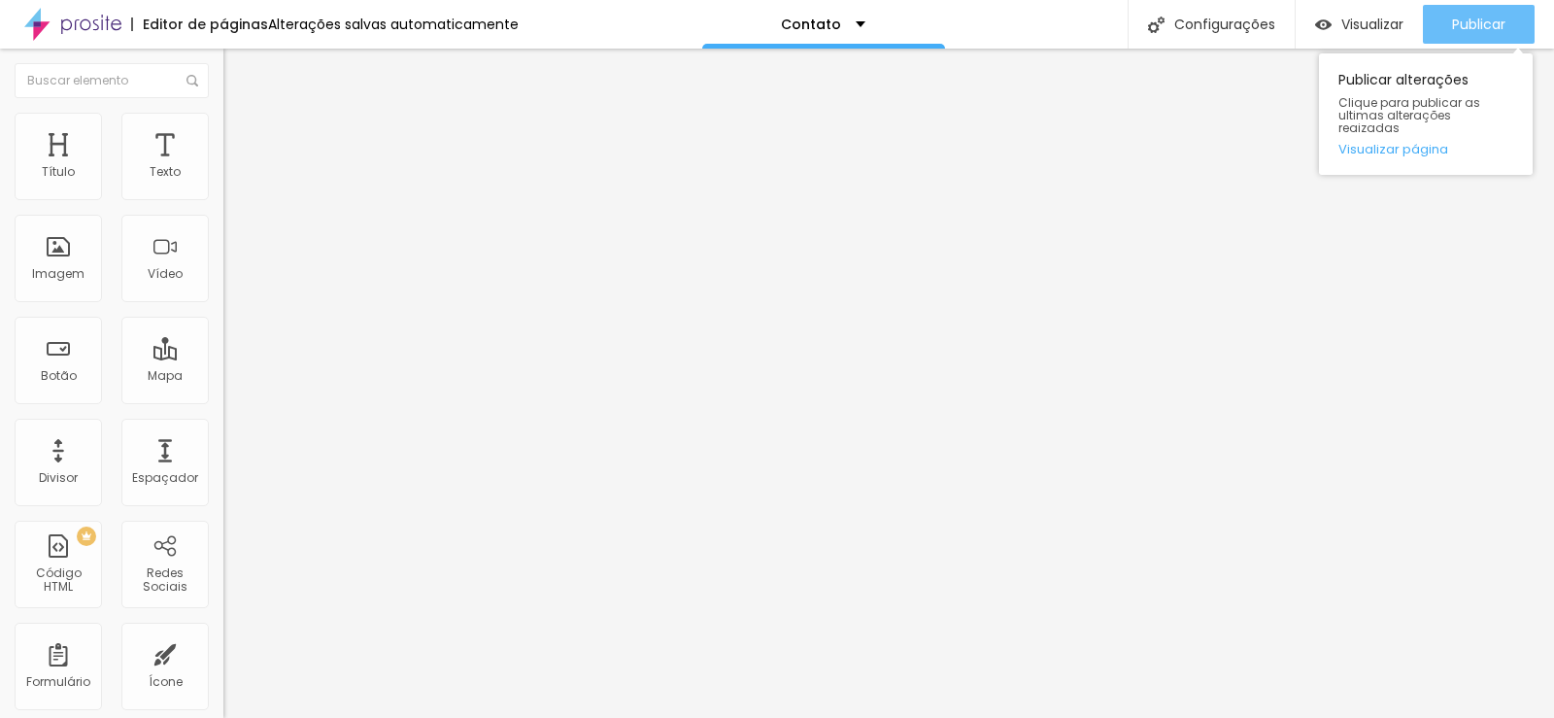
click at [1455, 17] on span "Publicar" at bounding box center [1478, 25] width 53 height 16
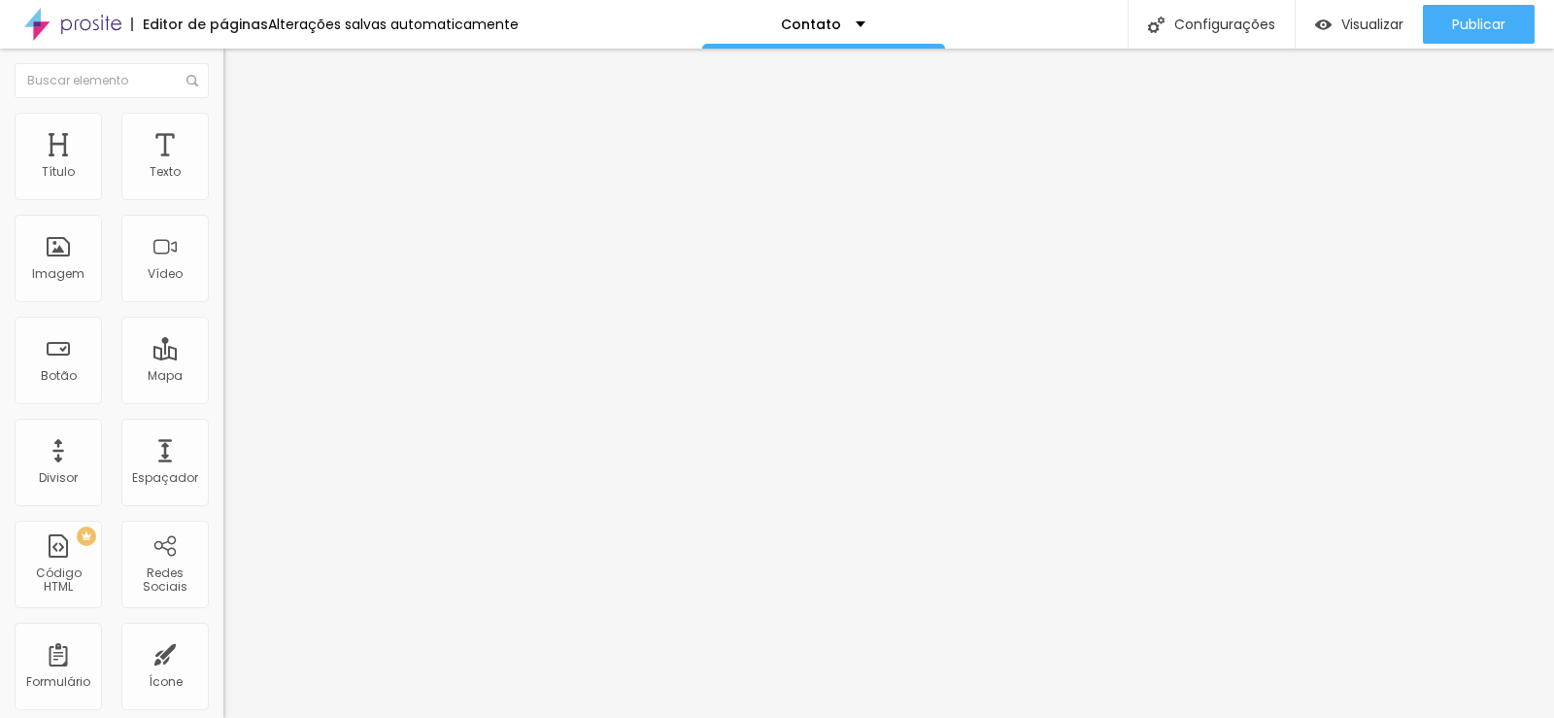
click at [223, 195] on span at bounding box center [229, 203] width 12 height 17
drag, startPoint x: 556, startPoint y: 300, endPoint x: 532, endPoint y: 300, distance: 23.3
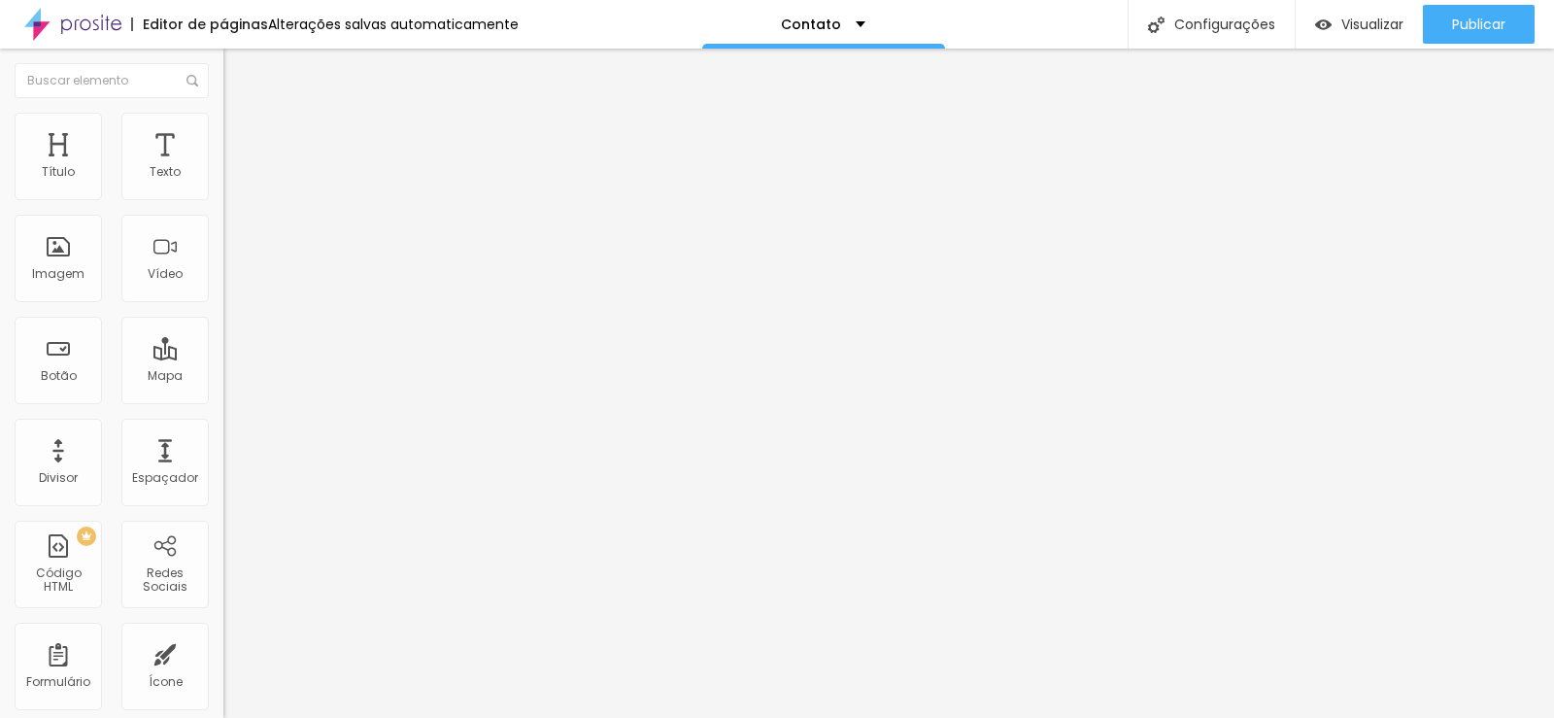
type input "Você é um formando PROMOVER?"
click at [241, 130] on span "Estilo" at bounding box center [256, 126] width 30 height 17
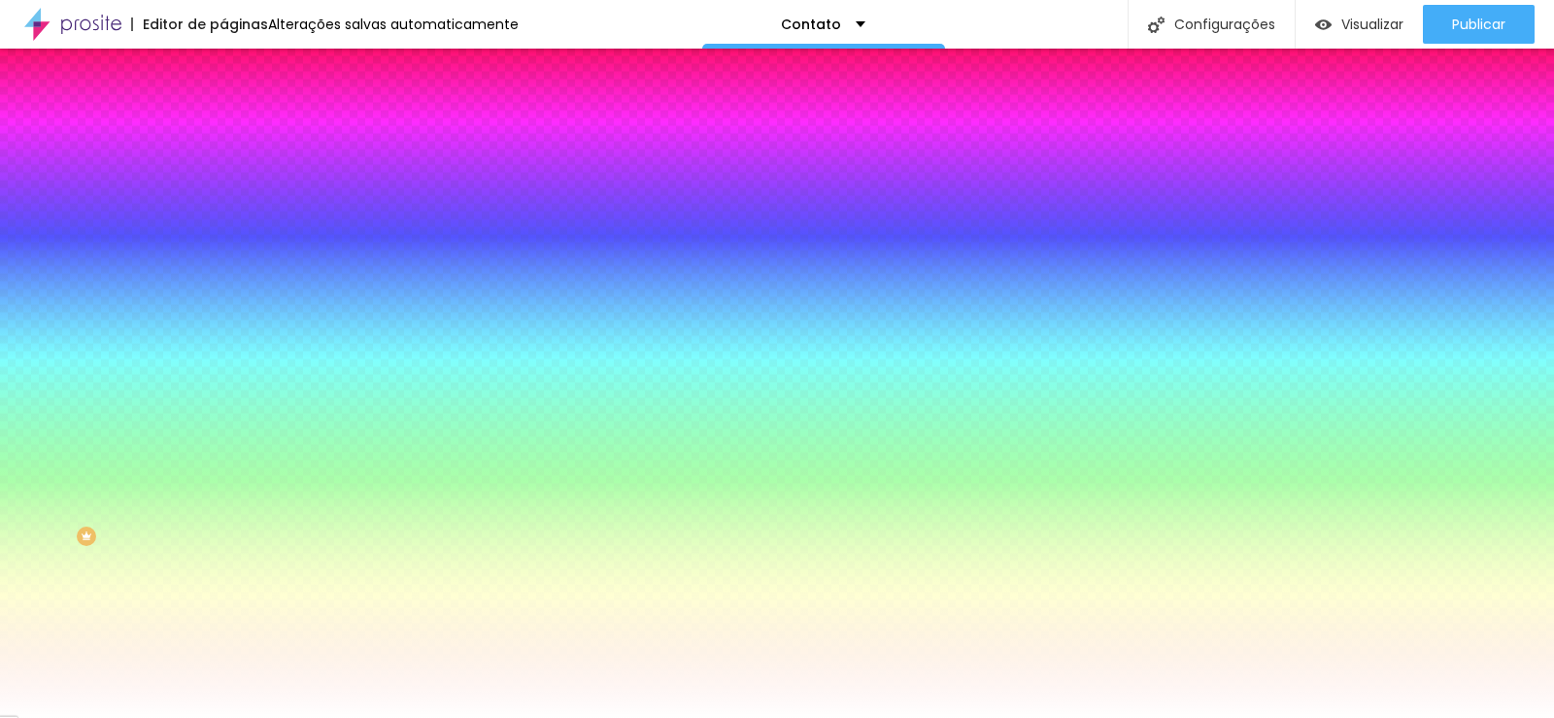
click at [223, 132] on li "Avançado" at bounding box center [334, 141] width 223 height 19
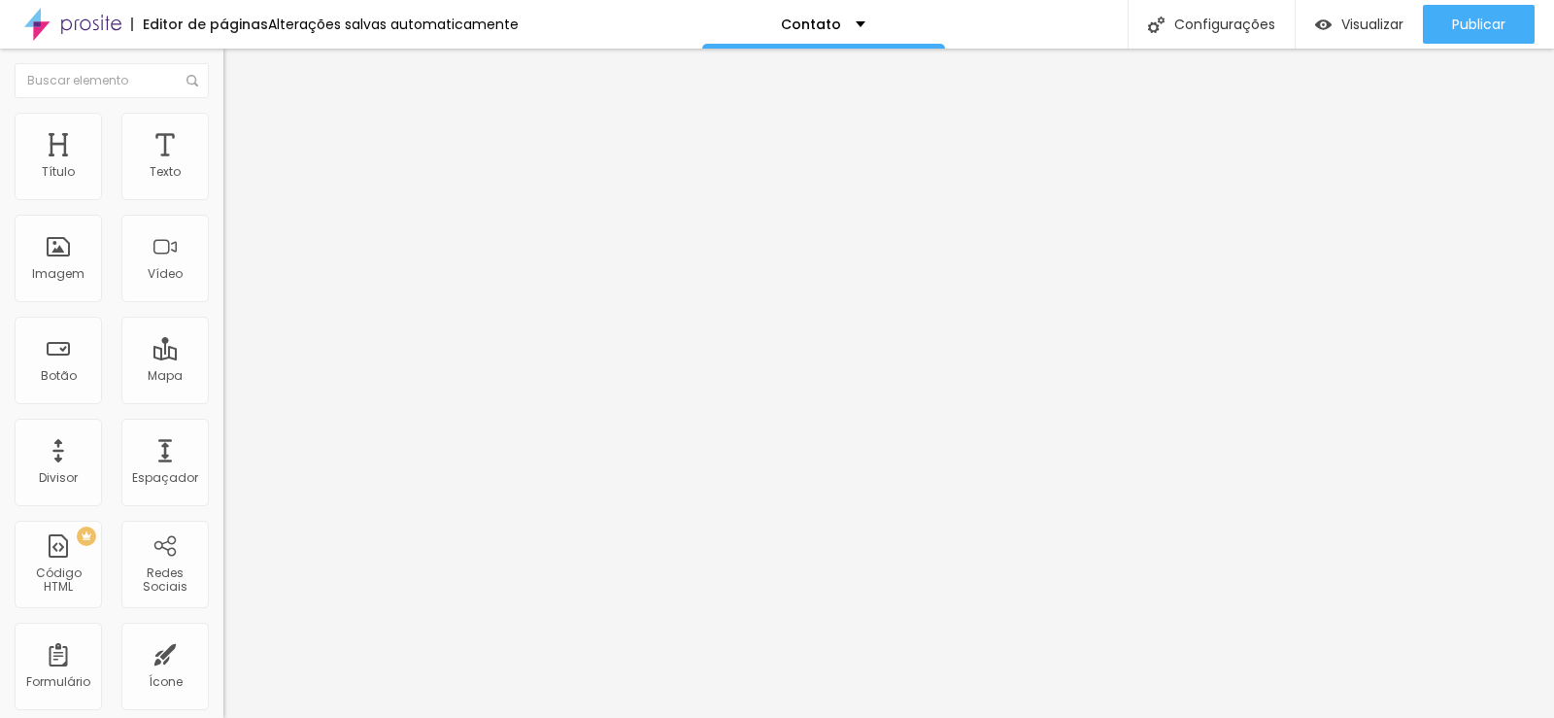
click at [223, 117] on img at bounding box center [231, 121] width 17 height 17
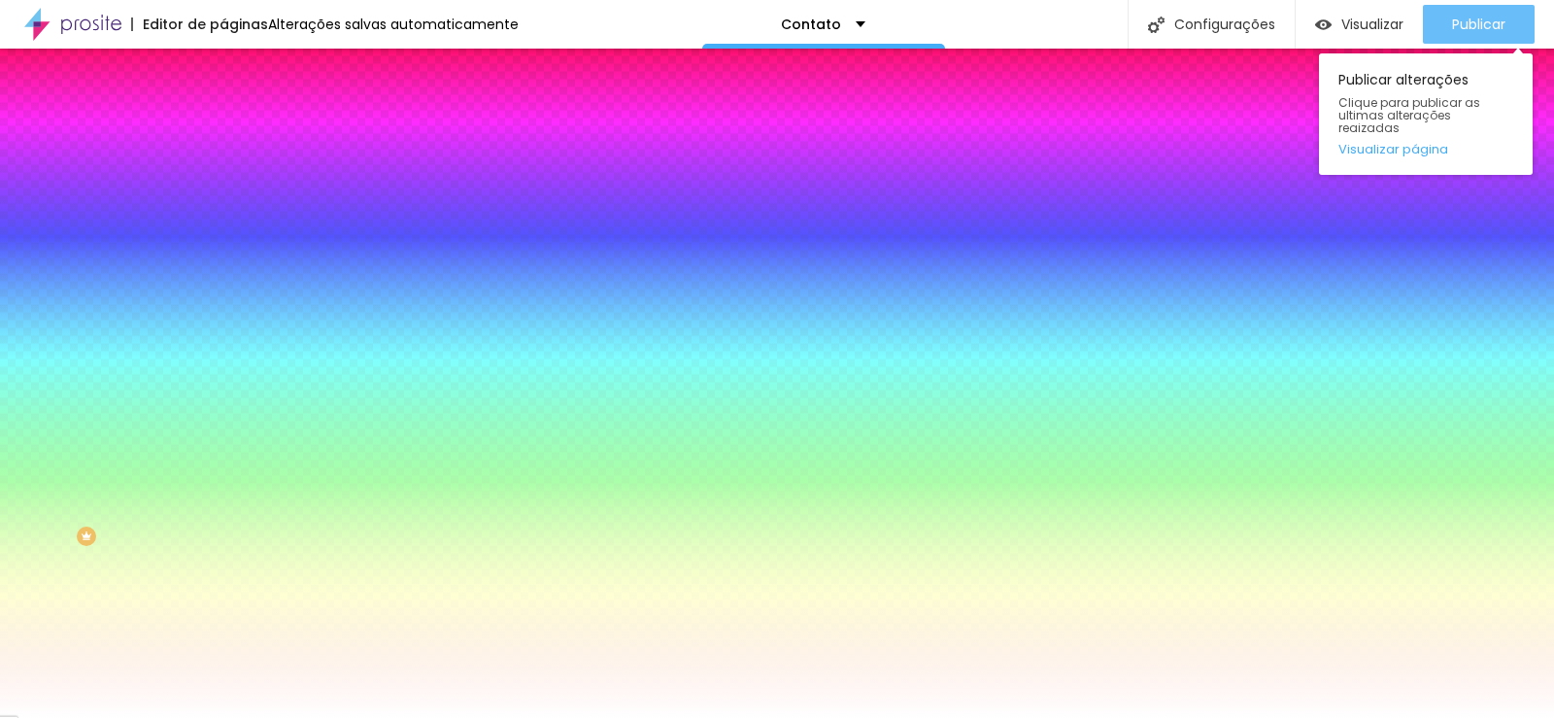
click at [1459, 28] on span "Publicar" at bounding box center [1478, 25] width 53 height 16
